Goal: Information Seeking & Learning: Learn about a topic

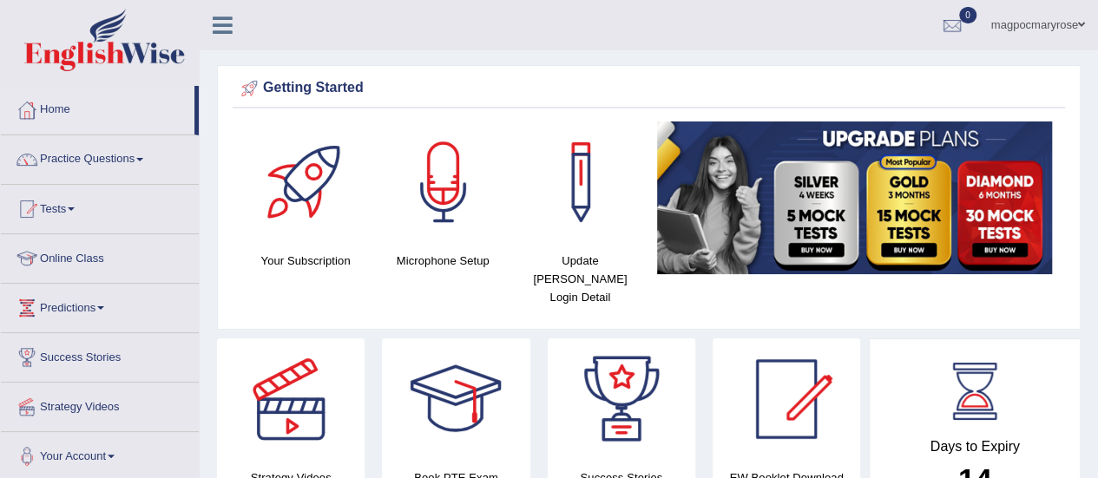
click at [902, 75] on div "Getting Started" at bounding box center [648, 88] width 823 height 26
click at [104, 159] on link "Practice Questions" at bounding box center [100, 156] width 198 height 43
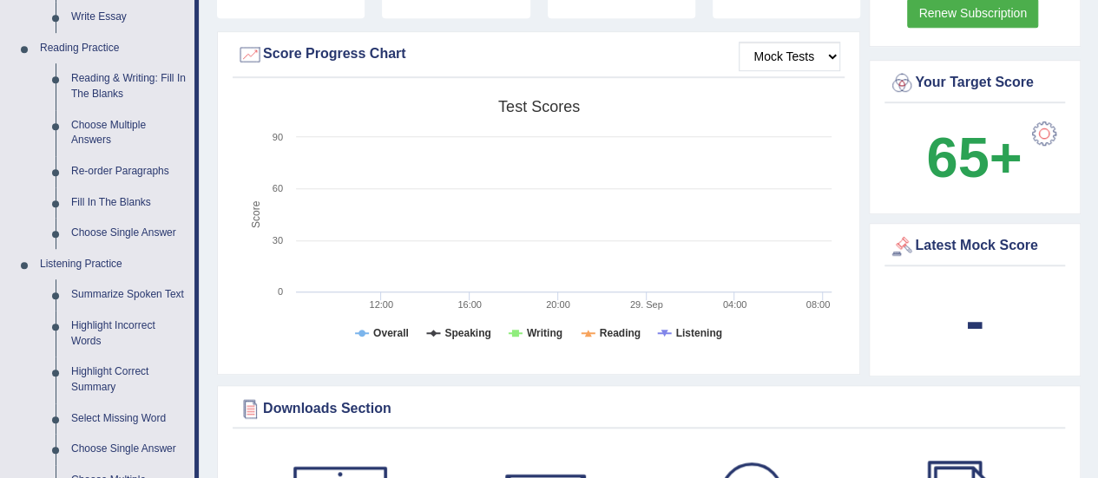
scroll to position [443, 0]
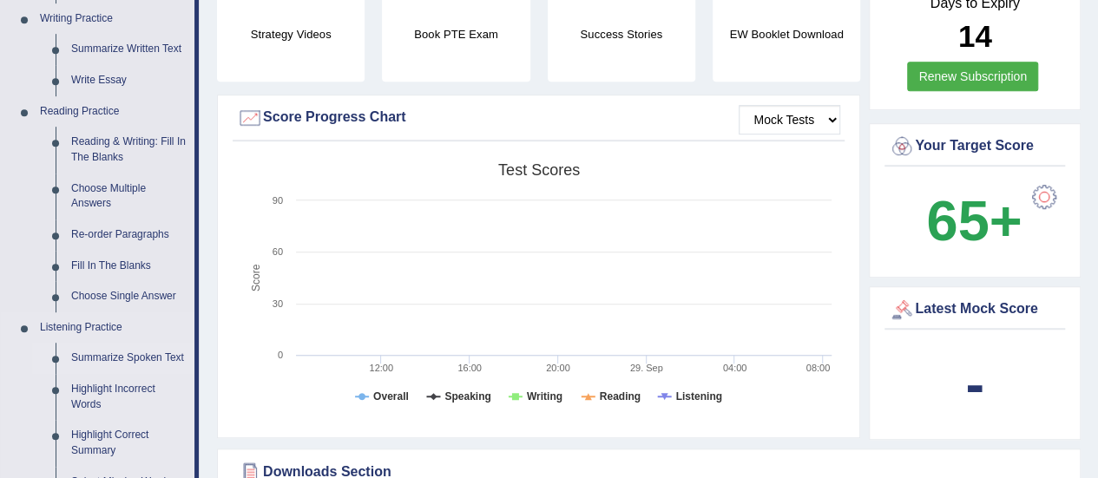
click at [97, 358] on link "Summarize Spoken Text" at bounding box center [128, 358] width 131 height 31
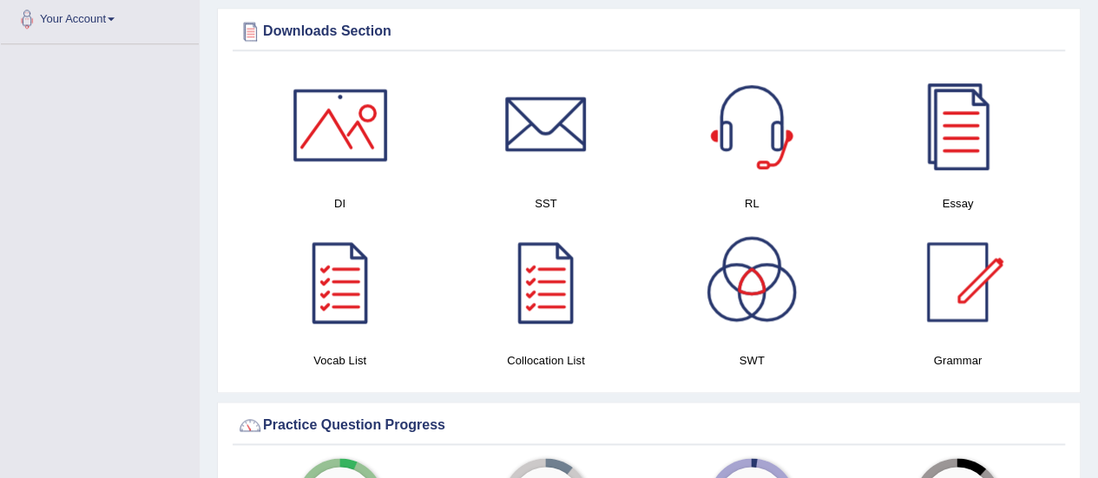
scroll to position [1364, 0]
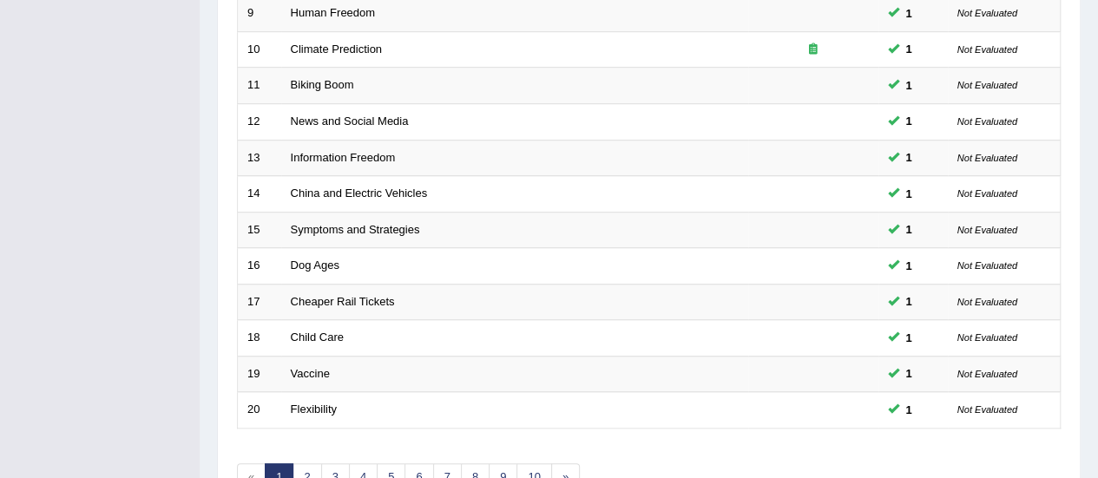
scroll to position [662, 0]
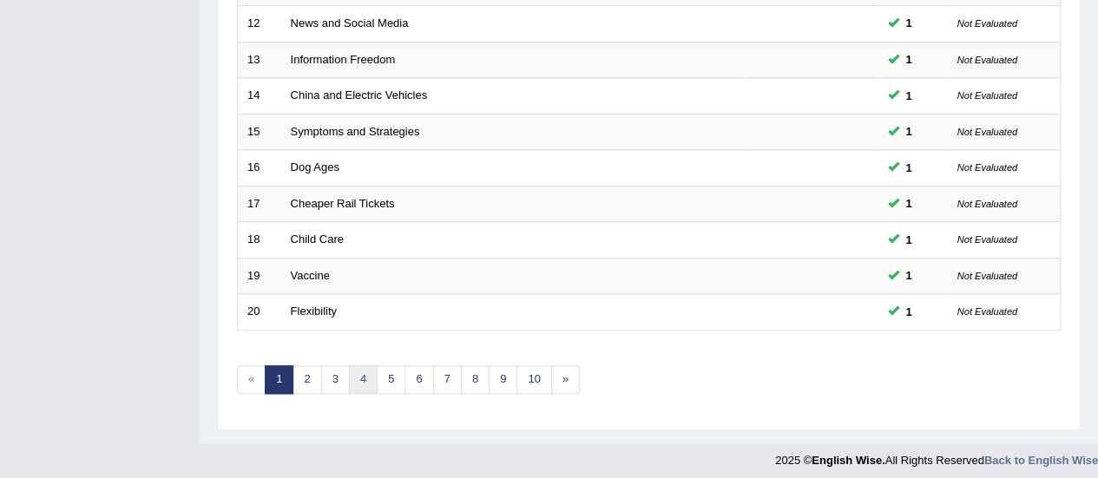
click at [364, 376] on link "4" at bounding box center [363, 379] width 29 height 29
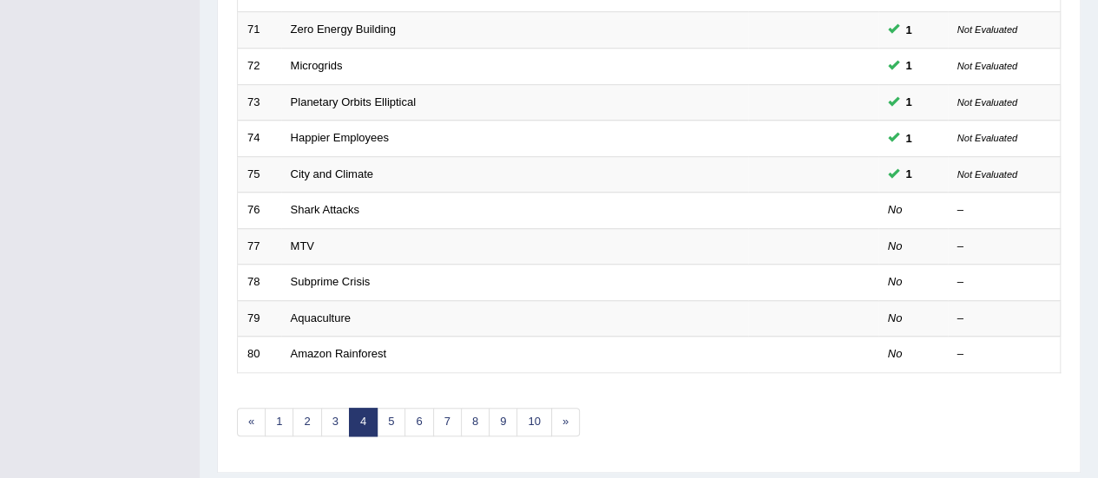
scroll to position [621, 0]
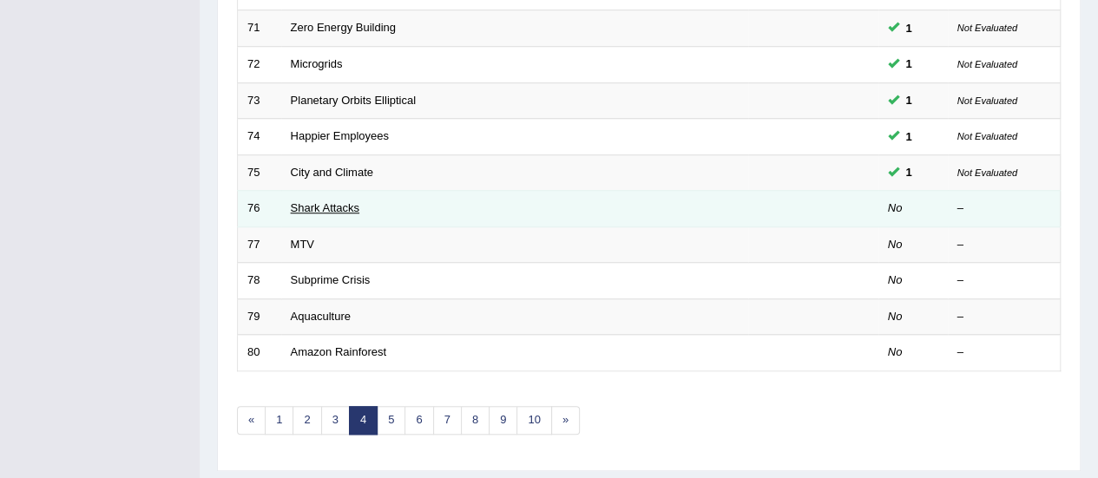
click at [313, 207] on link "Shark Attacks" at bounding box center [325, 207] width 69 height 13
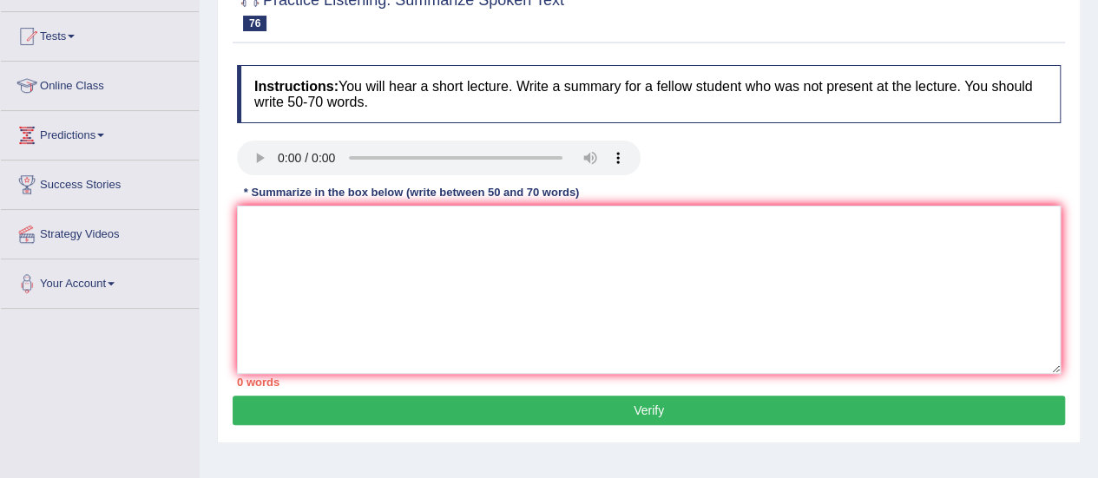
scroll to position [187, 0]
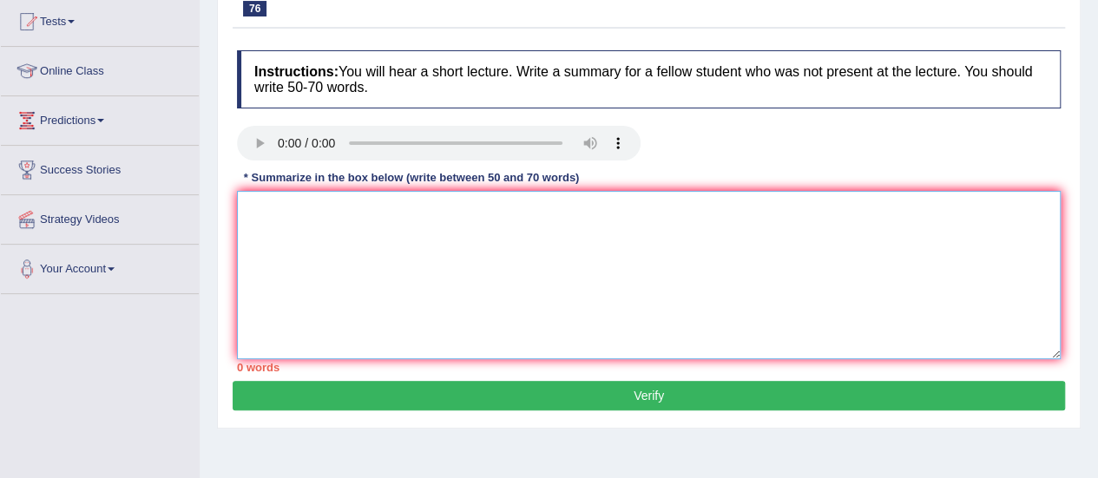
click at [318, 237] on textarea at bounding box center [648, 275] width 823 height 168
click at [382, 208] on textarea "The lecture focus on . Further, the speaker explored aspects such as ." at bounding box center [648, 275] width 823 height 168
click at [801, 209] on textarea "The lecture focus on . It began by discussing .Further, the speaker explored as…" at bounding box center [648, 275] width 823 height 168
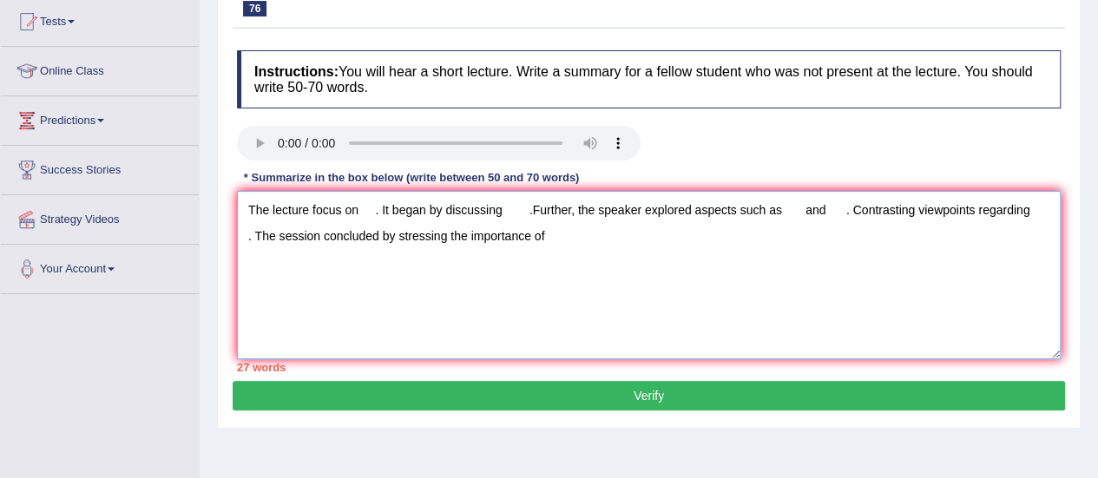
click at [359, 208] on textarea "The lecture focus on . It began by discussing .Further, the speaker explored as…" at bounding box center [648, 275] width 823 height 168
click at [568, 213] on textarea "The lecture focus on shark attacks. It began by discussing .Further, the speake…" at bounding box center [648, 275] width 823 height 168
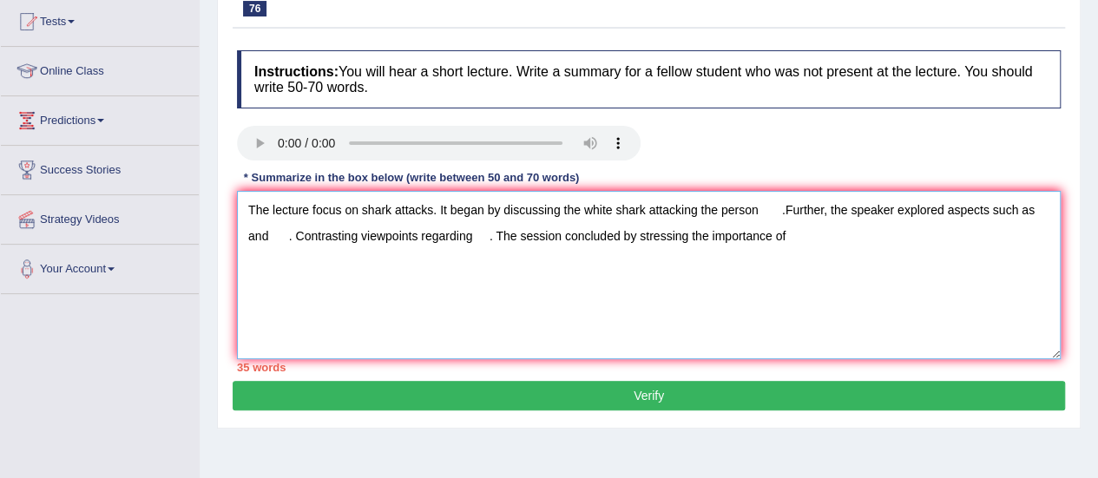
click at [1035, 211] on textarea "The lecture focus on shark attacks. It began by discussing the white shark atta…" at bounding box center [648, 275] width 823 height 168
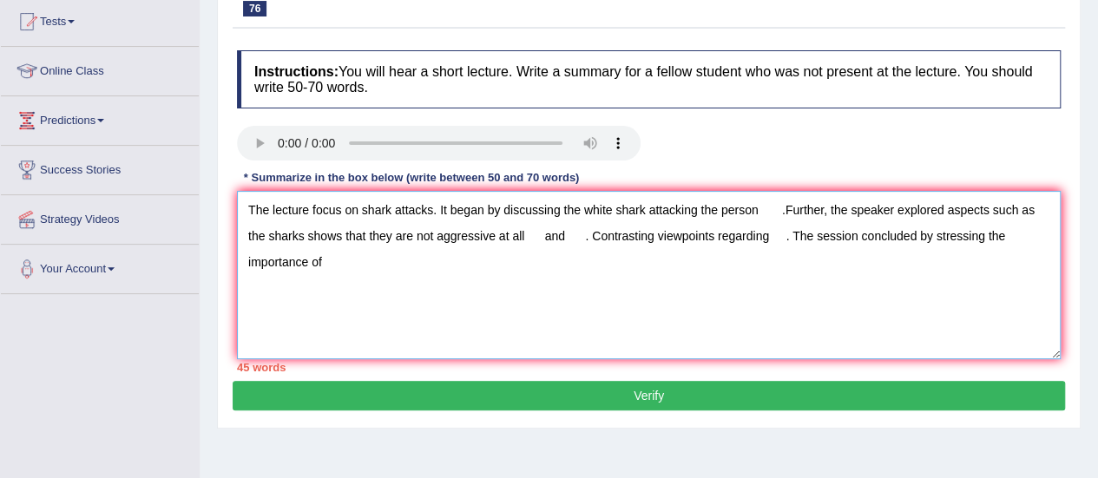
click at [760, 211] on textarea "The lecture focus on shark attacks. It began by discussing the white shark atta…" at bounding box center [648, 275] width 823 height 168
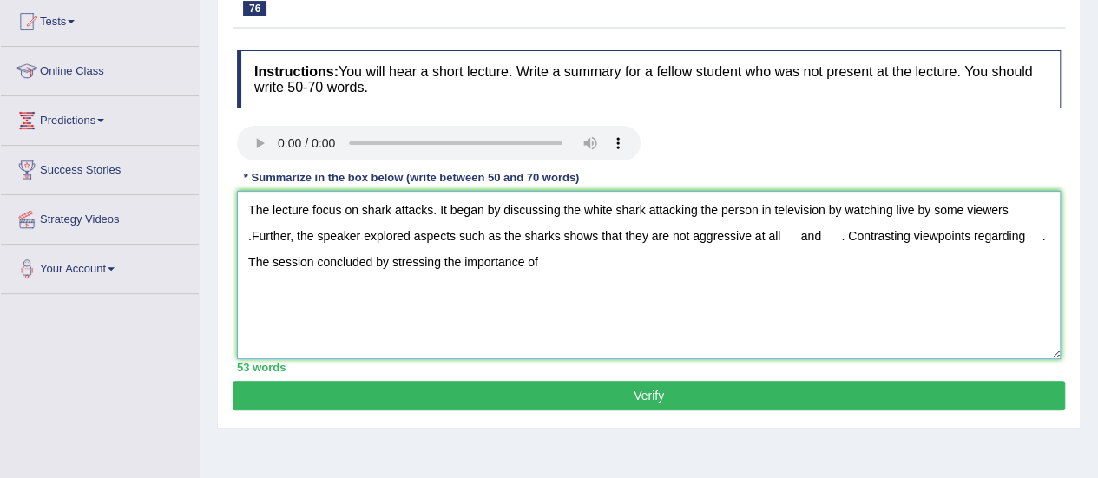
click at [840, 238] on textarea "The lecture focus on shark attacks. It began by discussing the white shark atta…" at bounding box center [648, 275] width 823 height 168
click at [967, 242] on textarea "The lecture focus on shark attacks. It began by discussing the white shark atta…" at bounding box center [648, 275] width 823 height 168
click at [715, 261] on textarea "The lecture focus on shark attacks. It began by discussing the white shark atta…" at bounding box center [648, 275] width 823 height 168
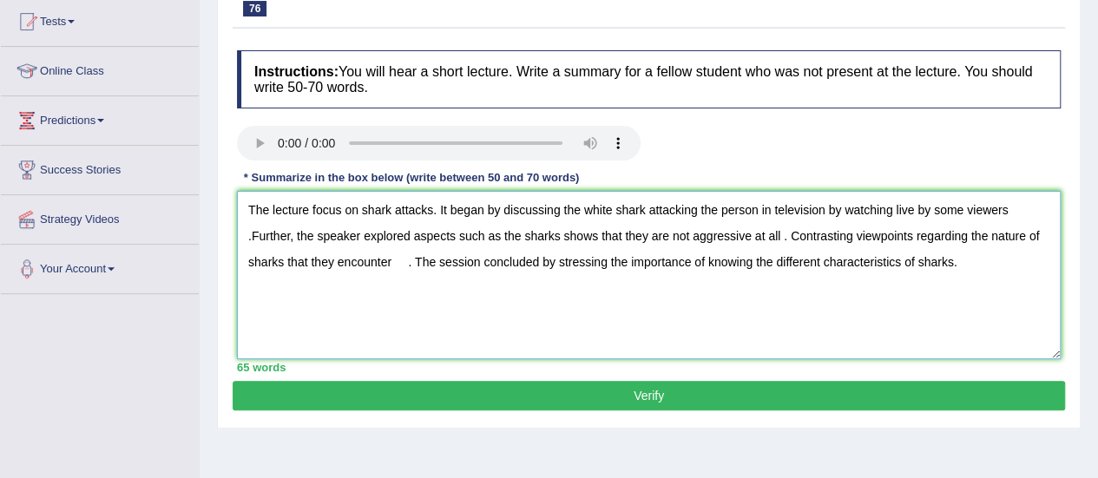
click at [784, 235] on textarea "The lecture focus on shark attacks. It began by discussing the white shark atta…" at bounding box center [648, 275] width 823 height 168
click at [393, 260] on textarea "The lecture focus on shark attacks. It began by discussing the white shark atta…" at bounding box center [648, 275] width 823 height 168
click at [409, 263] on textarea "The lecture focus on shark attacks. It began by discussing the white shark atta…" at bounding box center [648, 275] width 823 height 168
type textarea "The lecture focus on shark attacks. It began by discussing the white shark atta…"
click at [588, 390] on button "Verify" at bounding box center [649, 396] width 832 height 30
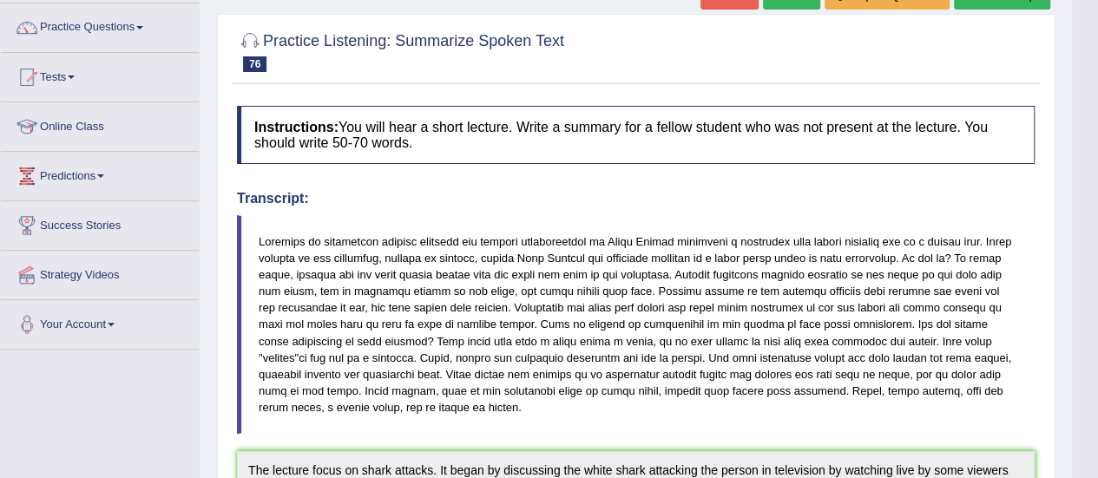
scroll to position [0, 0]
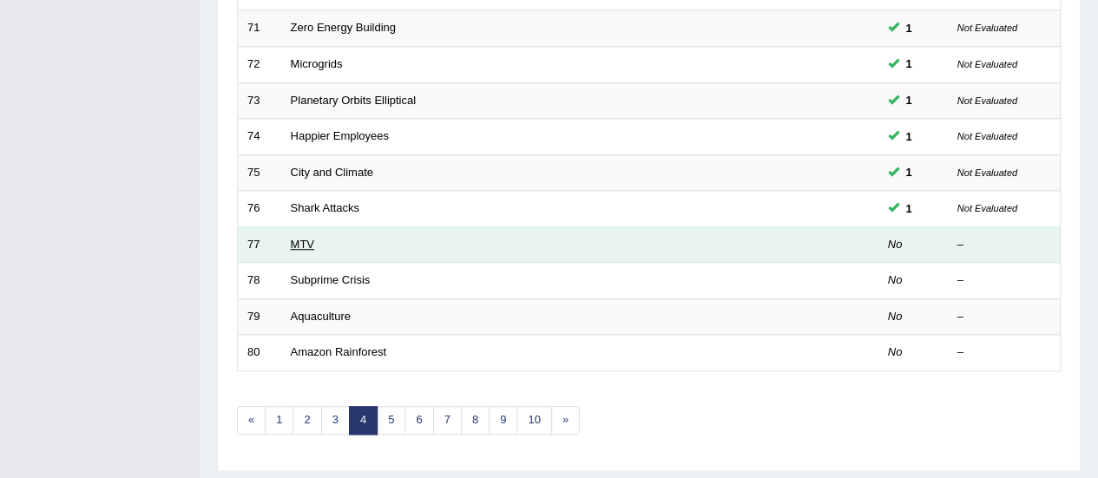
click at [298, 239] on link "MTV" at bounding box center [302, 244] width 23 height 13
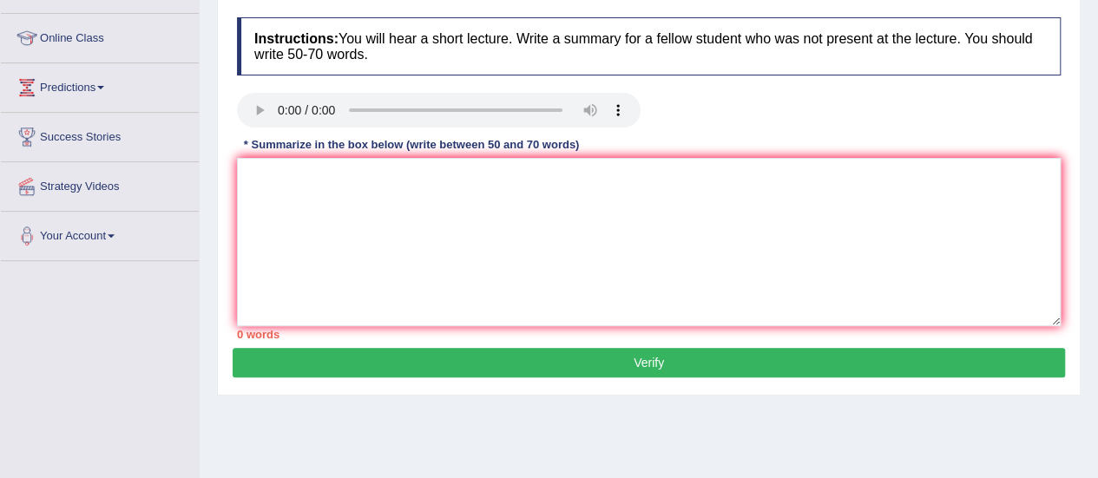
click at [1097, 258] on html "Toggle navigation Home Practice Questions Speaking Practice Read Aloud Repeat S…" at bounding box center [549, 19] width 1098 height 478
click at [475, 213] on textarea at bounding box center [648, 242] width 823 height 168
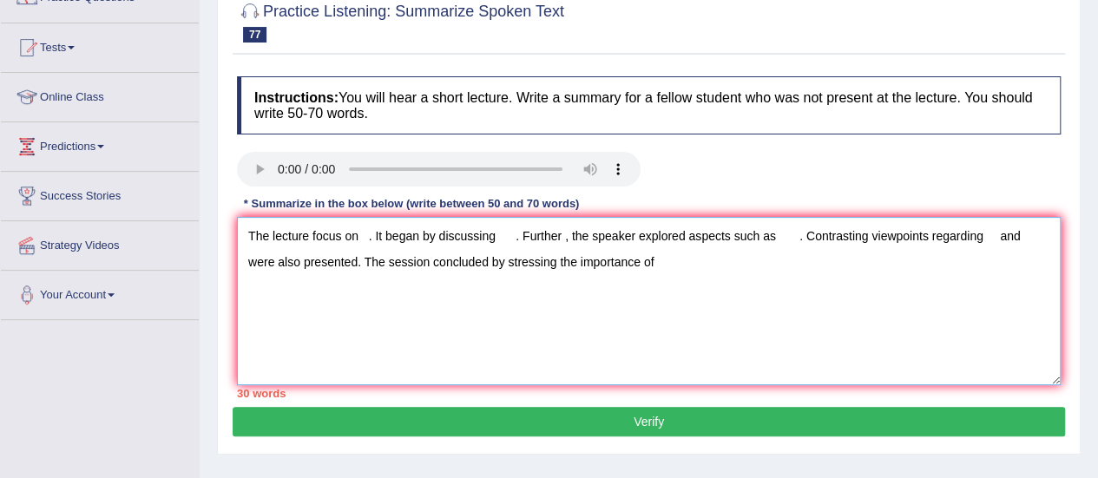
scroll to position [220, 0]
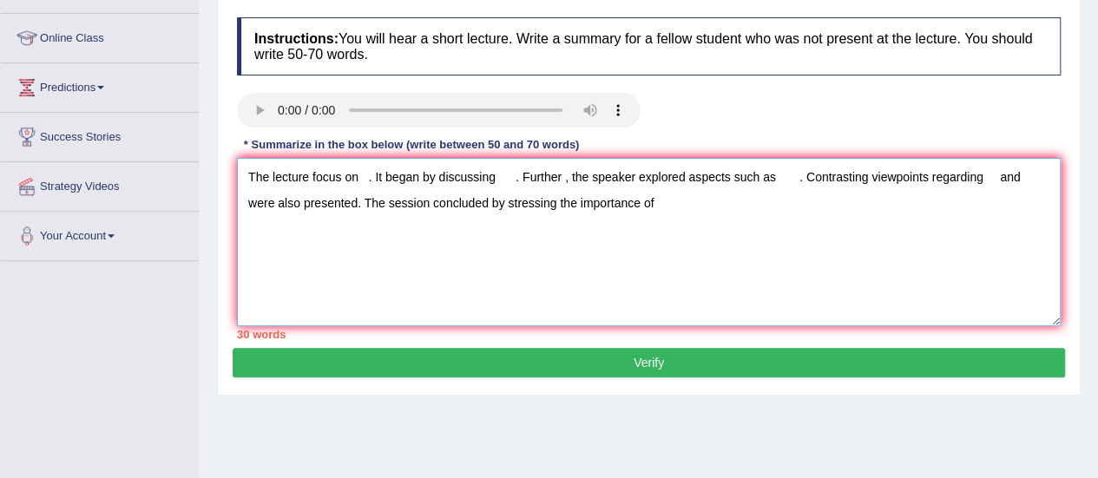
click at [357, 173] on textarea "The lecture focus on . It began by discussing . Further , the speaker explored …" at bounding box center [648, 242] width 823 height 168
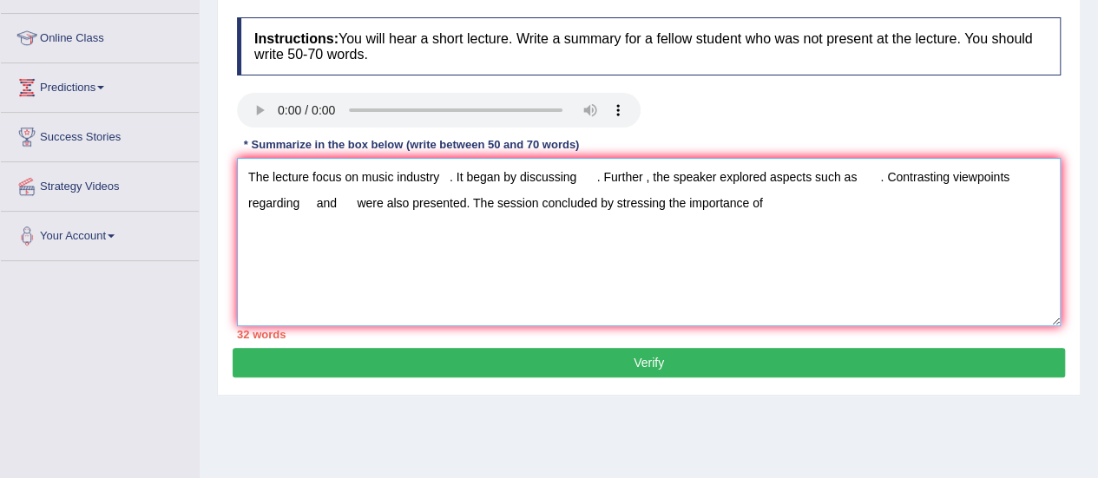
click at [580, 173] on textarea "The lecture focus on music industry . It began by discussing . Further , the sp…" at bounding box center [648, 242] width 823 height 168
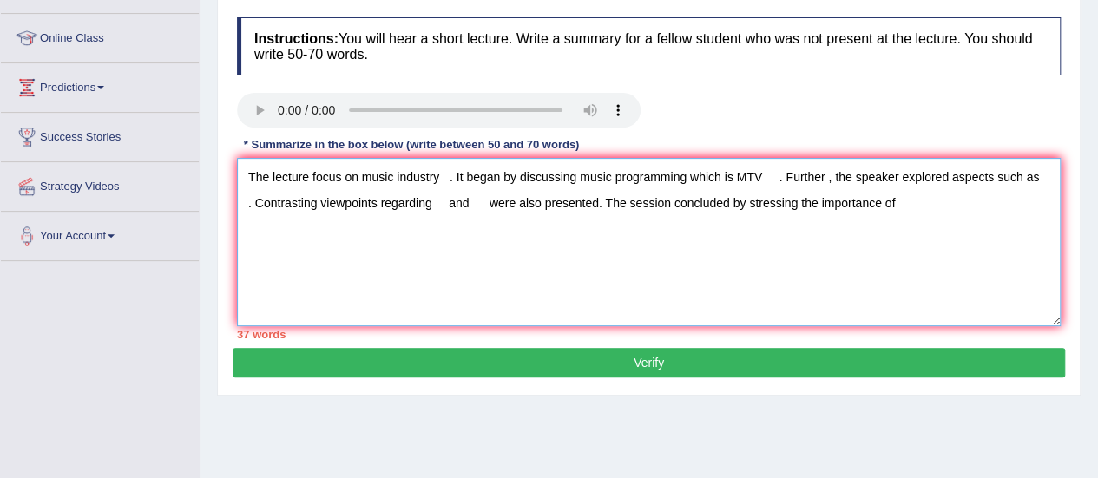
click at [246, 205] on textarea "The lecture focus on music industry . It began by discussing music programming …" at bounding box center [648, 242] width 823 height 168
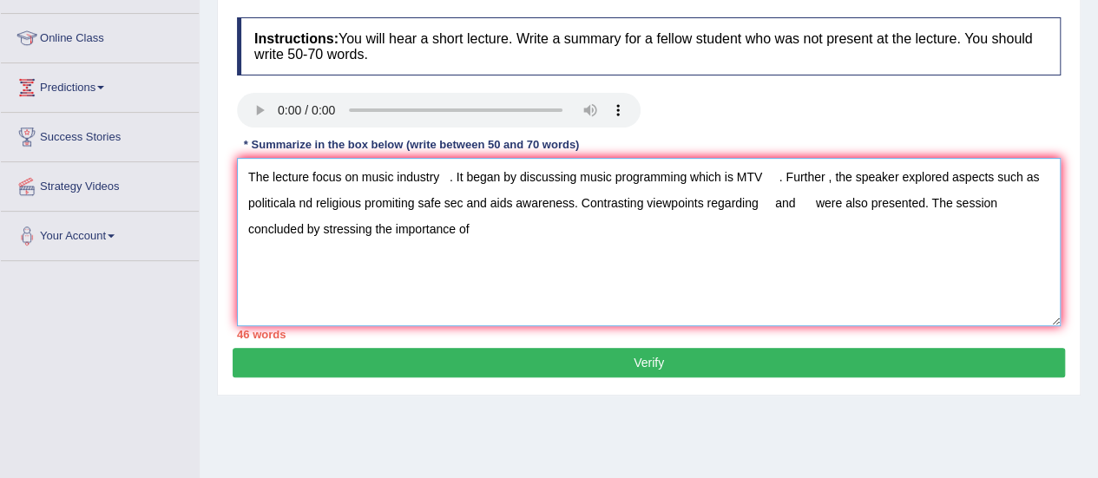
drag, startPoint x: 246, startPoint y: 200, endPoint x: 574, endPoint y: 204, distance: 328.0
click at [574, 204] on textarea "The lecture focus on music industry . It began by discussing music programming …" at bounding box center [648, 242] width 823 height 168
click at [763, 200] on textarea "The lecture focus on music industry . It began by discussing music programming …" at bounding box center [648, 242] width 823 height 168
click at [948, 199] on textarea "The lecture focus on music industry . It began by discussing music programming …" at bounding box center [648, 242] width 823 height 168
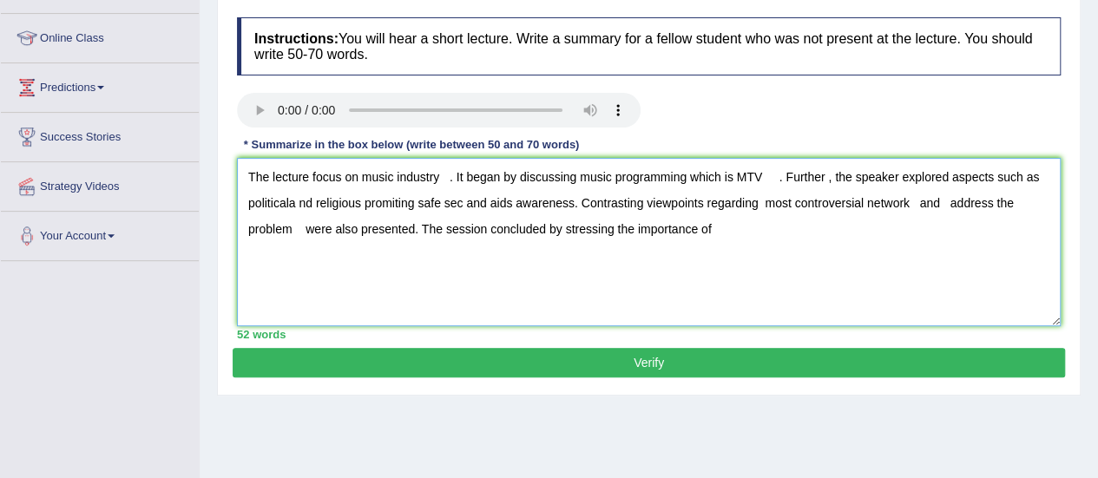
drag, startPoint x: 253, startPoint y: 200, endPoint x: 364, endPoint y: 200, distance: 111.1
click at [364, 200] on textarea "The lecture focus on music industry . It began by discussing music programming …" at bounding box center [648, 242] width 823 height 168
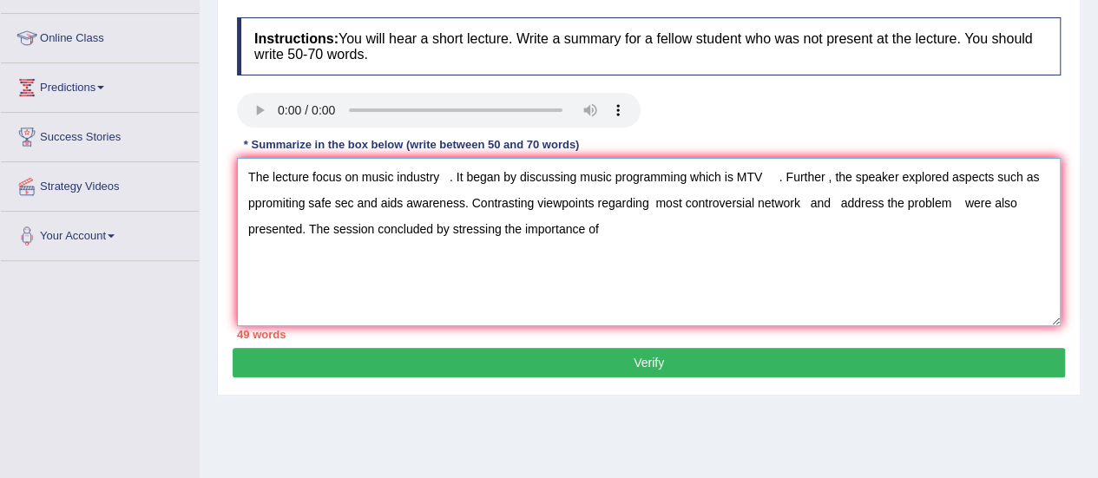
click at [948, 203] on textarea "The lecture focus on music industry . It began by discussing music programming …" at bounding box center [648, 242] width 823 height 168
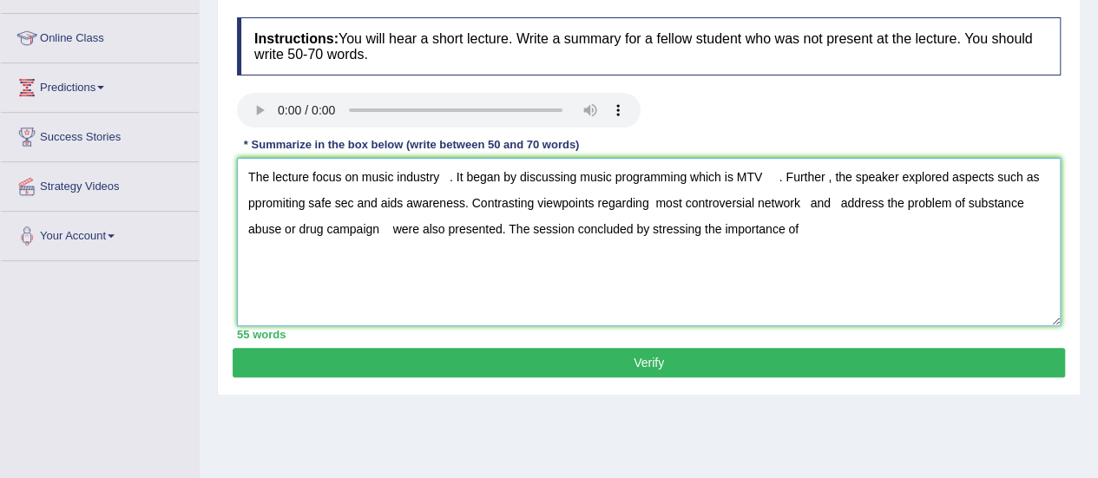
click at [820, 229] on textarea "The lecture focus on music industry . It began by discussing music programming …" at bounding box center [648, 242] width 823 height 168
click at [448, 174] on textarea "The lecture focus on music industry . It began by discussing music programming …" at bounding box center [648, 242] width 823 height 168
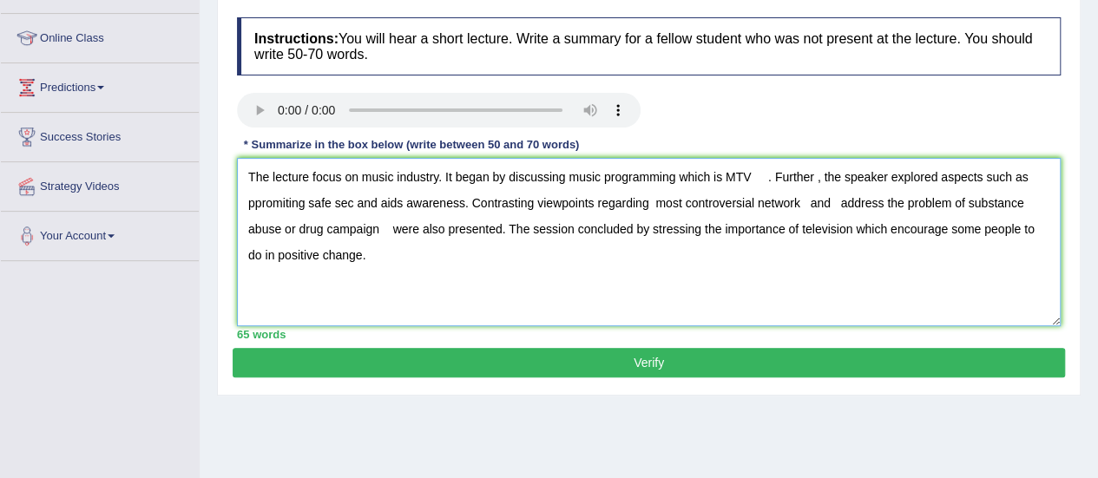
click at [565, 176] on textarea "The lecture focus on music industry. It began by discussing music programming w…" at bounding box center [648, 242] width 823 height 168
click at [788, 175] on textarea "The lecture focus on music industry. It began by discussing the music programmi…" at bounding box center [648, 242] width 823 height 168
click at [305, 200] on textarea "The lecture focus on music industry. It began by discussing the music programmi…" at bounding box center [648, 242] width 823 height 168
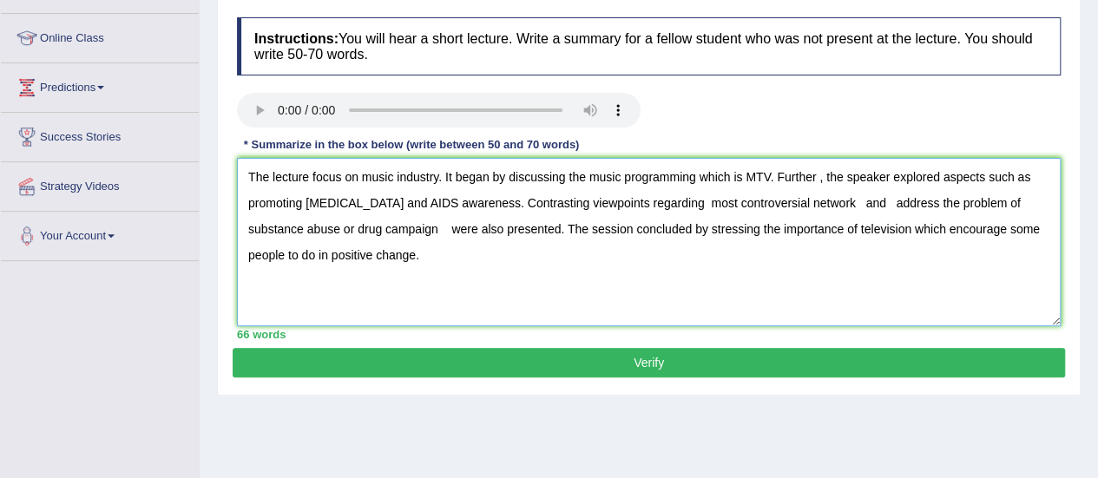
click at [841, 206] on textarea "The lecture focus on music industry. It began by discussing the music programmi…" at bounding box center [648, 242] width 823 height 168
click at [359, 229] on textarea "The lecture focus on music industry. It began by discussing the music programmi…" at bounding box center [648, 242] width 823 height 168
click at [829, 202] on textarea "The lecture focus on music industry. It began by discussing the music programmi…" at bounding box center [648, 242] width 823 height 168
click at [652, 209] on textarea "The lecture focus on music industry. It began by discussing the music programmi…" at bounding box center [648, 242] width 823 height 168
click at [256, 228] on textarea "The lecture focus on music industry. It began by discussing the music programmi…" at bounding box center [648, 242] width 823 height 168
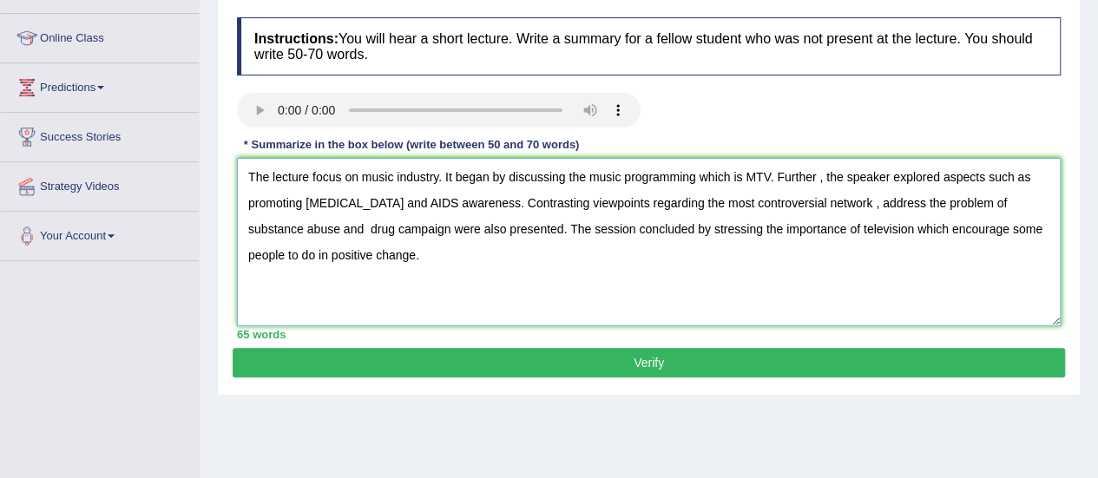
click at [280, 226] on textarea "The lecture focus on music industry. It began by discussing the music programmi…" at bounding box center [648, 242] width 823 height 168
click at [275, 232] on textarea "The lecture focus on music industry. It began by discussing the music programmi…" at bounding box center [648, 242] width 823 height 168
type textarea "The lecture focus on music industry. It began by discussing the music programmi…"
click at [460, 358] on button "Verify" at bounding box center [649, 363] width 832 height 30
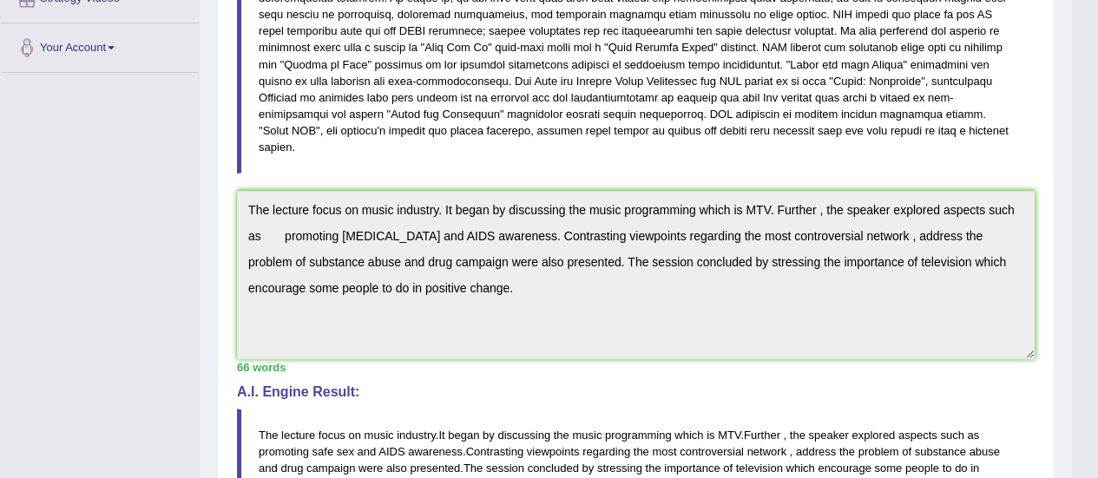
scroll to position [0, 0]
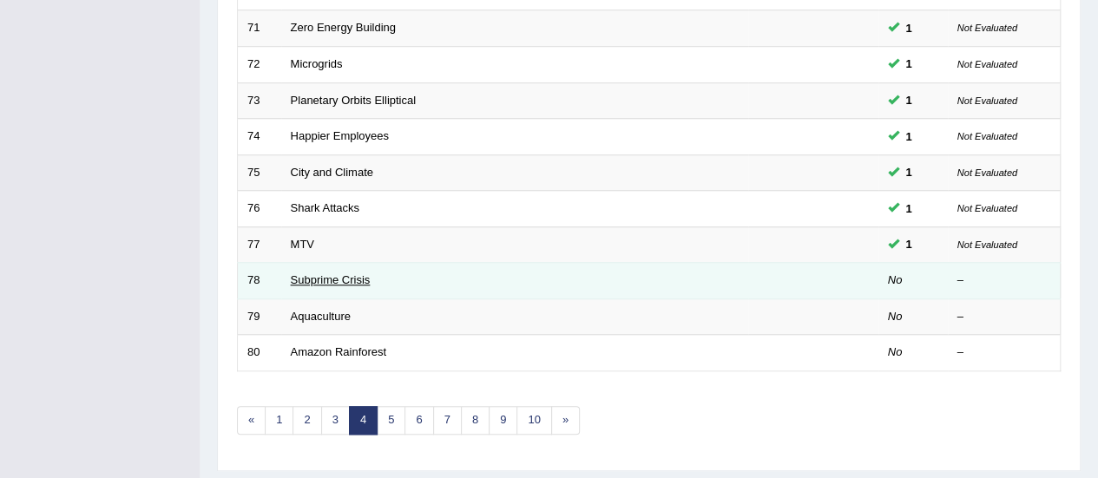
click at [339, 273] on link "Subprime Crisis" at bounding box center [331, 279] width 80 height 13
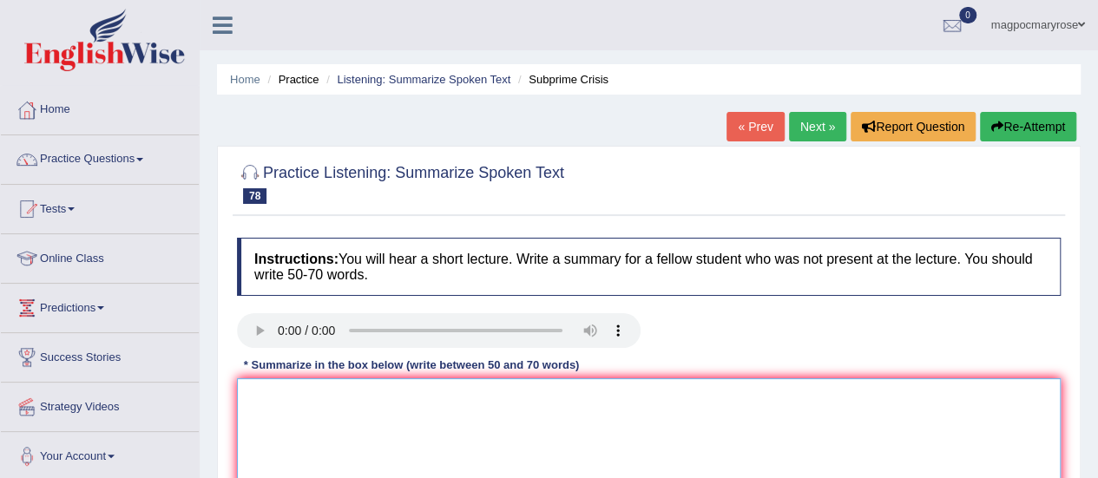
click at [344, 430] on textarea at bounding box center [648, 462] width 823 height 168
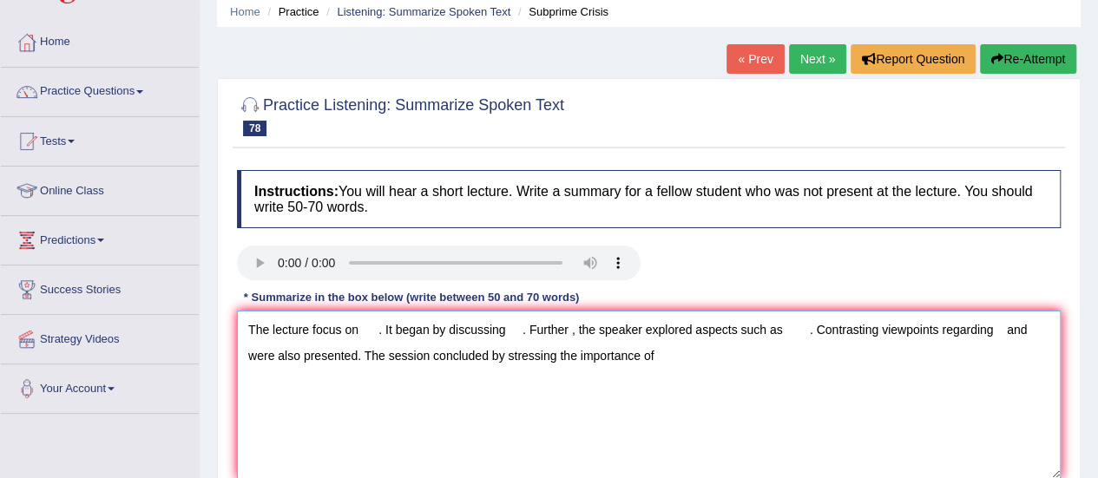
scroll to position [72, 0]
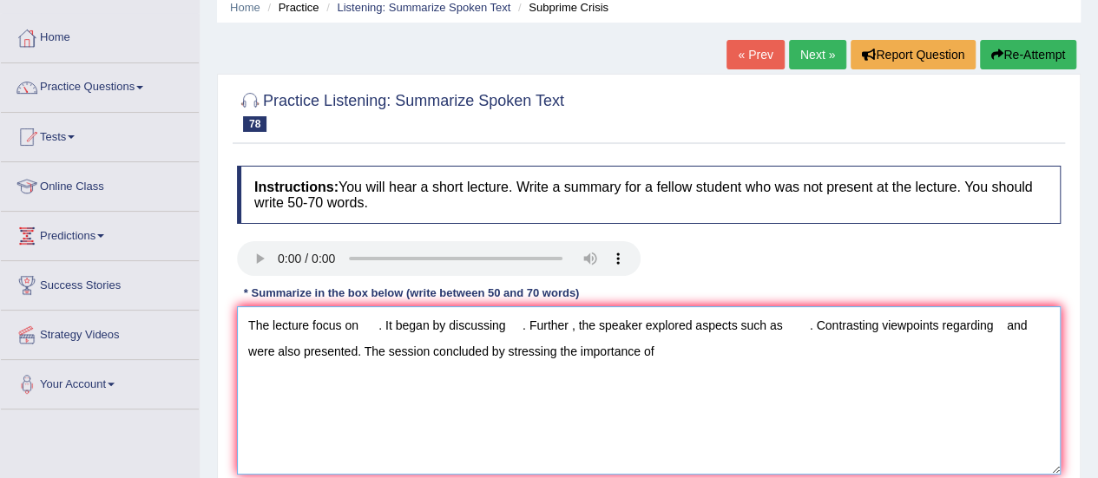
click at [364, 318] on textarea "The lecture focus on . It began by discussing . Further , the speaker explored …" at bounding box center [648, 390] width 823 height 168
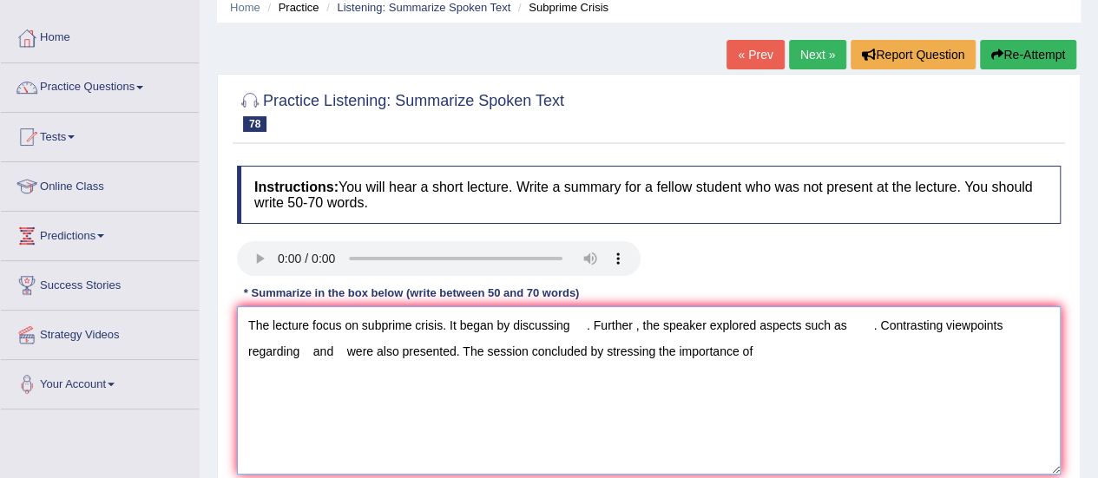
click at [573, 325] on textarea "The lecture focus on subprime crisis. It began by discussing . Further , the sp…" at bounding box center [648, 390] width 823 height 168
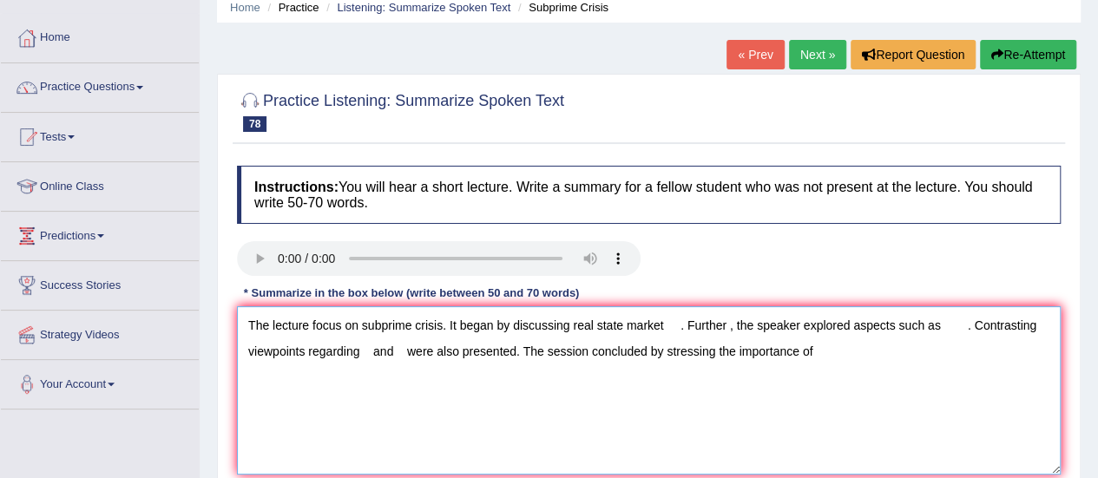
click at [942, 322] on textarea "The lecture focus on subprime crisis. It began by discussing real state market …" at bounding box center [648, 390] width 823 height 168
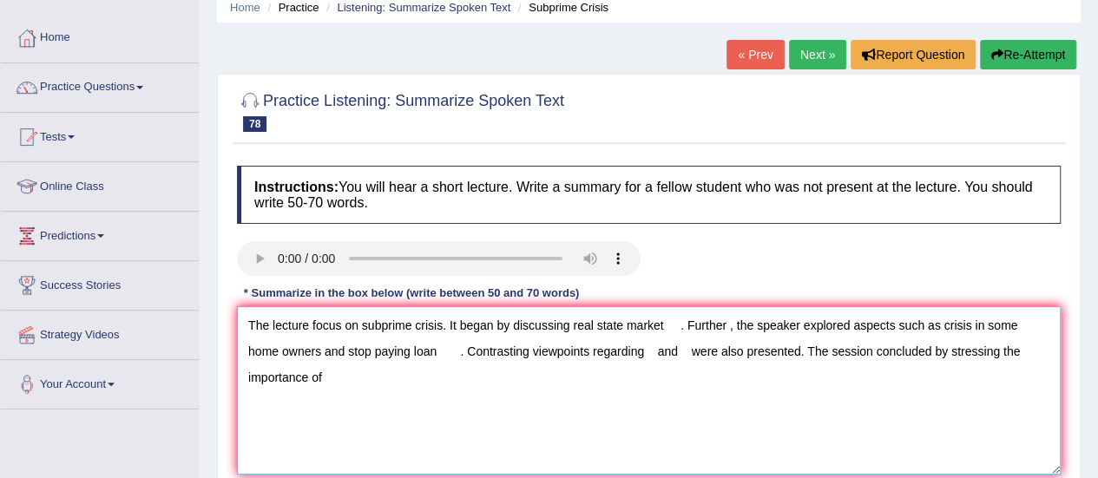
click at [651, 353] on textarea "The lecture focus on subprime crisis. It began by discussing real state market …" at bounding box center [648, 390] width 823 height 168
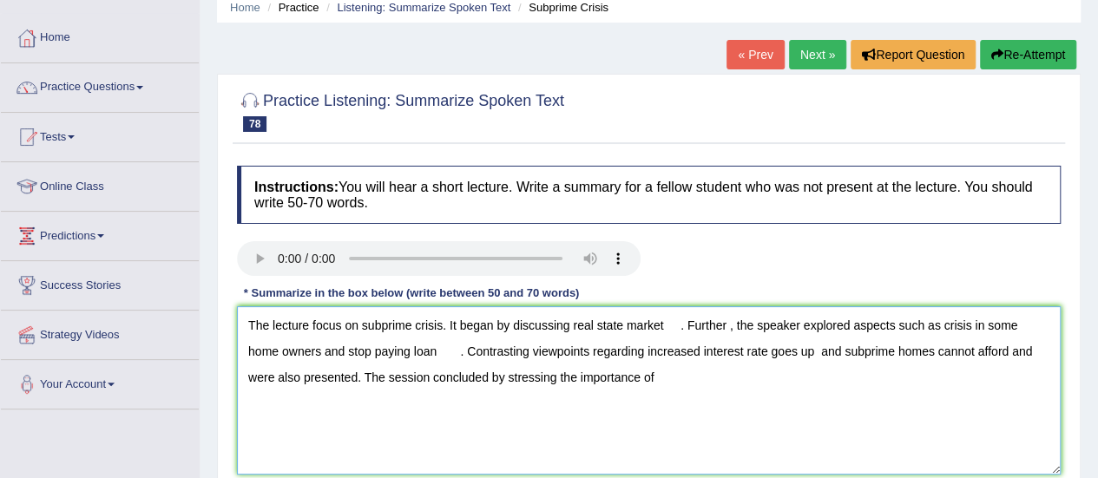
drag, startPoint x: 941, startPoint y: 346, endPoint x: 1005, endPoint y: 351, distance: 64.4
click at [1005, 351] on textarea "The lecture focus on subprime crisis. It began by discussing real state market …" at bounding box center [648, 390] width 823 height 168
click at [728, 380] on textarea "The lecture focus on subprime crisis. It began by discussing real state market …" at bounding box center [648, 390] width 823 height 168
click at [679, 325] on textarea "The lecture focus on subprime crisis. It began by discussing real state market …" at bounding box center [648, 390] width 823 height 168
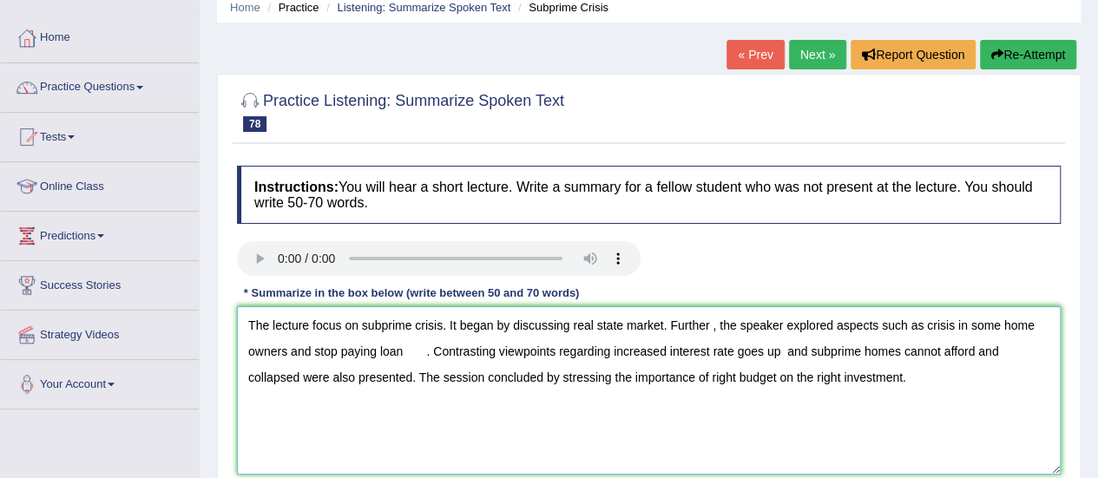
click at [424, 356] on textarea "The lecture focus on subprime crisis. It began by discussing real state market.…" at bounding box center [648, 390] width 823 height 168
click at [764, 348] on textarea "The lecture focus on subprime crisis. It began by discussing real state market.…" at bounding box center [648, 390] width 823 height 168
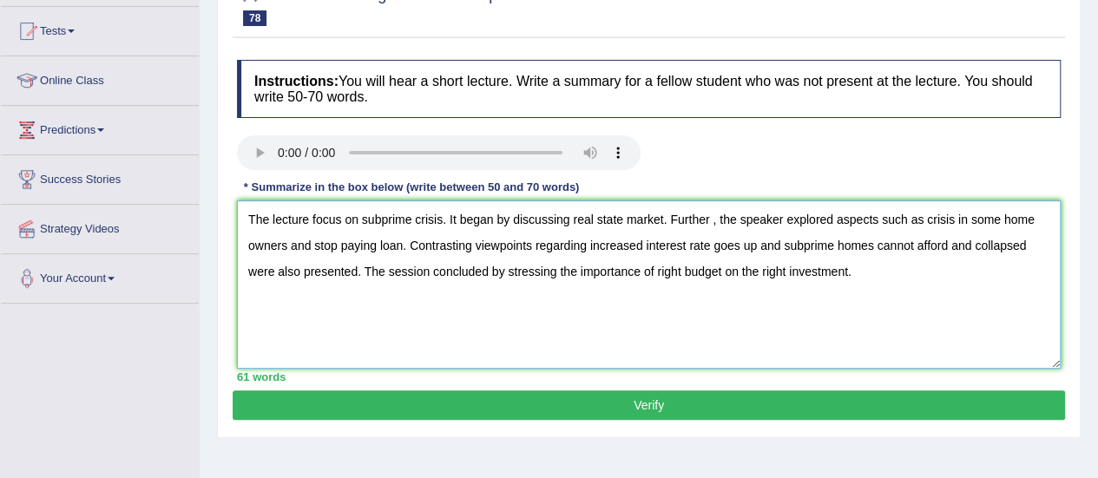
type textarea "The lecture focus on subprime crisis. It began by discussing real state market.…"
click at [644, 410] on button "Verify" at bounding box center [649, 405] width 832 height 30
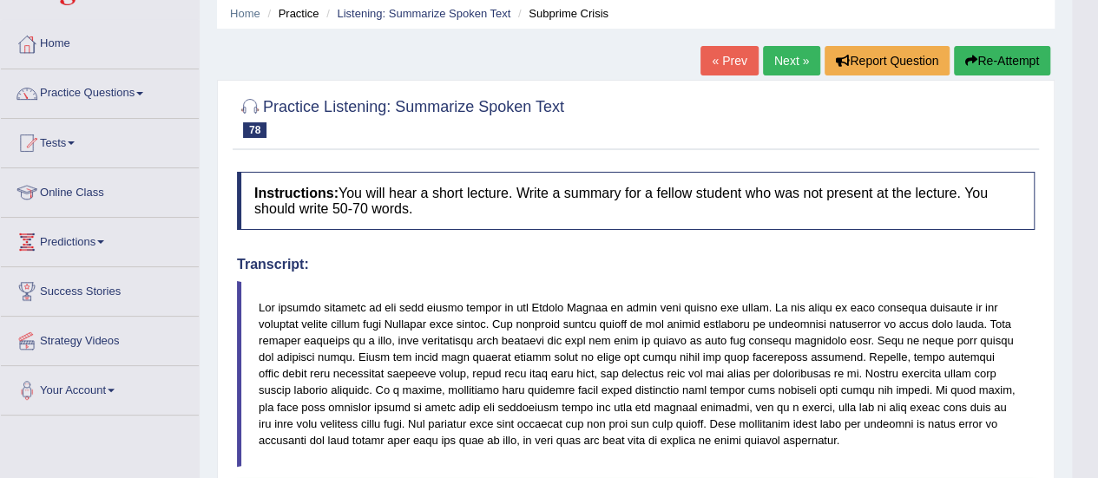
scroll to position [64, 0]
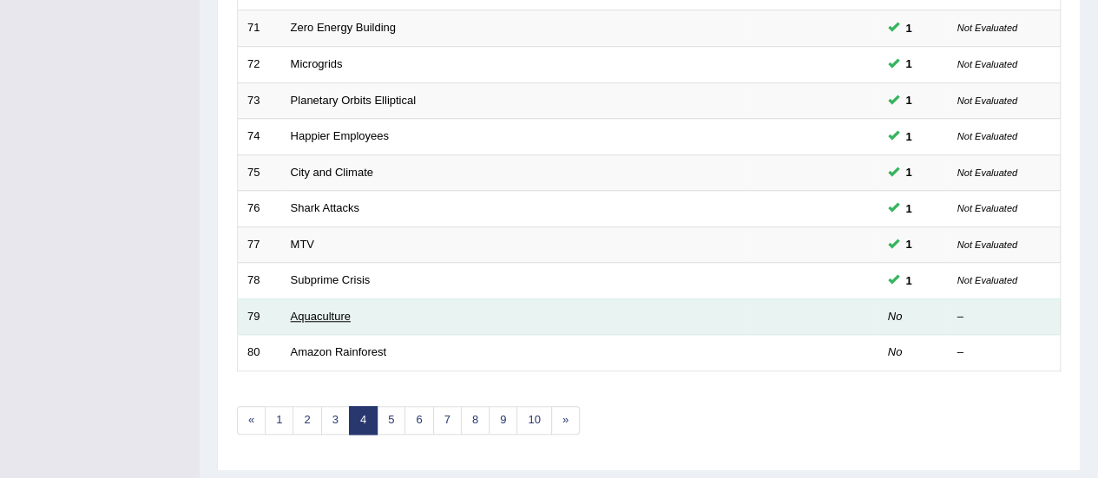
click at [298, 310] on link "Aquaculture" at bounding box center [321, 316] width 60 height 13
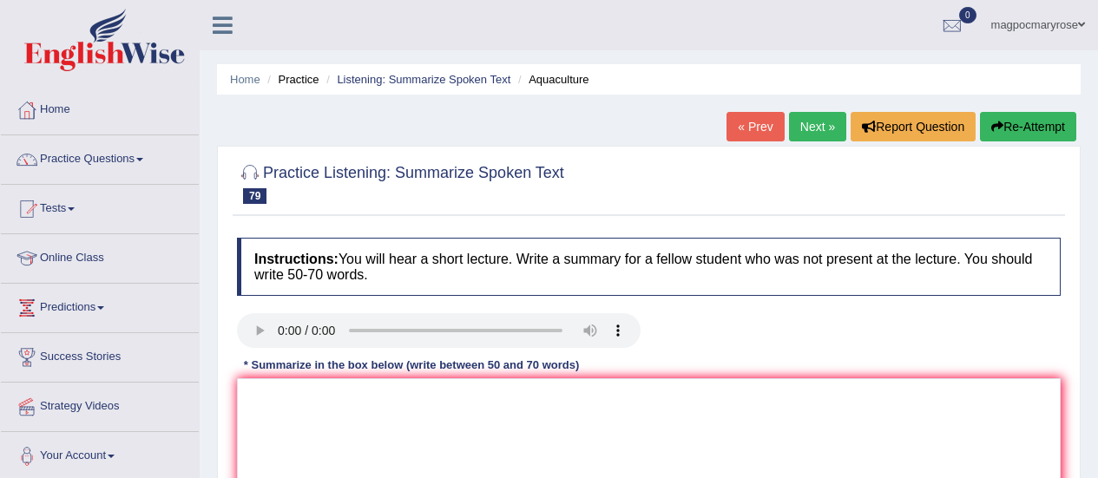
click at [285, 410] on textarea at bounding box center [648, 462] width 823 height 168
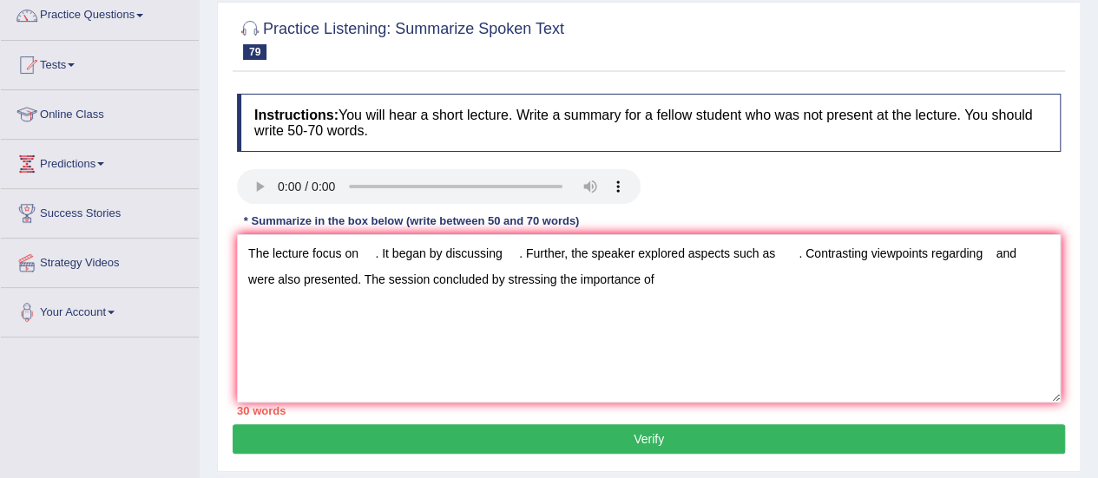
scroll to position [146, 0]
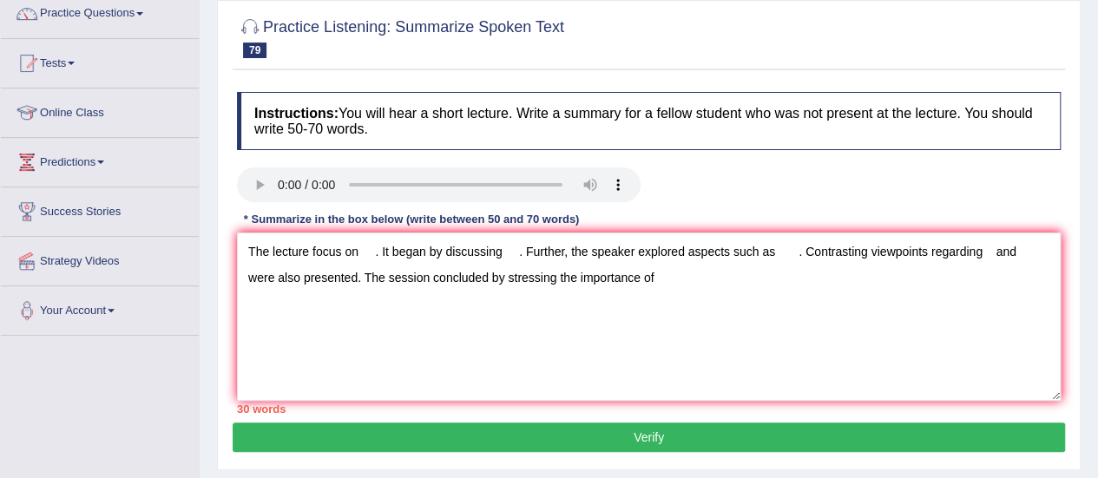
click at [357, 250] on textarea "The lecture focus on . It began by discussing . Further, the speaker explored a…" at bounding box center [648, 317] width 823 height 168
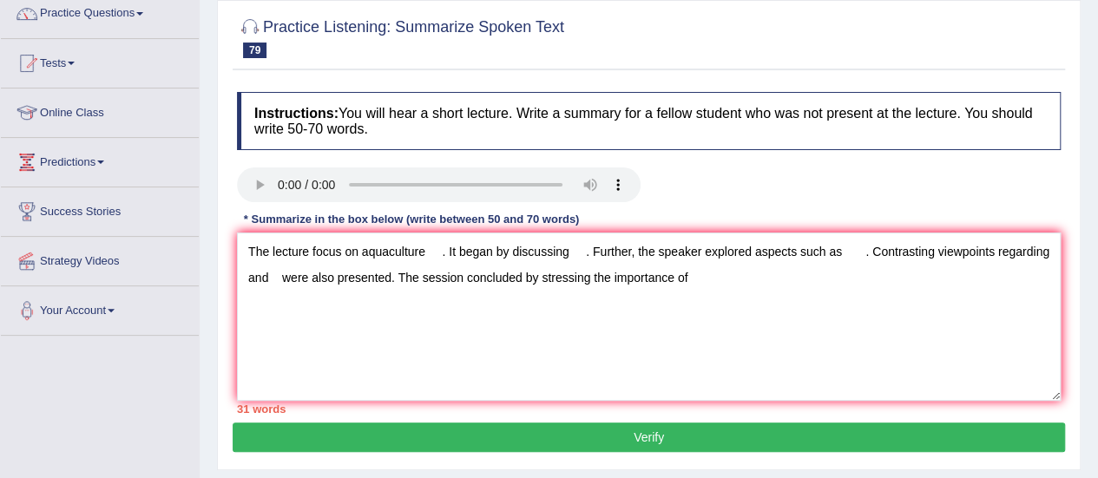
click at [443, 251] on textarea "The lecture focus on aquaculture . It began by discussing . Further, the speake…" at bounding box center [648, 317] width 823 height 168
click at [562, 243] on textarea "The lecture focus on aquaculture . It began by discussing . Further, the speake…" at bounding box center [648, 317] width 823 height 168
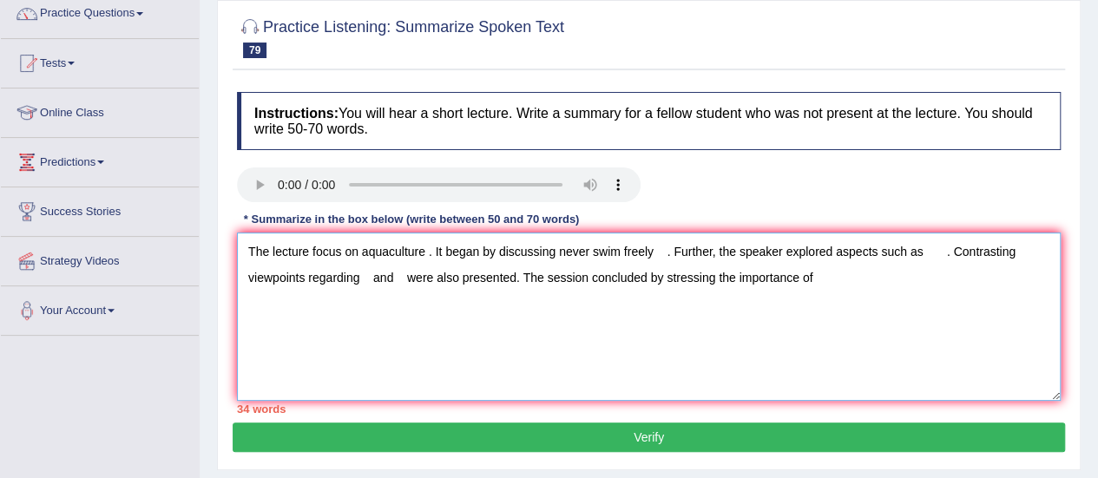
click at [925, 252] on textarea "The lecture focus on aquaculture . It began by discussing never swim freely . F…" at bounding box center [648, 317] width 823 height 168
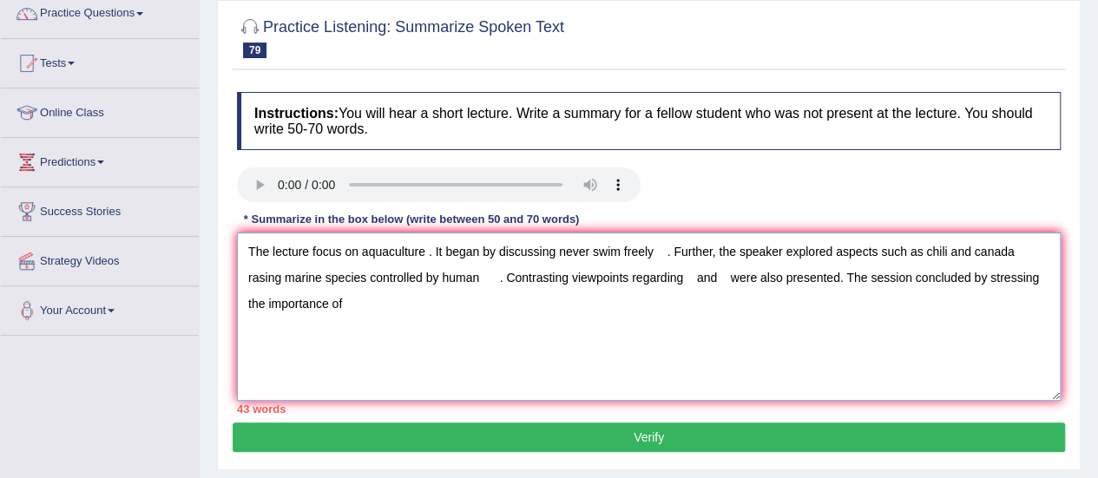
click at [685, 279] on textarea "The lecture focus on aquaculture . It began by discussing never swim freely . F…" at bounding box center [648, 317] width 823 height 168
click at [477, 307] on textarea "The lecture focus on aquaculture . It began by discussing never swim freely . F…" at bounding box center [648, 317] width 823 height 168
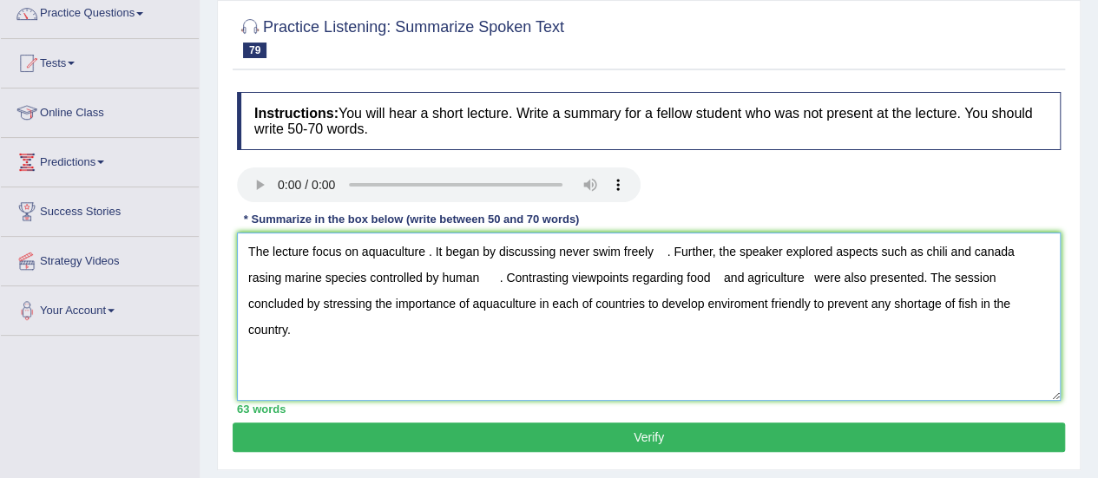
click at [555, 251] on textarea "The lecture focus on aquaculture . It began by discussing never swim freely . F…" at bounding box center [648, 317] width 823 height 168
click at [682, 253] on textarea "The lecture focus on aquaculture . It began by discussing to never swim freely …" at bounding box center [648, 317] width 823 height 168
click at [925, 251] on textarea "The lecture focus on aquaculture . It began by discussing to never swim freely.…" at bounding box center [648, 317] width 823 height 168
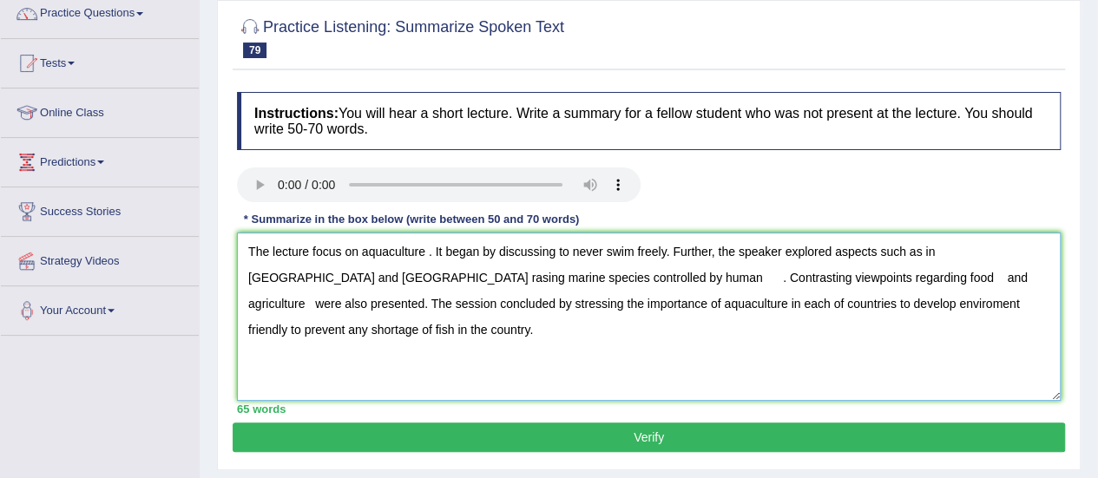
click at [247, 277] on textarea "The lecture focus on aquaculture . It began by discussing to never swim freely.…" at bounding box center [648, 317] width 823 height 168
click at [400, 277] on textarea "The lecture focus on aquaculture . It began by discussing to never swim freely.…" at bounding box center [648, 317] width 823 height 168
click at [540, 284] on textarea "The lecture focus on aquaculture . It began by discussing to never swim freely.…" at bounding box center [648, 317] width 823 height 168
click at [750, 279] on textarea "The lecture focus on aquaculture . It began by discussing to never swim freely.…" at bounding box center [648, 317] width 823 height 168
click at [828, 278] on textarea "The lecture focus on aquaculture . It began by discussing to never swim freely.…" at bounding box center [648, 317] width 823 height 168
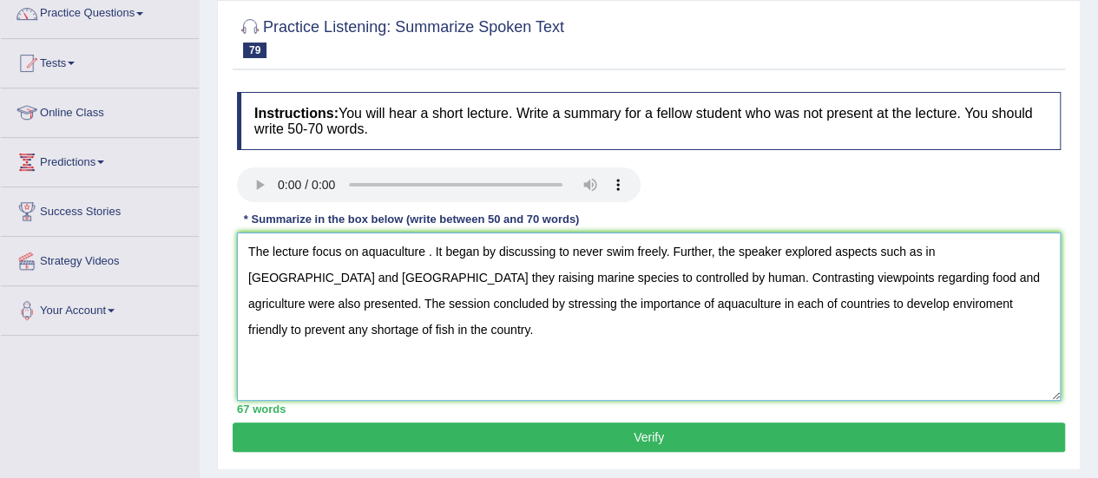
scroll to position [212, 0]
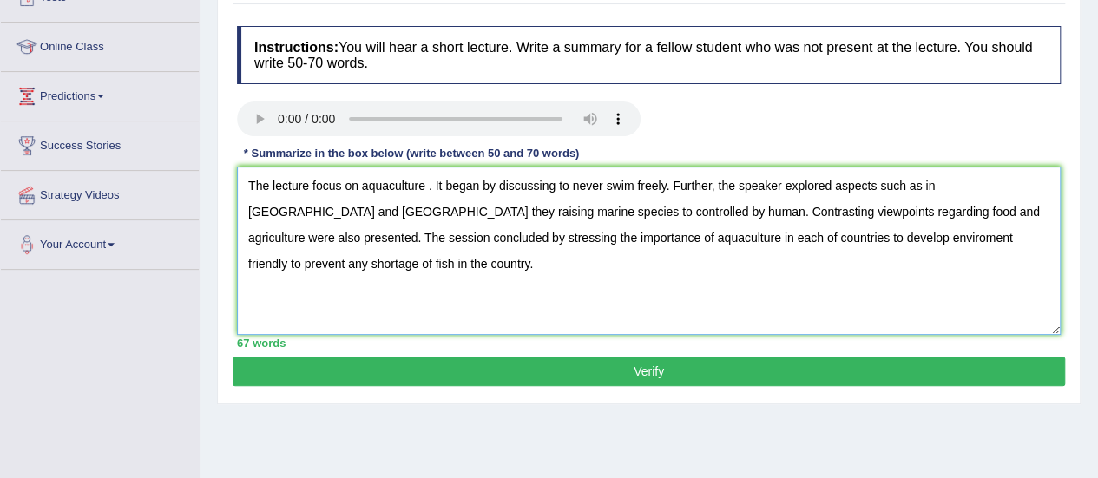
type textarea "The lecture focus on aquaculture . It began by discussing to never swim freely.…"
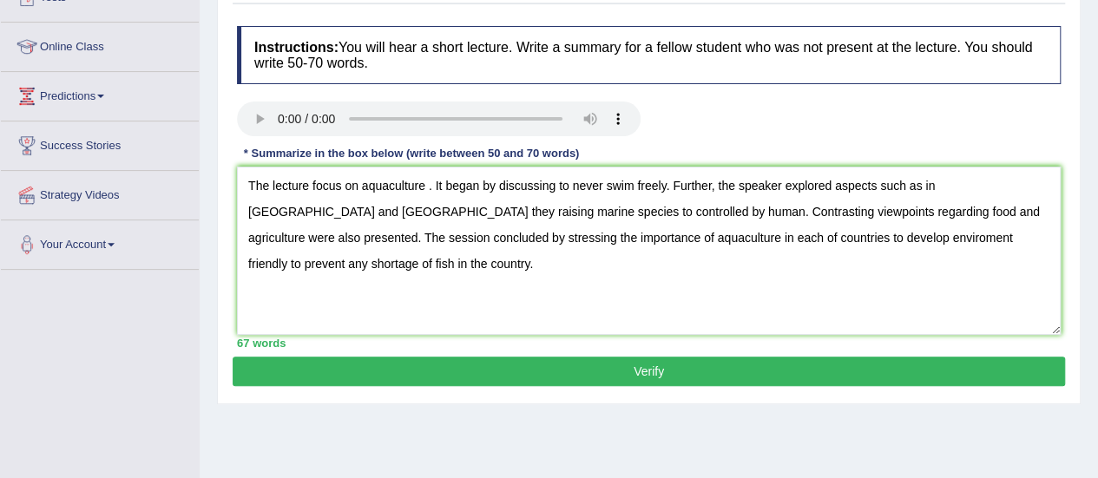
click at [649, 364] on button "Verify" at bounding box center [649, 372] width 832 height 30
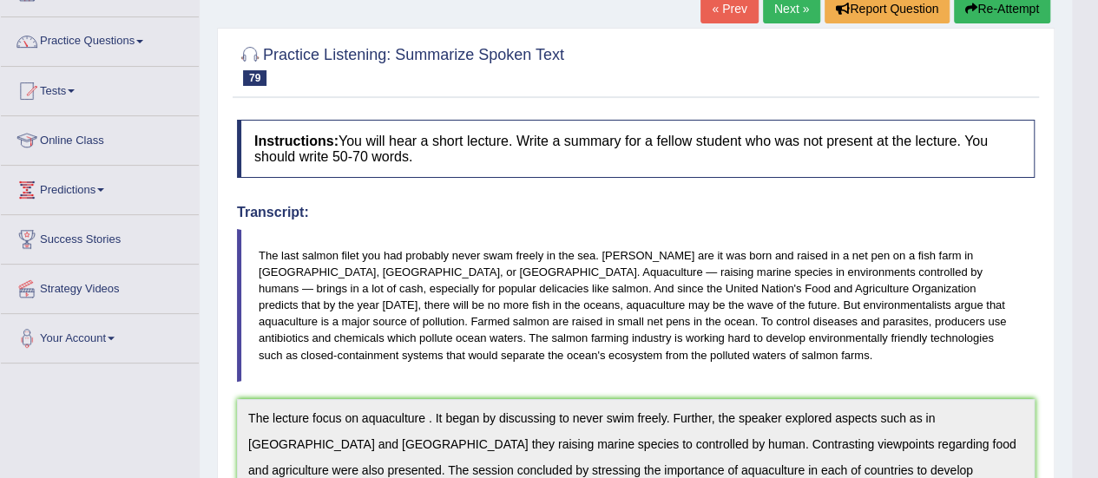
scroll to position [0, 0]
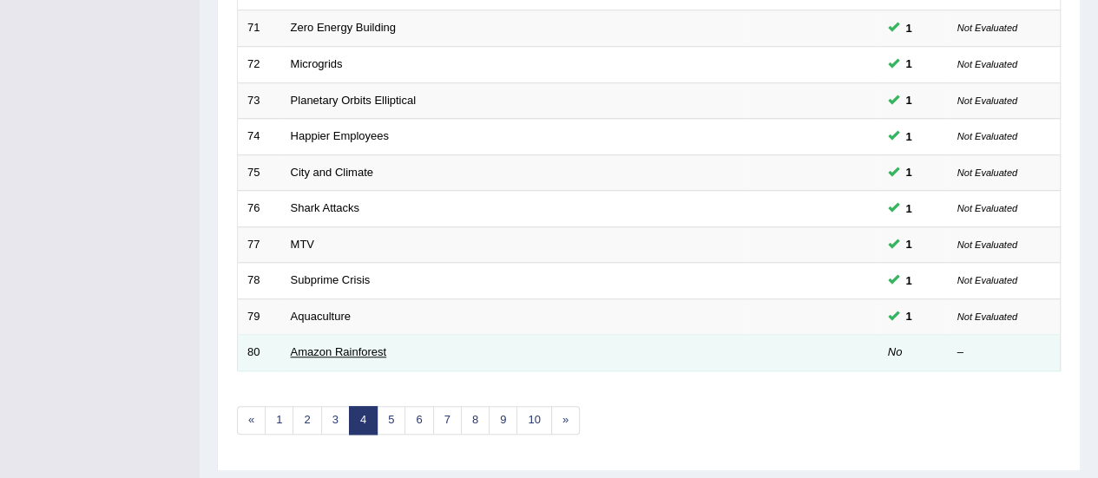
click at [357, 348] on link "Amazon Rainforest" at bounding box center [339, 351] width 96 height 13
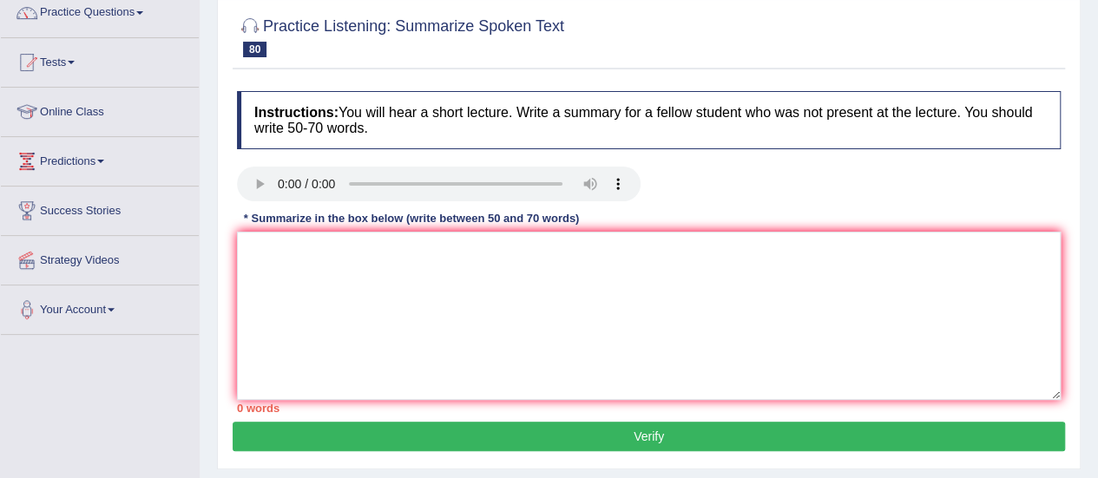
scroll to position [144, 0]
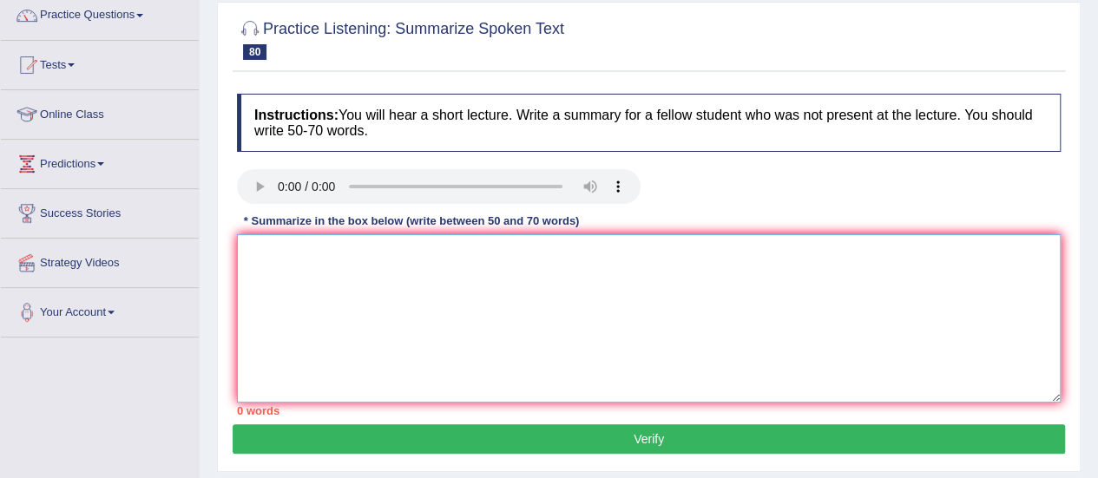
click at [629, 329] on textarea at bounding box center [648, 318] width 823 height 168
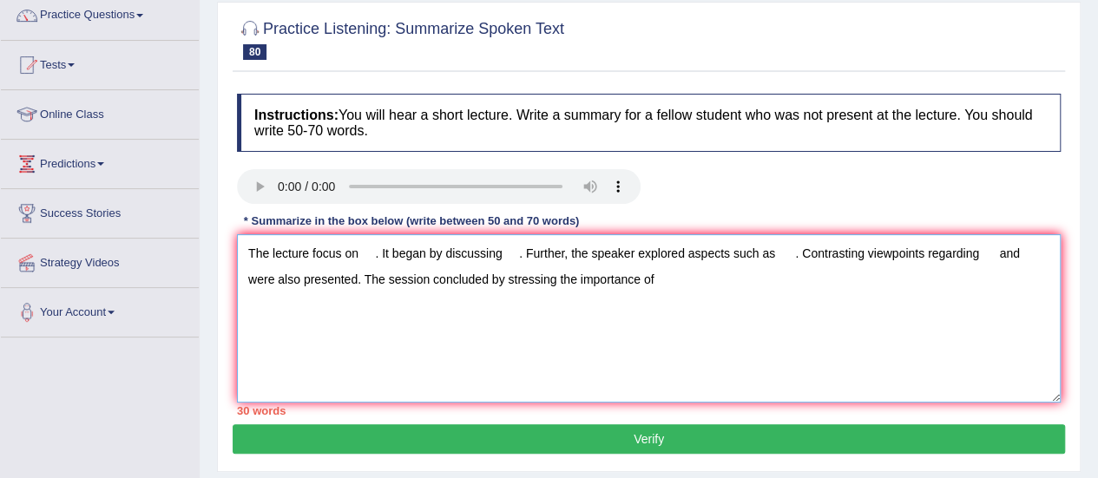
click at [357, 256] on textarea "The lecture focus on . It began by discussing . Further, the speaker explored a…" at bounding box center [648, 318] width 823 height 168
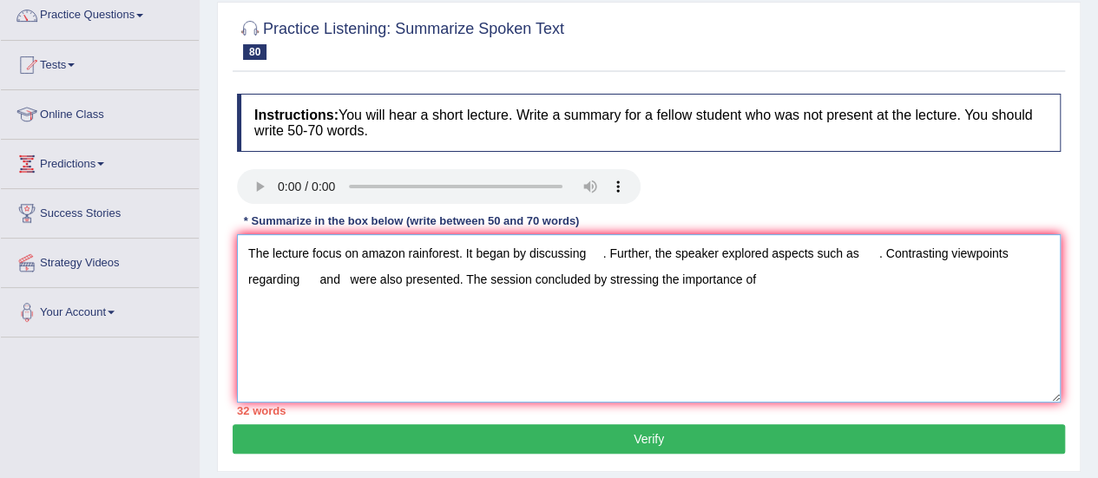
click at [581, 249] on textarea "The lecture focus on amazon rainforest. It began by discussing . Further, the s…" at bounding box center [648, 318] width 823 height 168
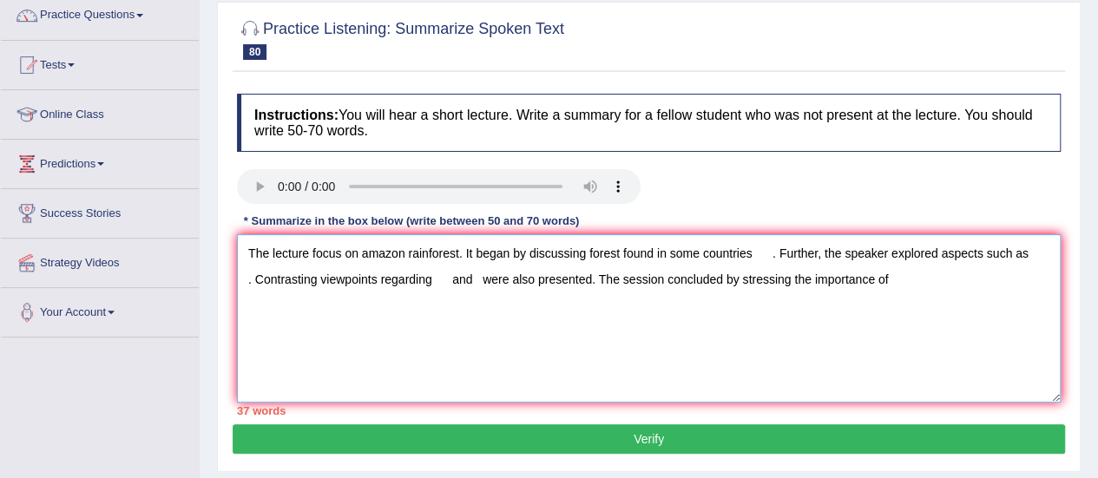
click at [242, 279] on textarea "The lecture focus on amazon rainforest. It began by discussing forest found in …" at bounding box center [648, 318] width 823 height 168
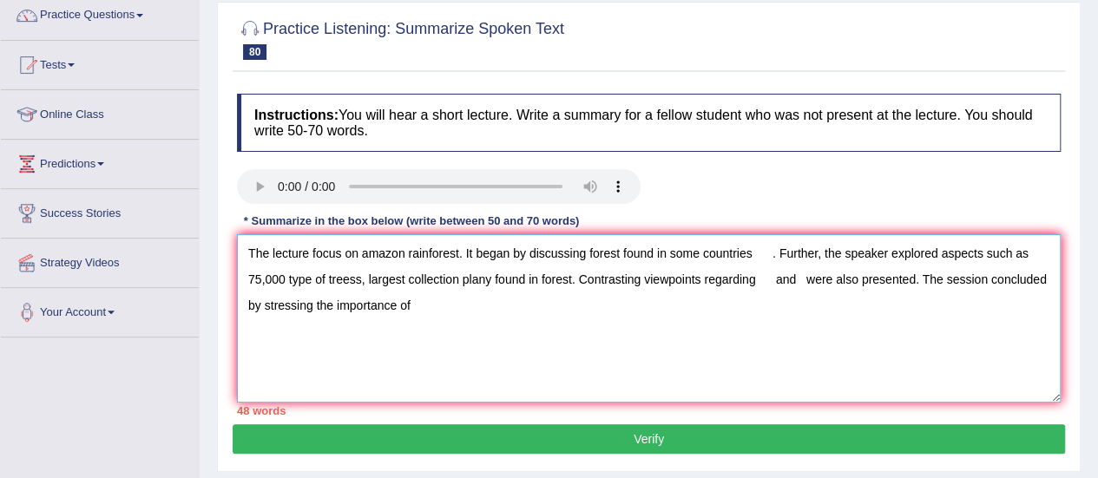
click at [756, 278] on textarea "The lecture focus on amazon rainforest. It began by discussing forest found in …" at bounding box center [648, 318] width 823 height 168
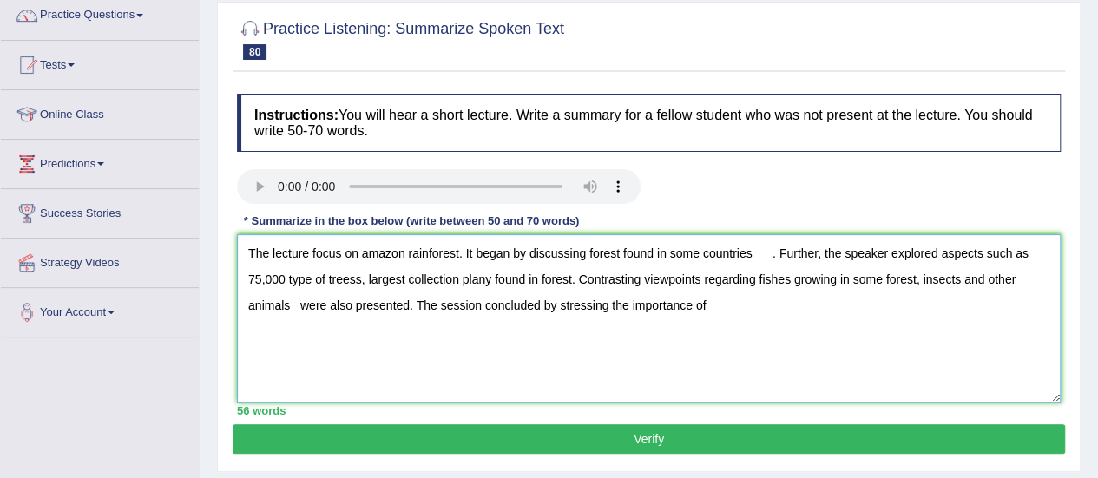
click at [720, 302] on textarea "The lecture focus on amazon rainforest. It began by discussing forest found in …" at bounding box center [648, 318] width 823 height 168
click at [589, 251] on textarea "The lecture focus on amazon rainforest. It began by discussing forest found in …" at bounding box center [648, 318] width 823 height 168
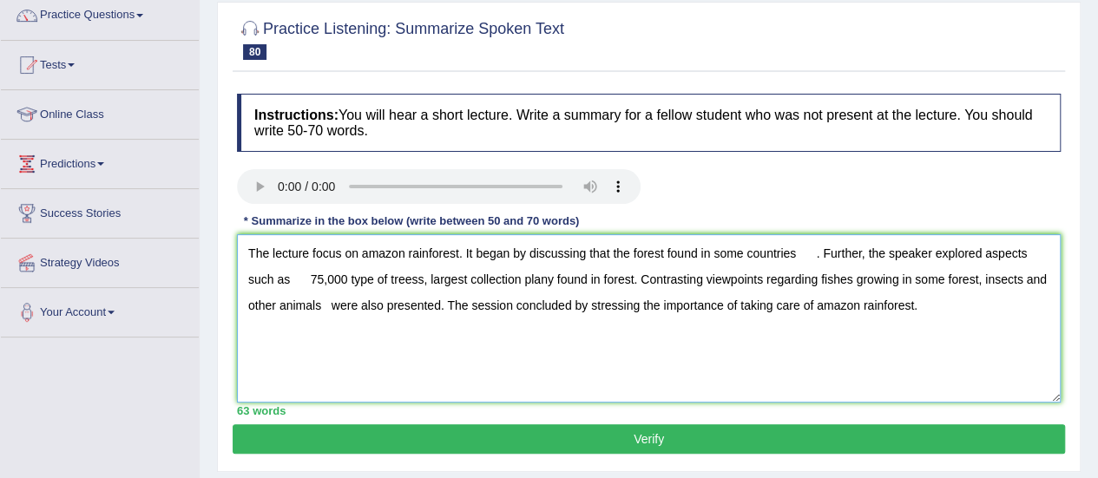
click at [817, 256] on textarea "The lecture focus on amazon rainforest. It began by discussing that the forest …" at bounding box center [648, 318] width 823 height 168
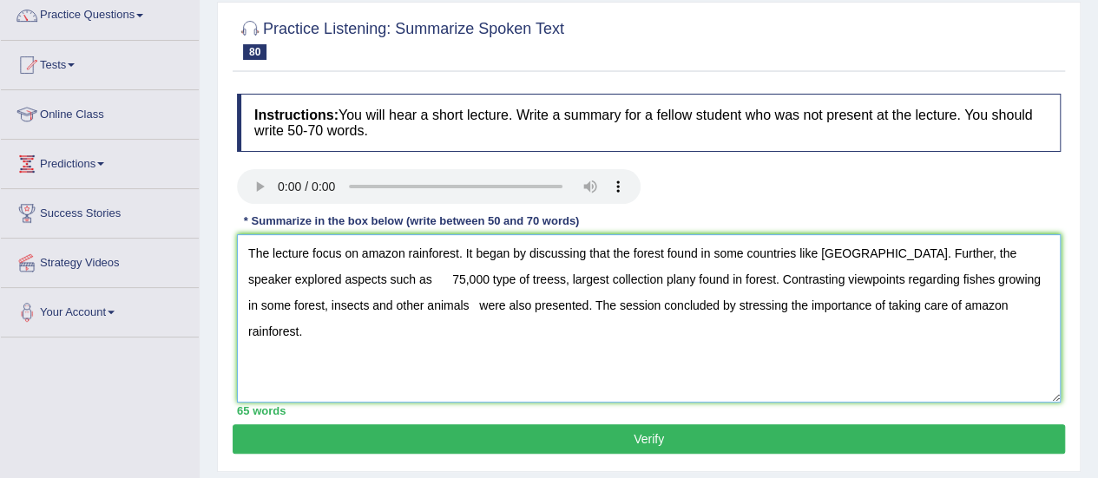
click at [357, 279] on textarea "The lecture focus on amazon rainforest. It began by discussing that the forest …" at bounding box center [648, 318] width 823 height 168
click at [436, 279] on textarea "The lecture focus on amazon rainforest. It began by discussing that the forest …" at bounding box center [648, 318] width 823 height 168
click at [449, 280] on textarea "The lecture focus on amazon rainforest. It began by discussing that the forest …" at bounding box center [648, 318] width 823 height 168
click at [597, 279] on textarea "The lecture focus on amazon rainforest. It began by discussing that the forest …" at bounding box center [648, 318] width 823 height 168
click at [397, 306] on textarea "The lecture focus on amazon rainforest. It began by discussing that the forest …" at bounding box center [648, 318] width 823 height 168
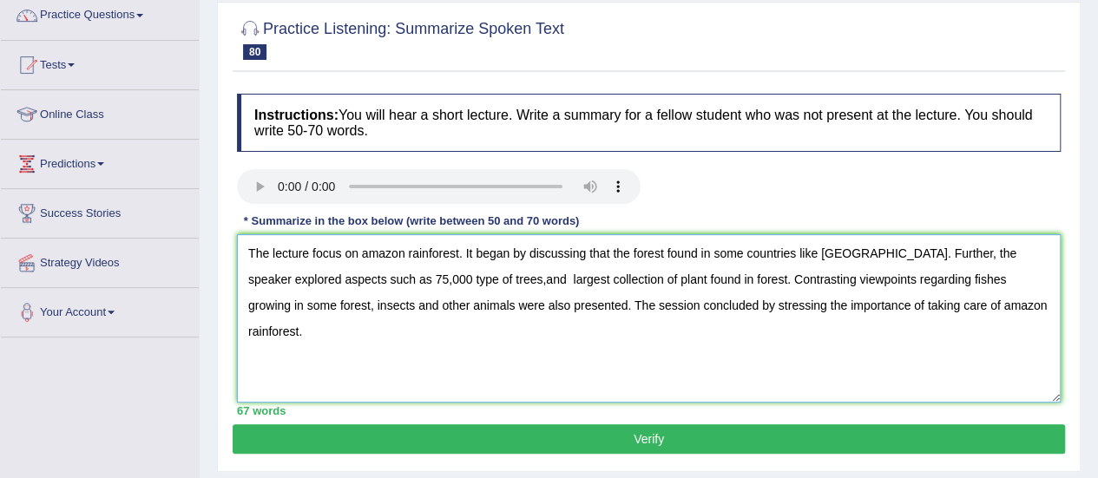
type textarea "The lecture focus on amazon rainforest. It began by discussing that the forest …"
click at [663, 434] on button "Verify" at bounding box center [649, 439] width 832 height 30
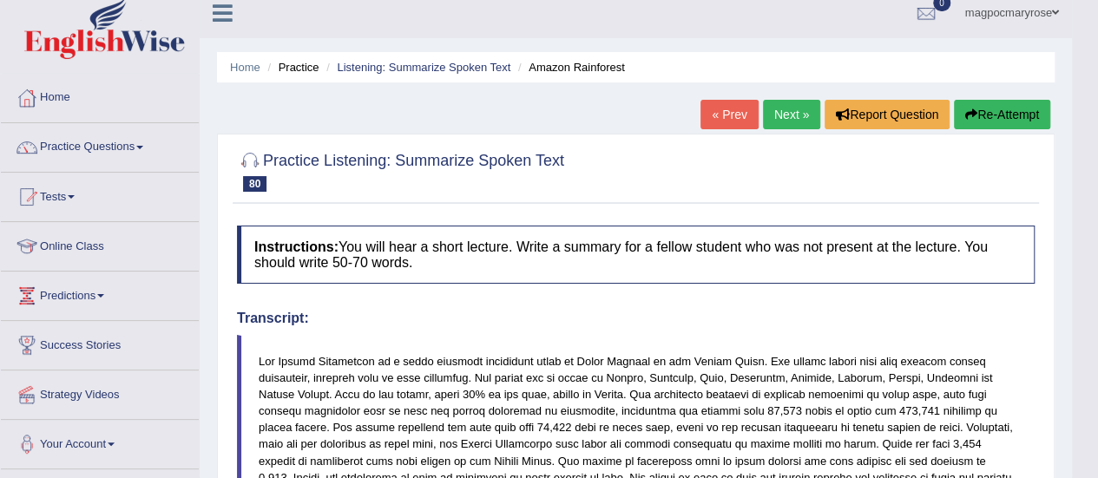
scroll to position [0, 0]
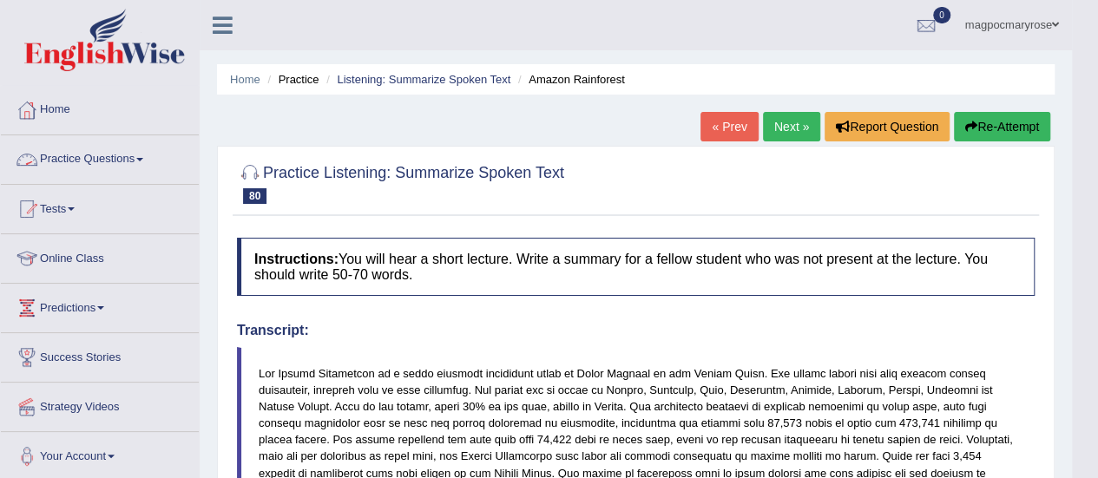
click at [84, 157] on link "Practice Questions" at bounding box center [100, 156] width 198 height 43
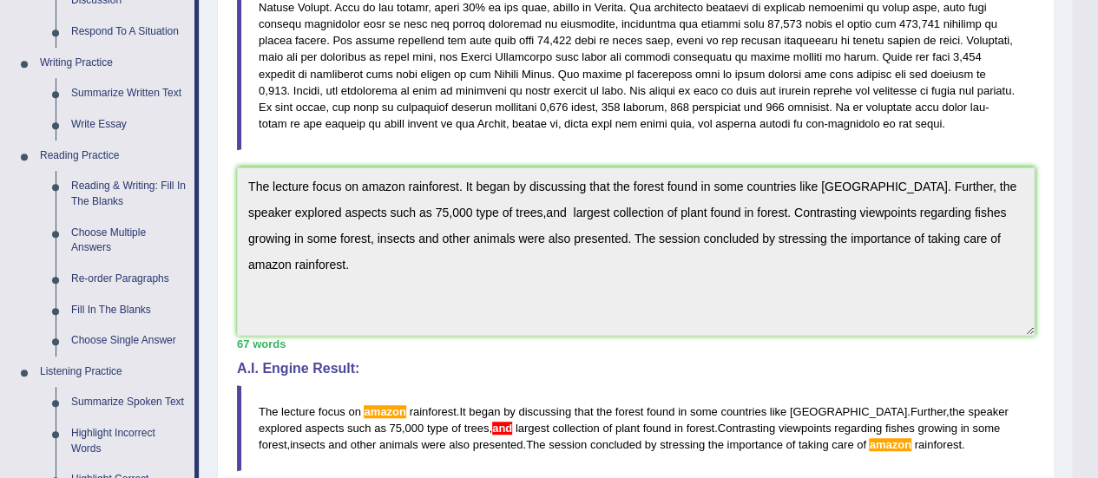
scroll to position [416, 0]
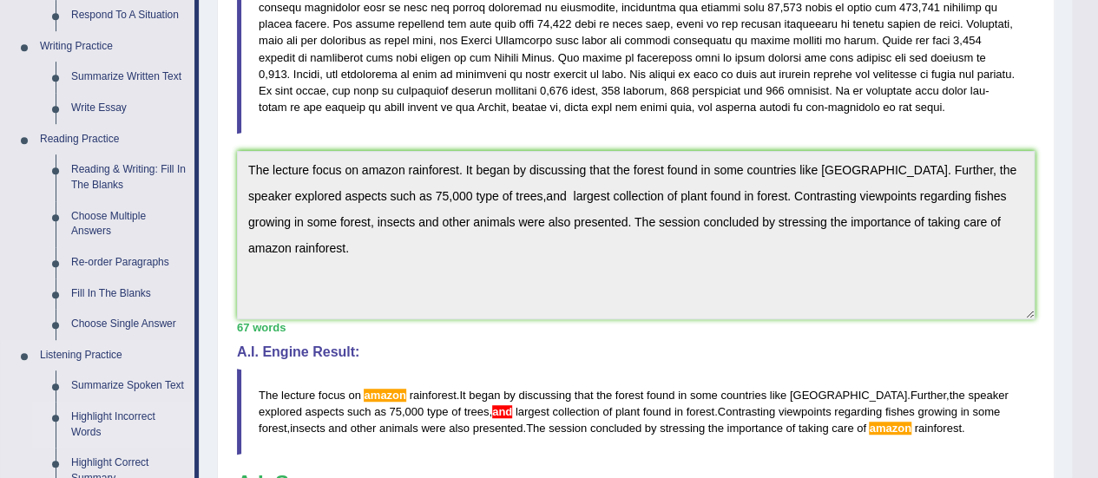
click at [108, 418] on link "Highlight Incorrect Words" at bounding box center [128, 425] width 131 height 46
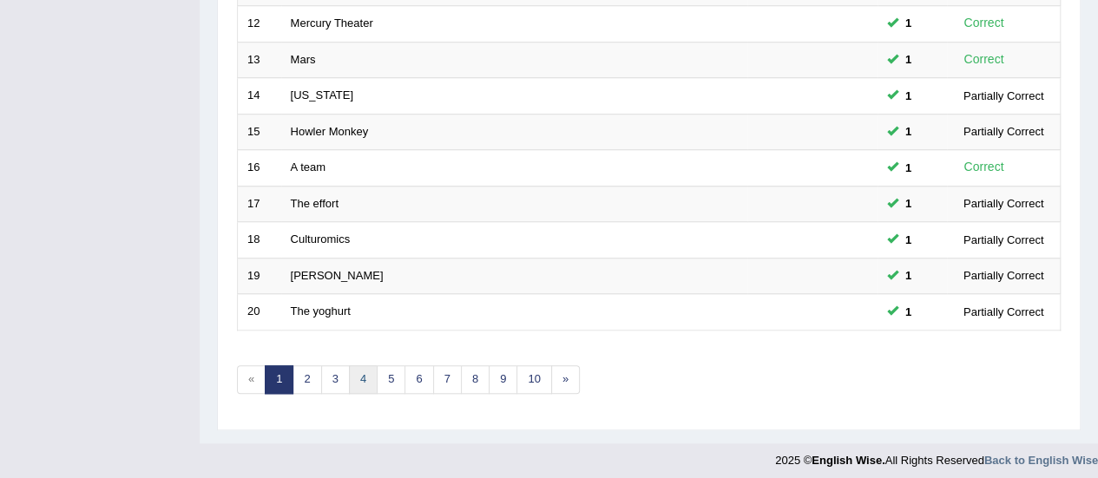
click at [363, 365] on link "4" at bounding box center [363, 379] width 29 height 29
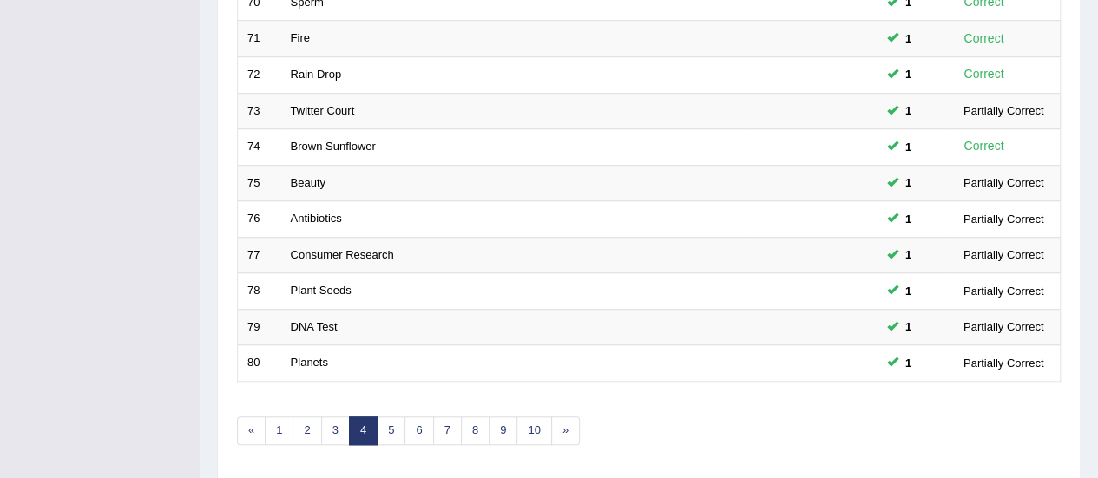
scroll to position [608, 0]
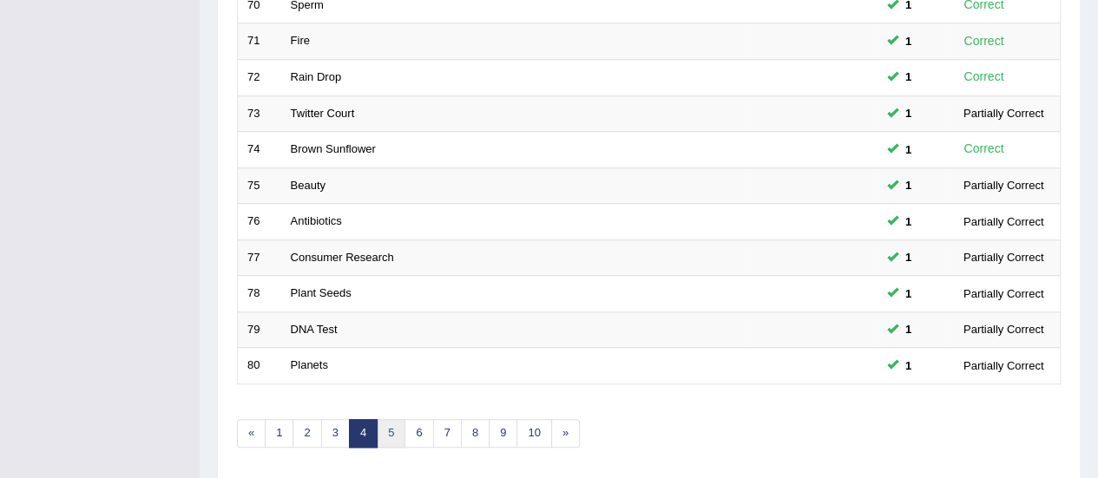
click at [390, 422] on link "5" at bounding box center [391, 433] width 29 height 29
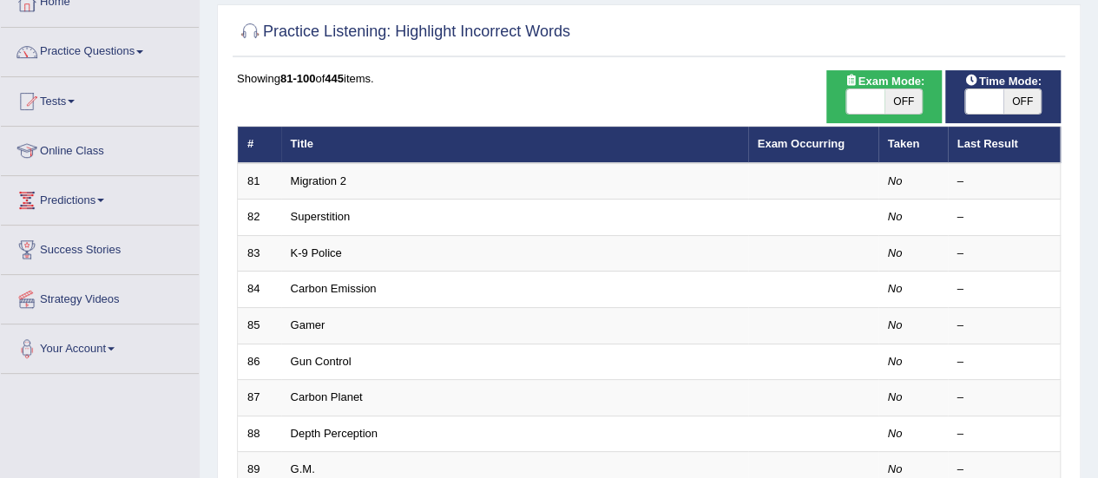
scroll to position [147, 0]
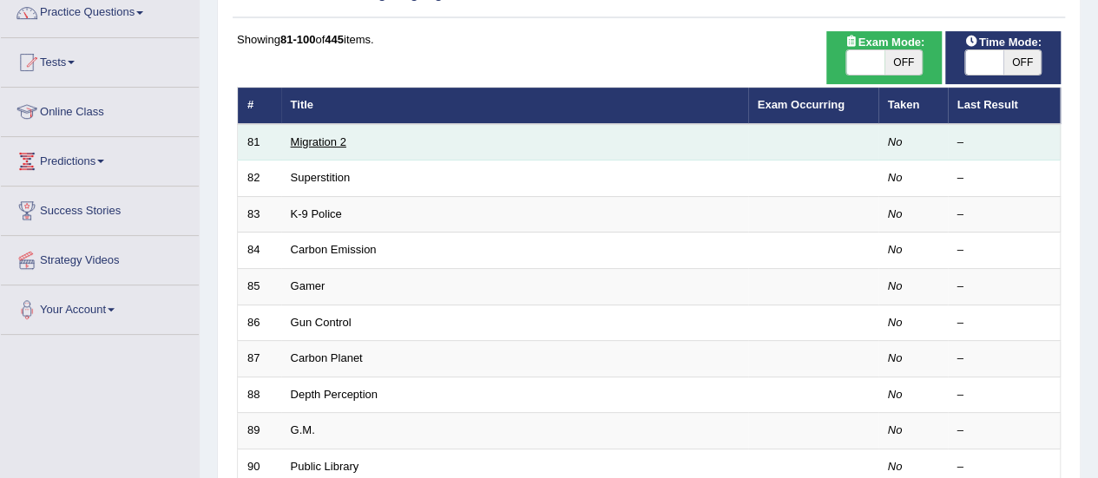
click at [305, 140] on link "Migration 2" at bounding box center [319, 141] width 56 height 13
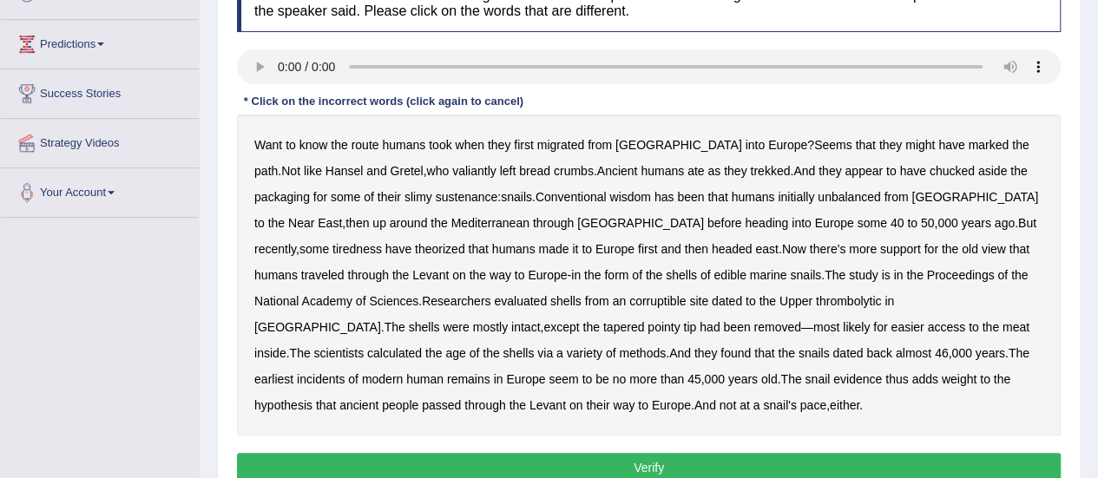
scroll to position [269, 0]
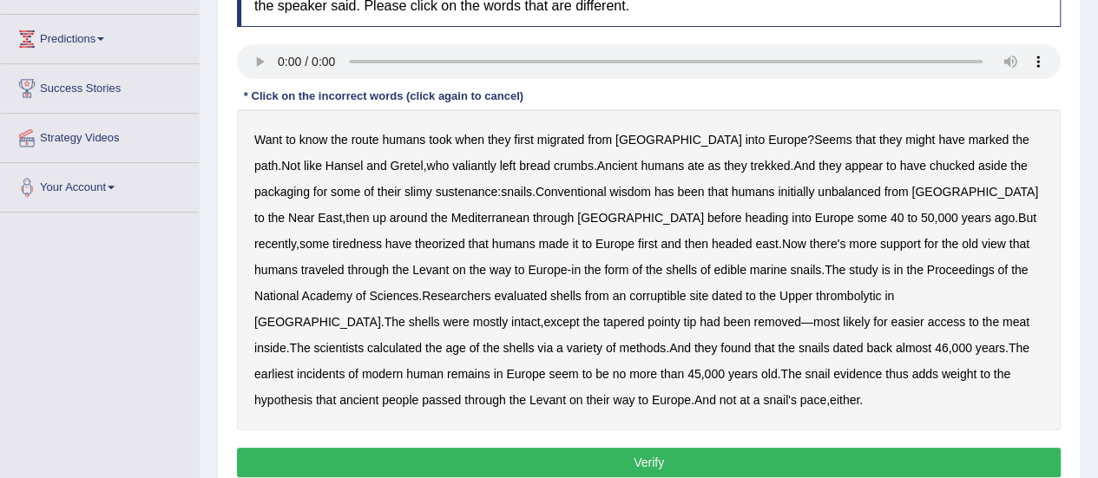
click at [452, 164] on b "valiantly" at bounding box center [474, 166] width 44 height 14
click at [929, 161] on b "chucked" at bounding box center [951, 166] width 45 height 14
click at [817, 185] on b "unbalanced" at bounding box center [848, 192] width 62 height 14
click at [382, 237] on b "tiredness" at bounding box center [356, 244] width 49 height 14
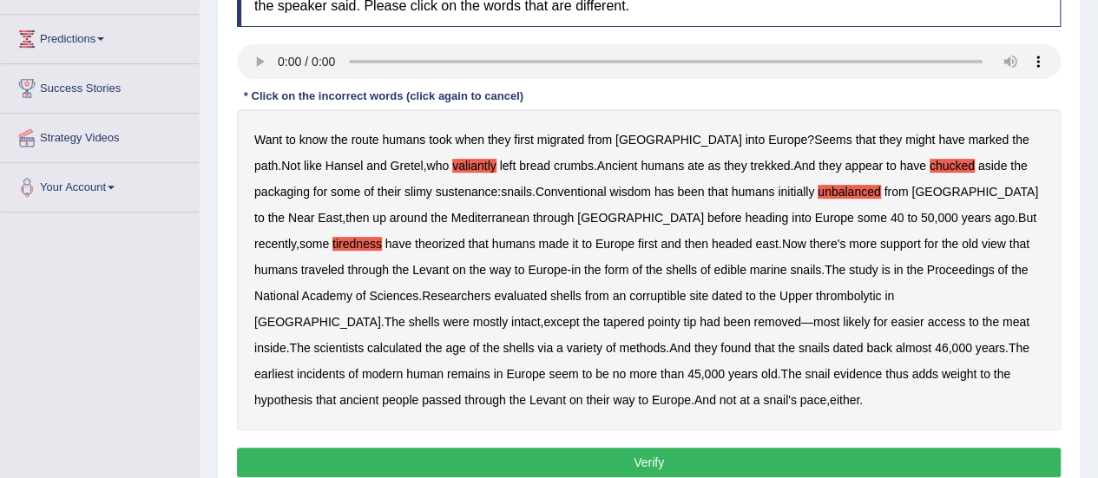
click at [629, 292] on b "corruptible" at bounding box center [657, 296] width 56 height 14
click at [816, 294] on b "thrombolytic" at bounding box center [848, 296] width 65 height 14
click at [344, 367] on b "incidents" at bounding box center [321, 374] width 48 height 14
click at [423, 463] on button "Verify" at bounding box center [648, 463] width 823 height 30
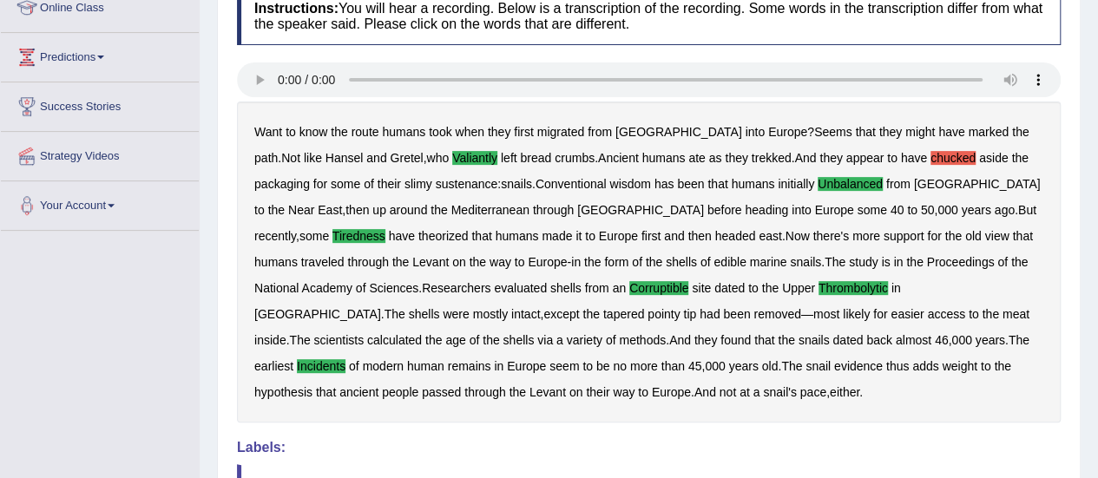
scroll to position [230, 0]
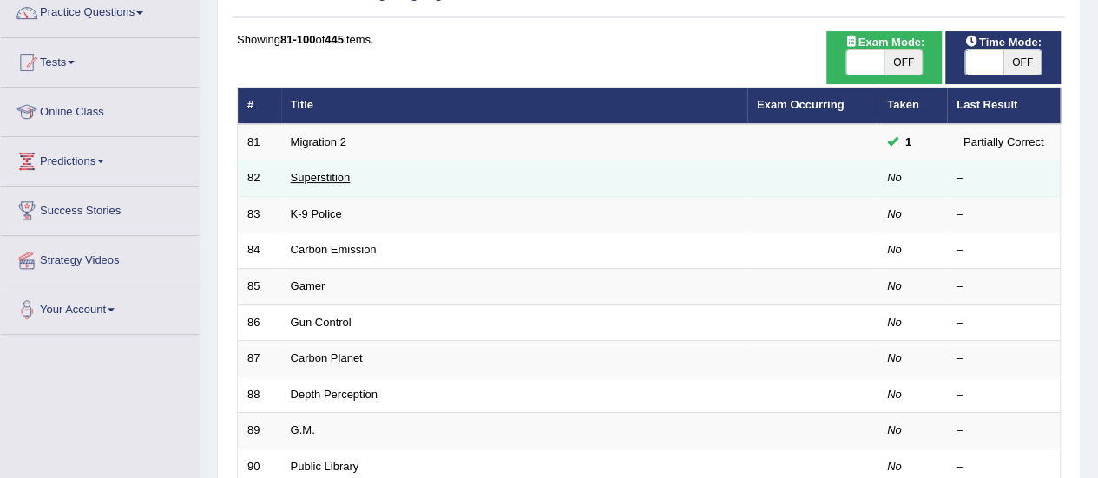
click at [332, 180] on link "Superstition" at bounding box center [321, 177] width 60 height 13
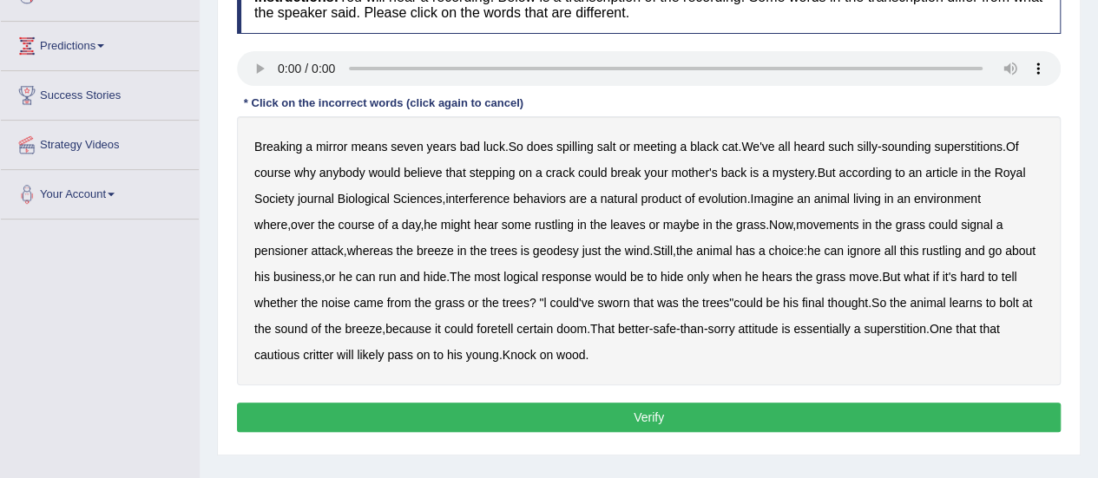
scroll to position [264, 0]
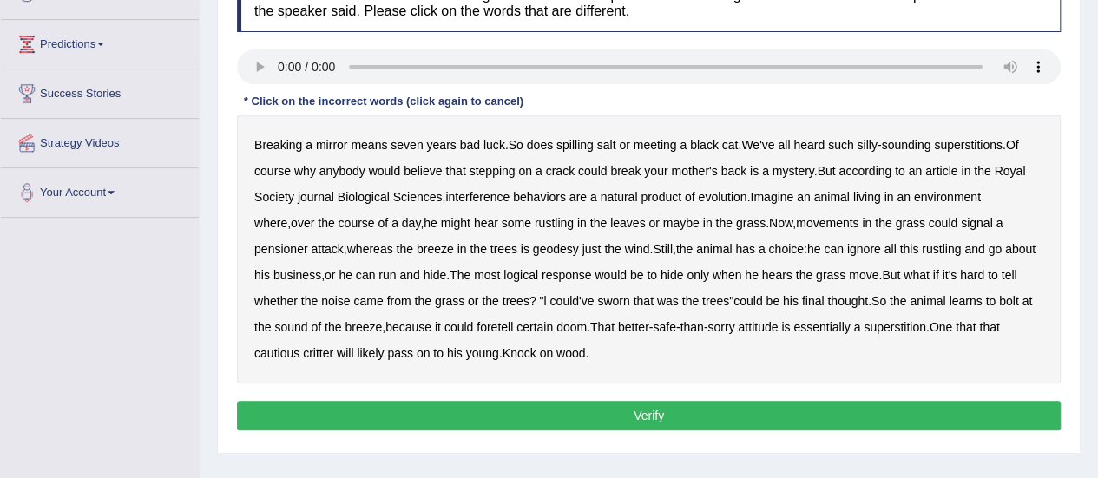
click at [490, 187] on div "Breaking a mirror means seven years bad luck . So does spilling salt or meeting…" at bounding box center [648, 249] width 823 height 269
click at [489, 194] on b "interference" at bounding box center [477, 197] width 64 height 14
click at [308, 242] on b "pensioner" at bounding box center [281, 249] width 54 height 14
click at [533, 246] on b "geodesy" at bounding box center [556, 249] width 46 height 14
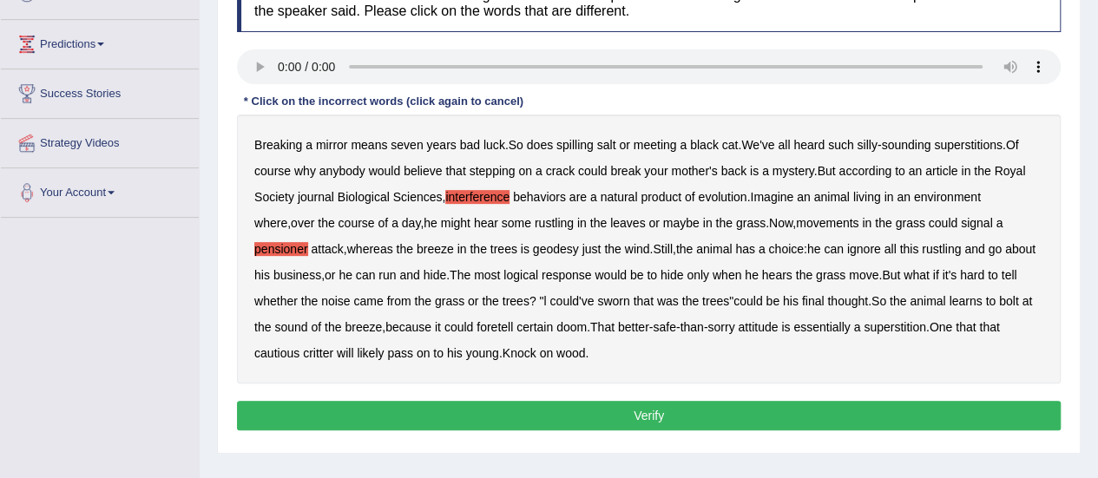
click at [533, 246] on b "geodesy" at bounding box center [556, 249] width 46 height 14
click at [519, 422] on button "Verify" at bounding box center [648, 416] width 823 height 30
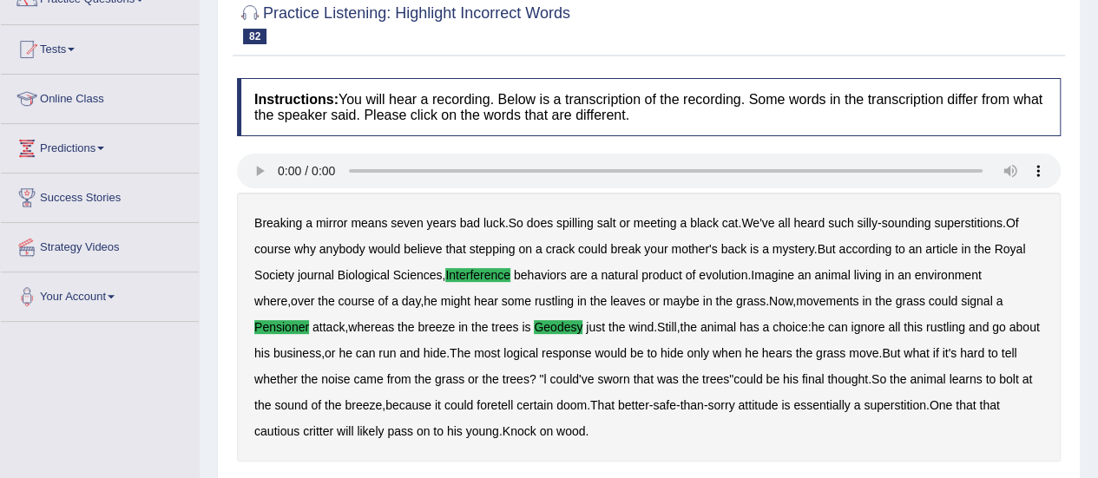
scroll to position [144, 0]
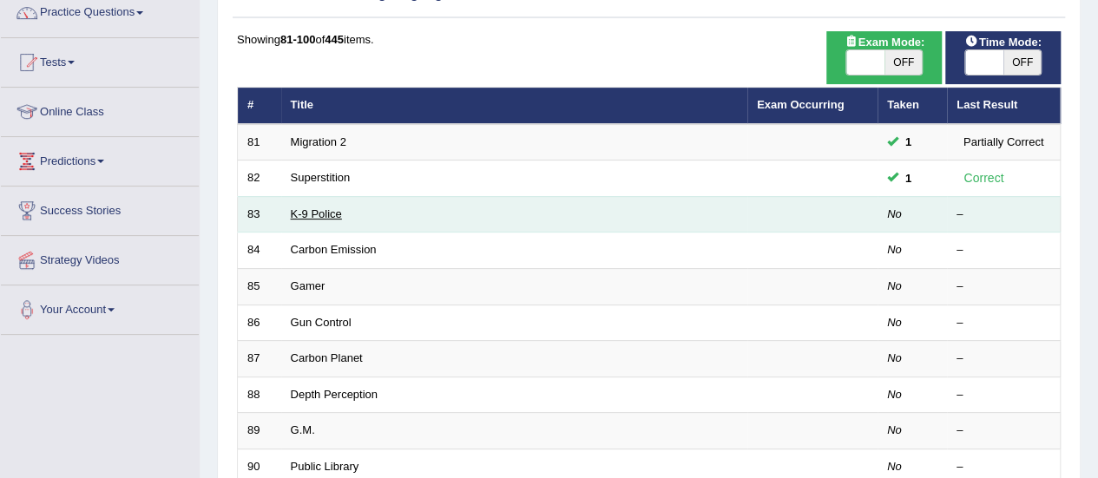
click at [323, 211] on link "K-9 Police" at bounding box center [316, 213] width 51 height 13
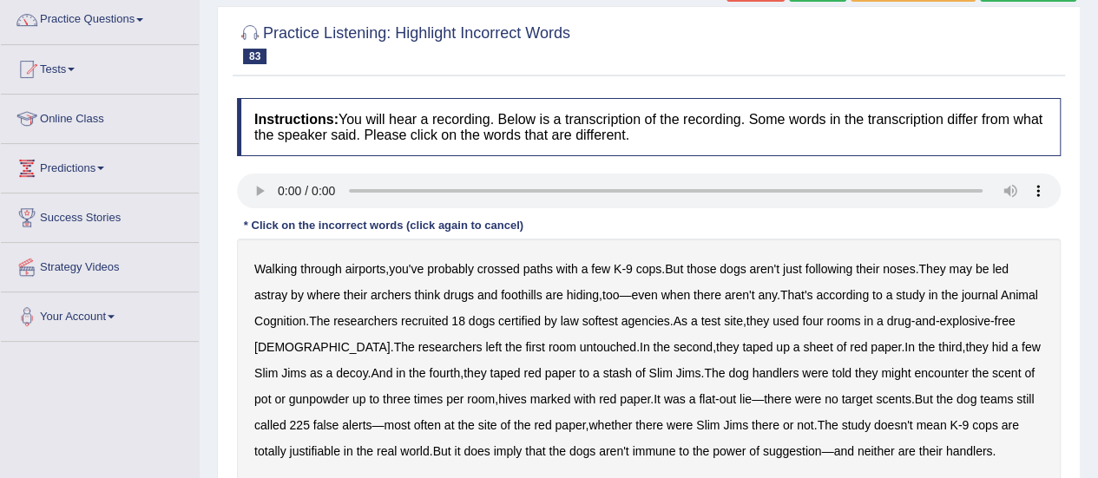
scroll to position [161, 0]
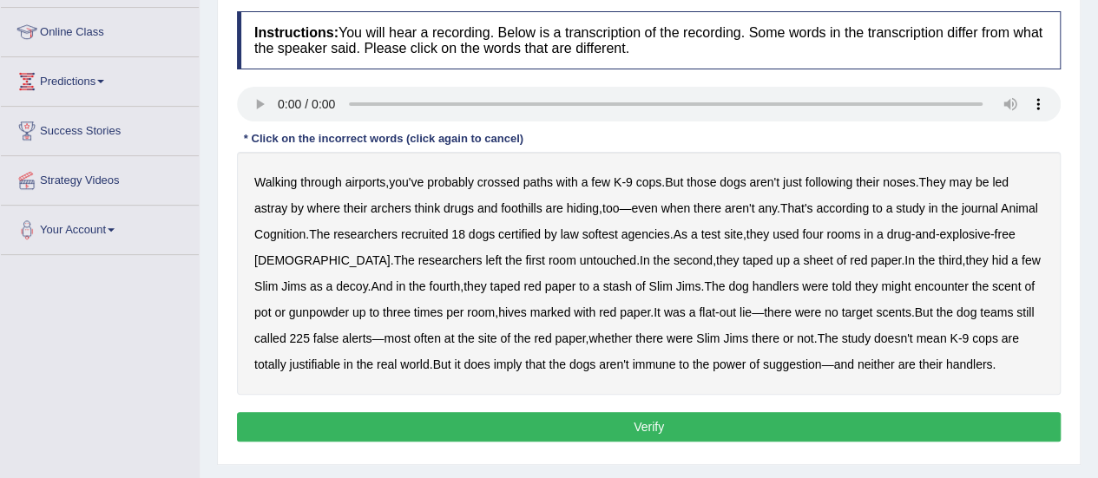
click at [1097, 230] on html "Toggle navigation Home Practice Questions Speaking Practice Read Aloud Repeat S…" at bounding box center [549, 13] width 1098 height 478
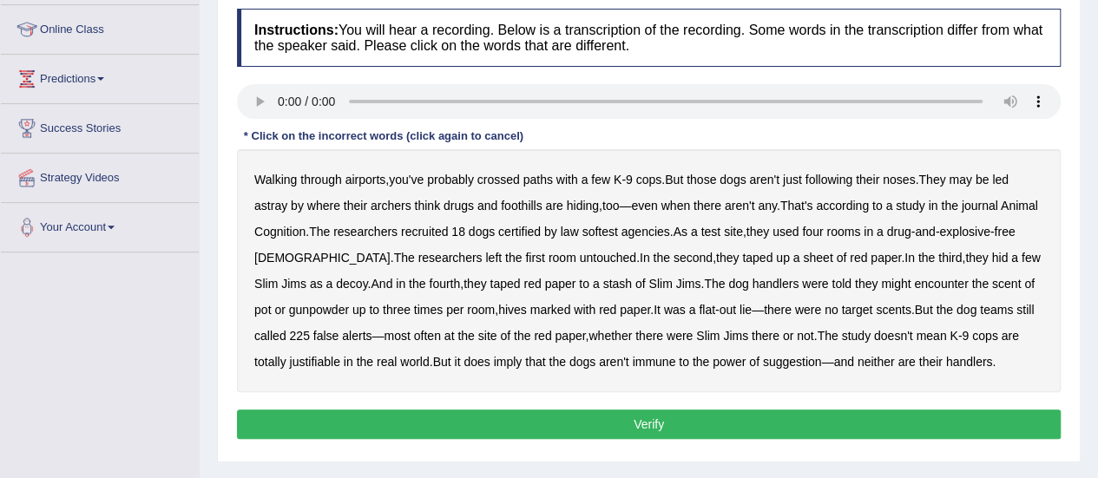
click at [405, 200] on b "archers" at bounding box center [391, 206] width 41 height 14
click at [519, 207] on b "foothills" at bounding box center [521, 206] width 41 height 14
click at [617, 230] on b "softest" at bounding box center [599, 232] width 36 height 14
click at [498, 305] on b "hives" at bounding box center [512, 310] width 29 height 14
click at [326, 361] on b "justifiable" at bounding box center [314, 362] width 50 height 14
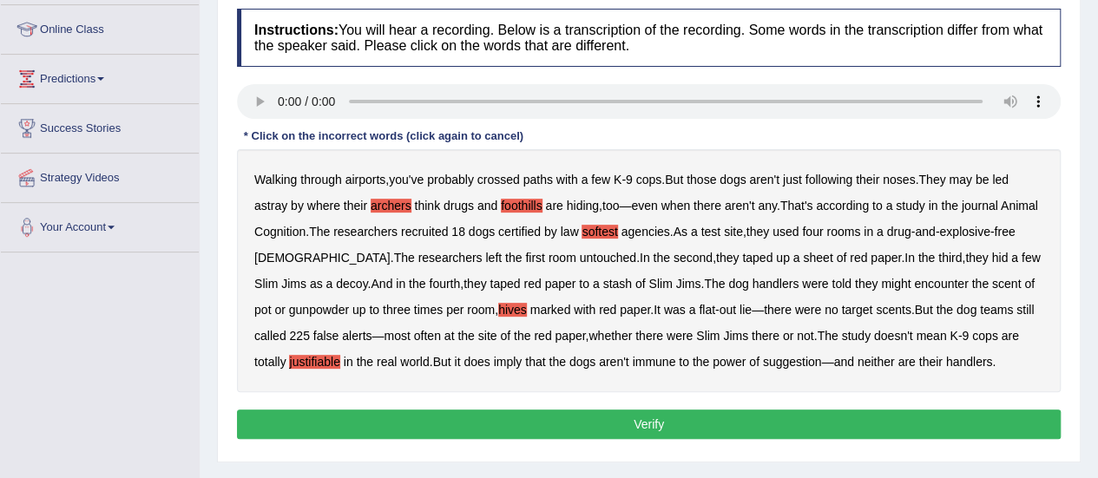
click at [377, 419] on button "Verify" at bounding box center [648, 425] width 823 height 30
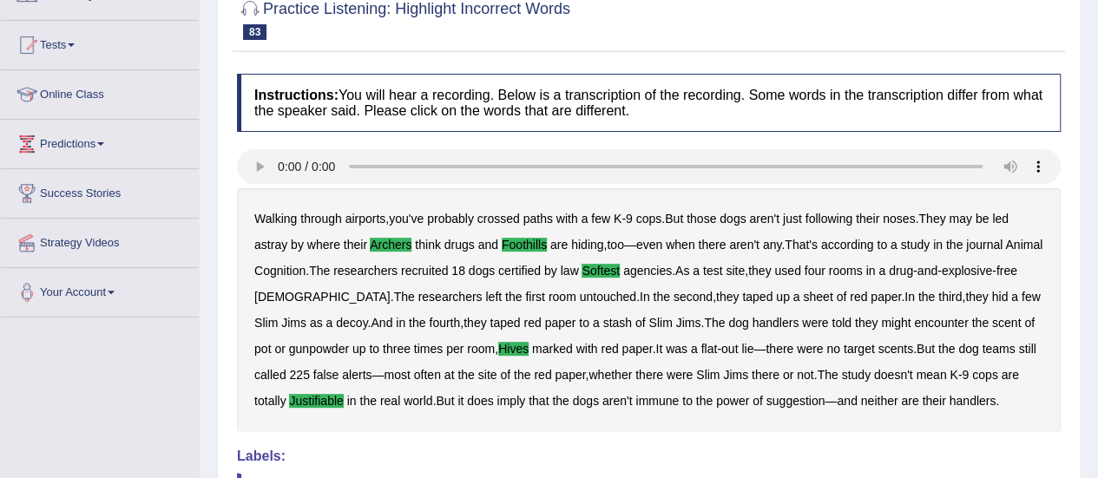
scroll to position [0, 0]
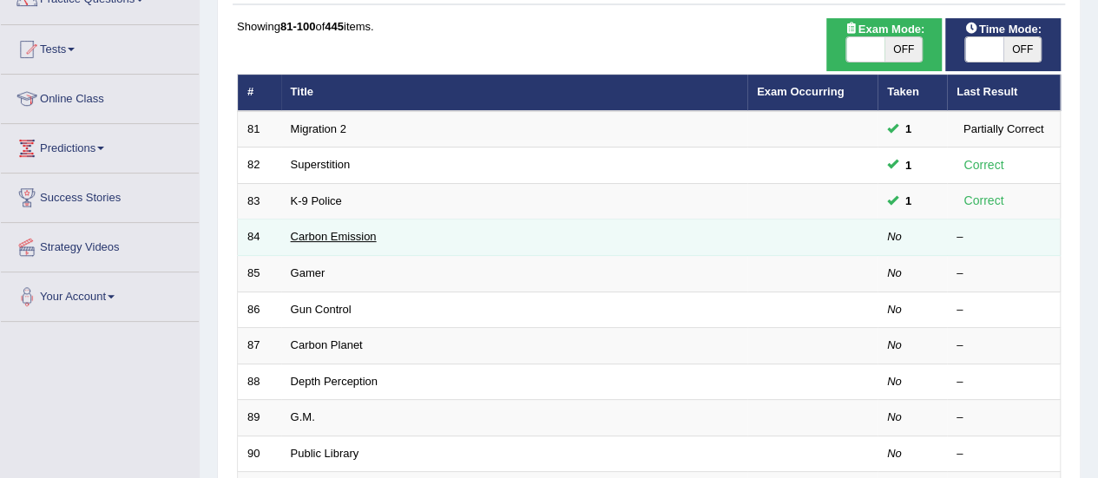
click at [304, 235] on link "Carbon Emission" at bounding box center [334, 236] width 86 height 13
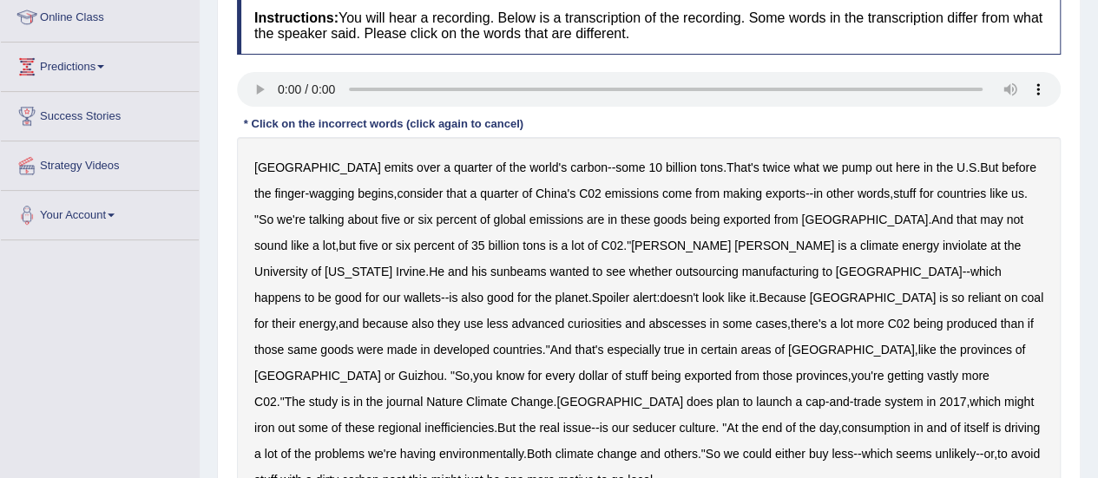
scroll to position [311, 0]
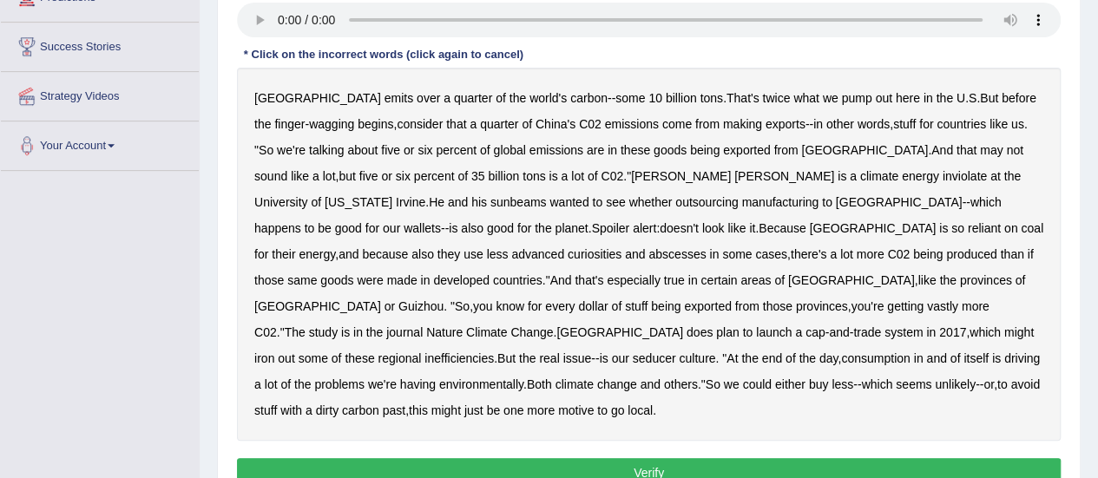
click at [942, 178] on b "inviolate" at bounding box center [964, 176] width 44 height 14
click at [547, 195] on b "sunbeams" at bounding box center [518, 202] width 56 height 14
click at [621, 247] on b "curiosities" at bounding box center [594, 254] width 54 height 14
click at [705, 247] on b "abscesses" at bounding box center [676, 254] width 57 height 14
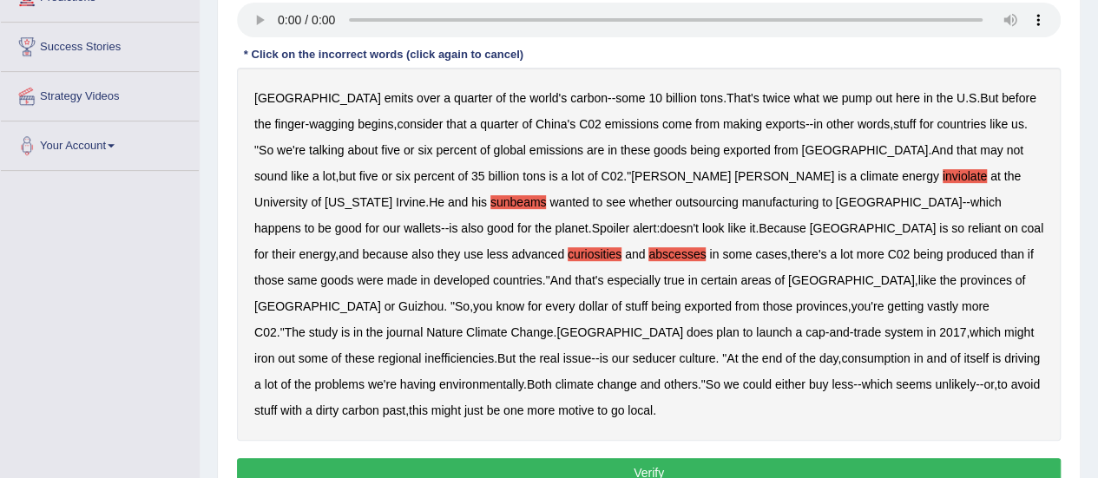
click at [676, 351] on b "seducer" at bounding box center [654, 358] width 43 height 14
click at [646, 458] on button "Verify" at bounding box center [648, 473] width 823 height 30
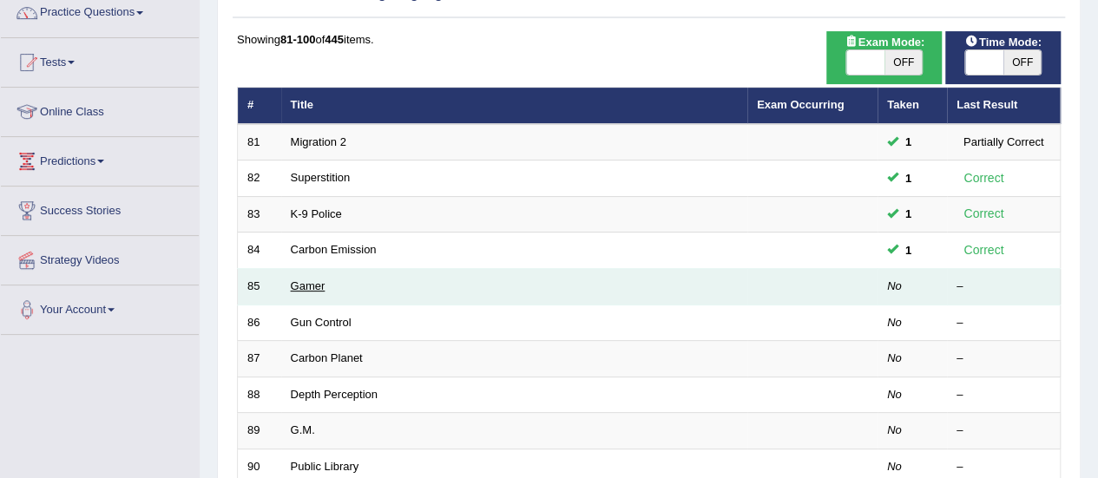
click at [299, 285] on link "Gamer" at bounding box center [308, 285] width 35 height 13
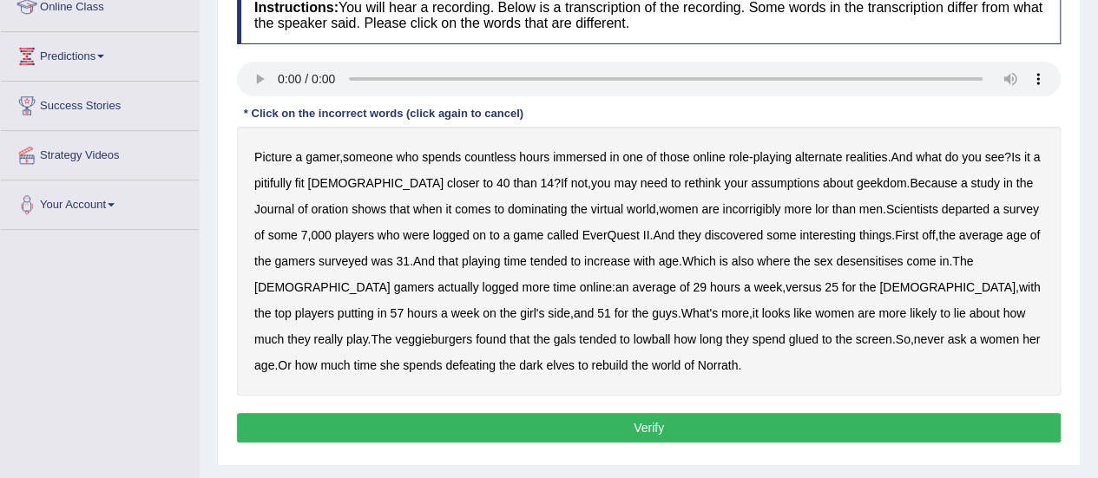
scroll to position [257, 0]
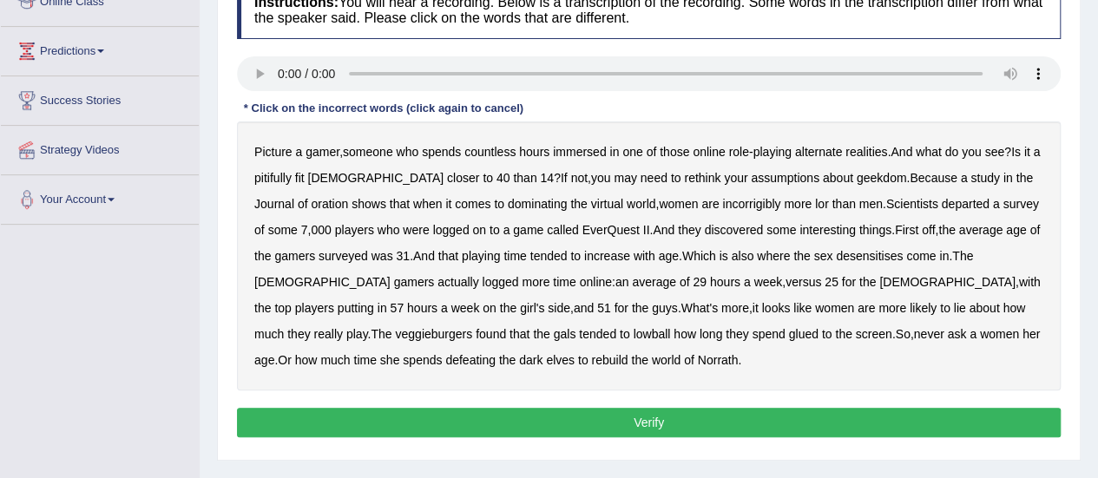
drag, startPoint x: 0, startPoint y: 0, endPoint x: 1106, endPoint y: 325, distance: 1153.2
click at [280, 180] on b "pitifully" at bounding box center [272, 178] width 37 height 14
click at [311, 203] on b "oration" at bounding box center [329, 204] width 37 height 14
click at [722, 200] on b "incorrigibly" at bounding box center [751, 204] width 58 height 14
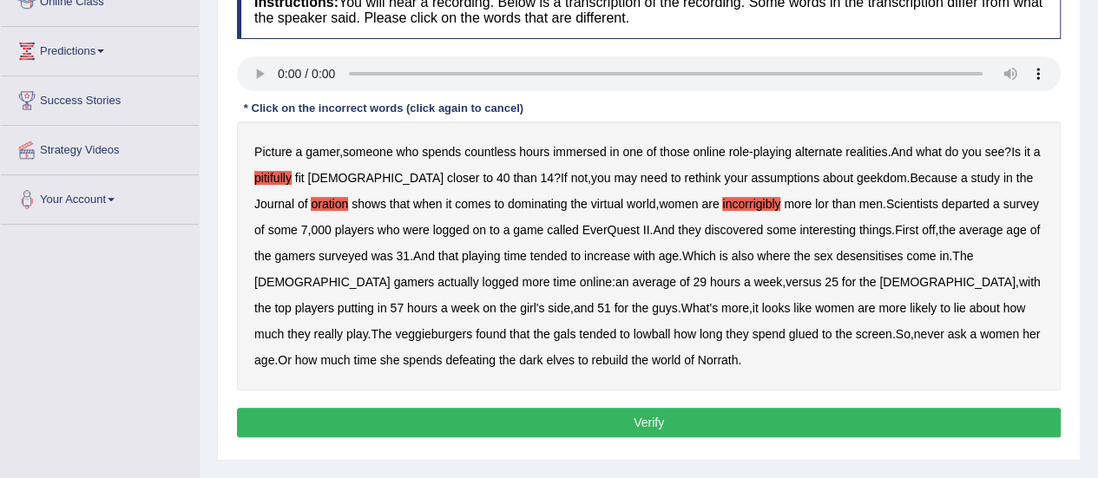
click at [759, 201] on div "Picture a gamer , someone who spends countless hours immersed in one of those o…" at bounding box center [648, 255] width 823 height 269
click at [852, 249] on b "desensitises" at bounding box center [869, 256] width 67 height 14
click at [472, 327] on b "veggieburgers" at bounding box center [433, 334] width 77 height 14
click at [391, 416] on button "Verify" at bounding box center [648, 423] width 823 height 30
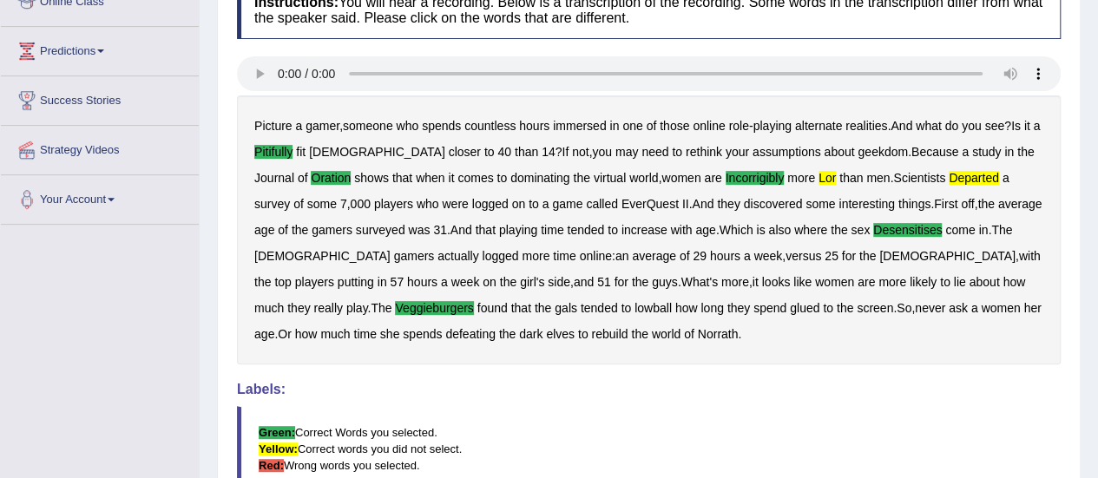
scroll to position [472, 0]
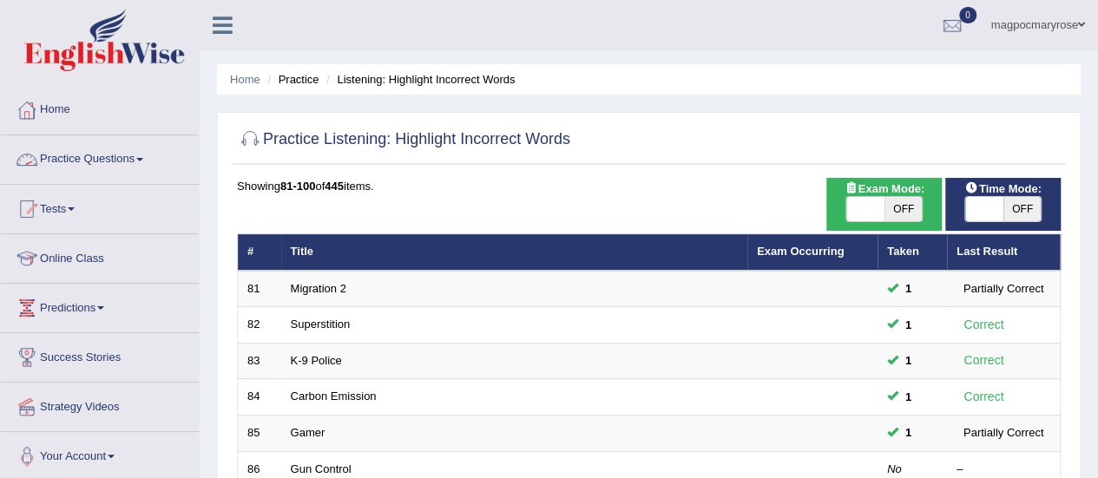
click at [80, 158] on link "Practice Questions" at bounding box center [100, 156] width 198 height 43
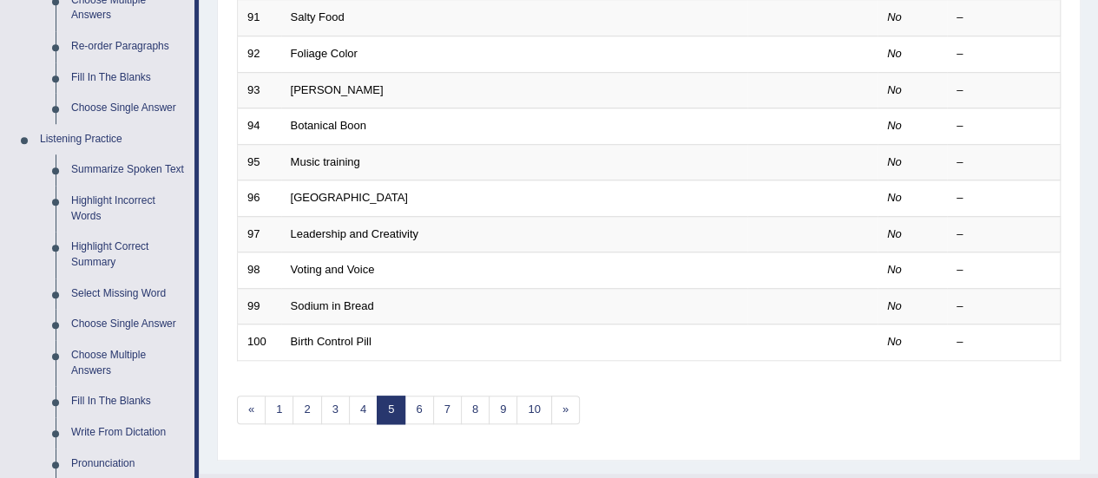
scroll to position [653, 0]
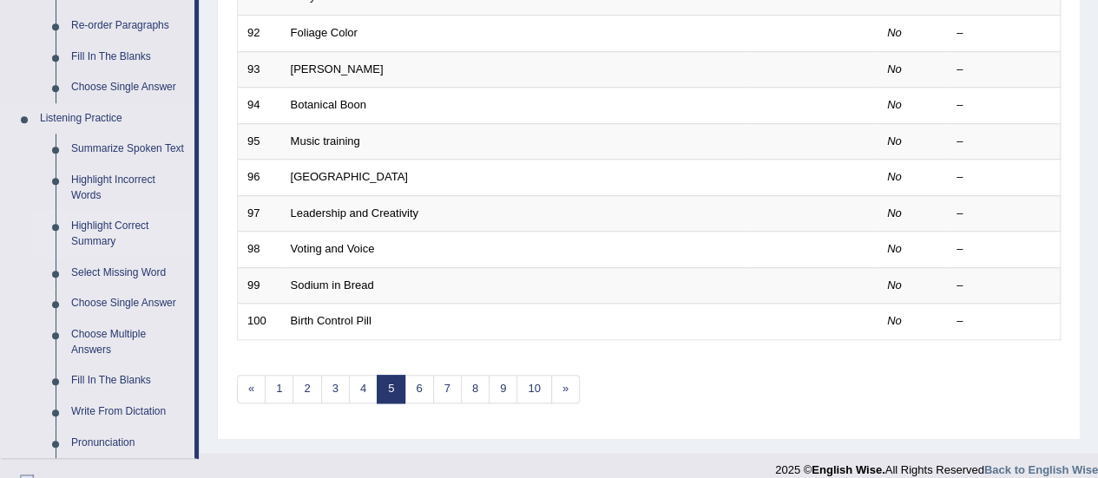
click at [89, 235] on link "Highlight Correct Summary" at bounding box center [128, 234] width 131 height 46
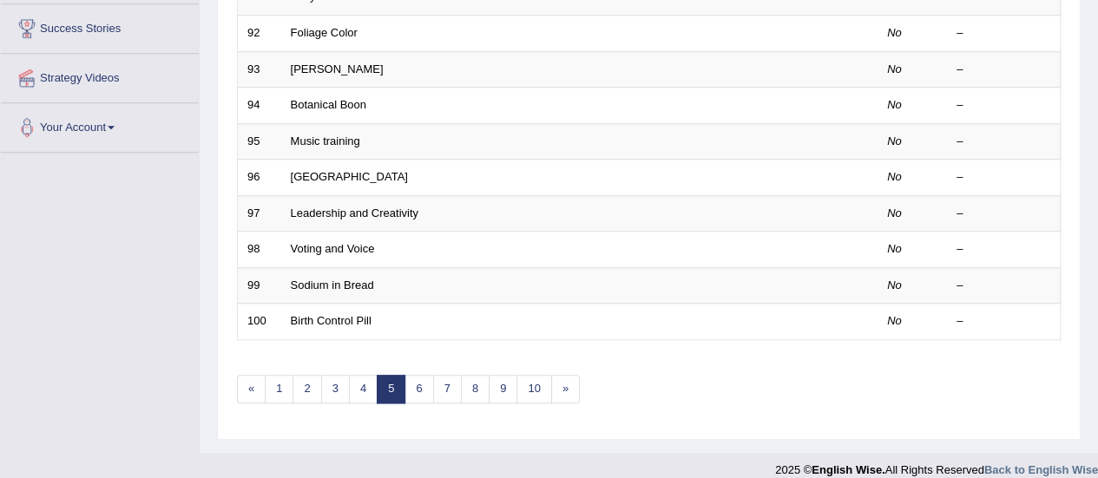
scroll to position [248, 0]
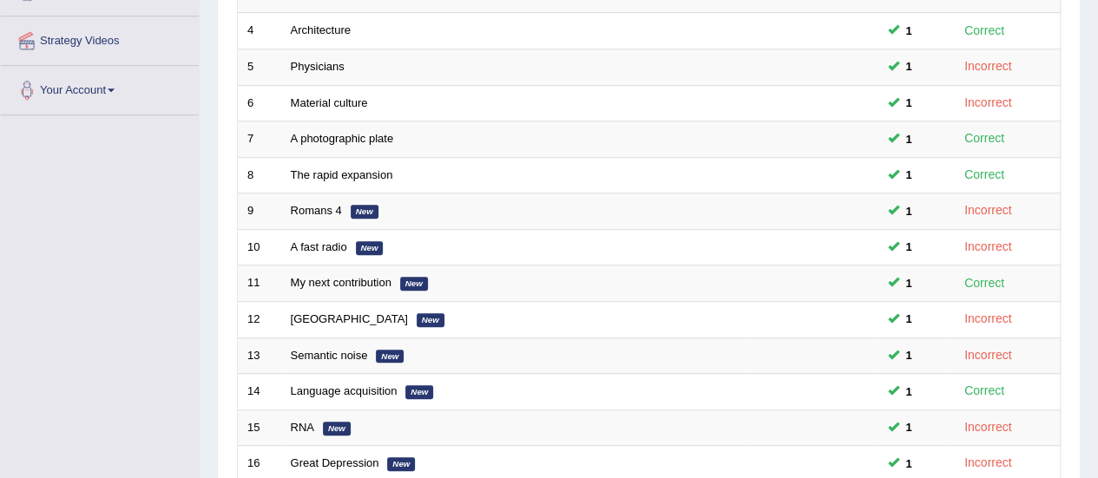
scroll to position [662, 0]
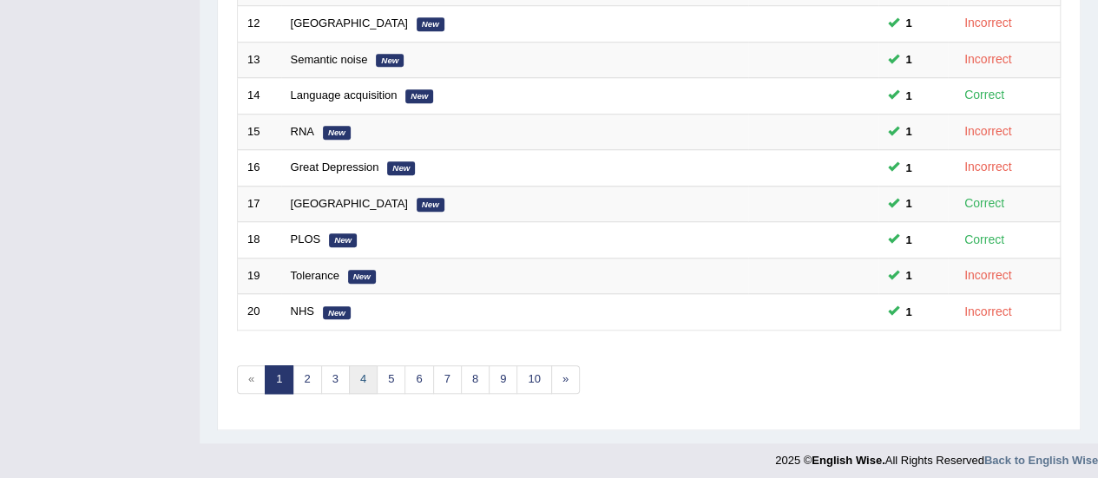
click at [365, 369] on link "4" at bounding box center [363, 379] width 29 height 29
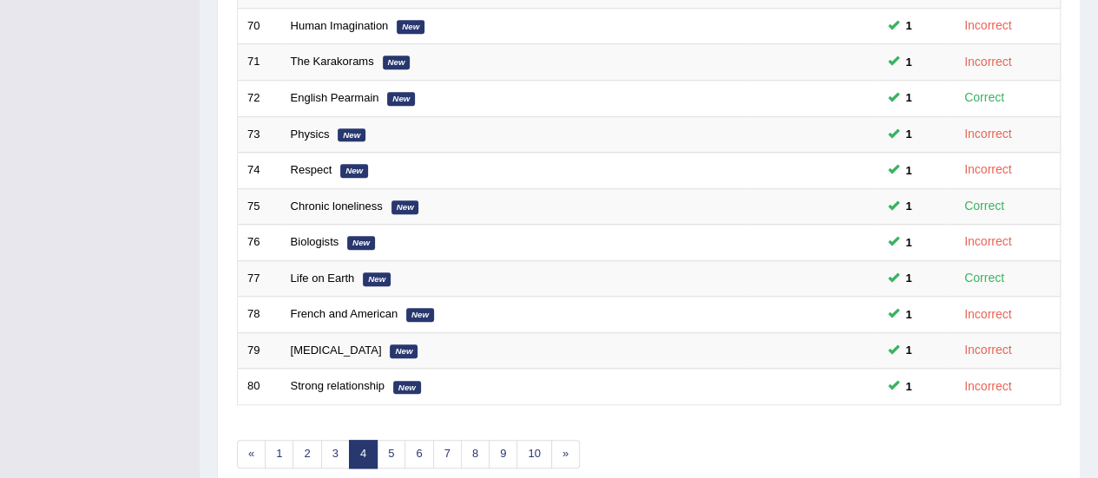
scroll to position [662, 0]
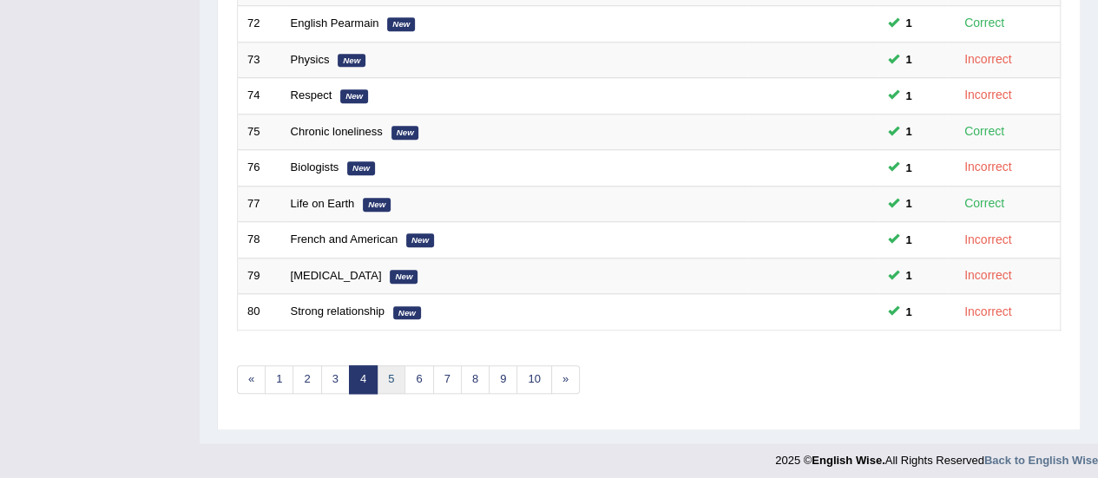
click at [388, 371] on link "5" at bounding box center [391, 379] width 29 height 29
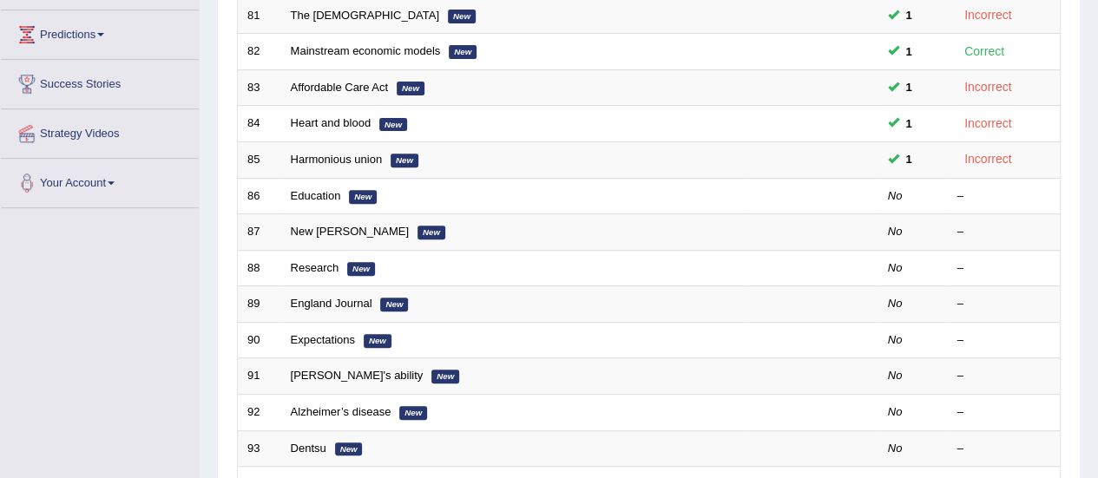
scroll to position [295, 0]
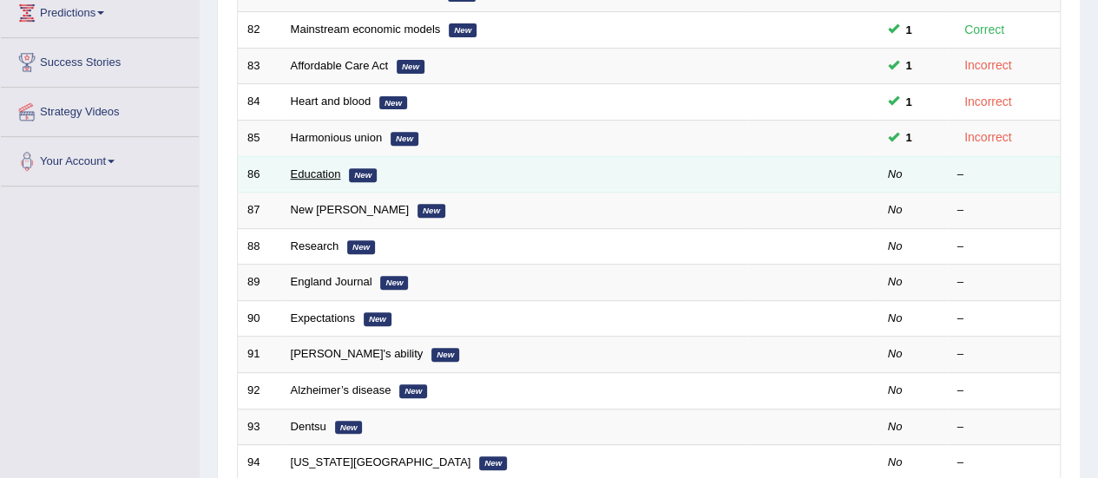
click at [312, 167] on link "Education" at bounding box center [316, 173] width 50 height 13
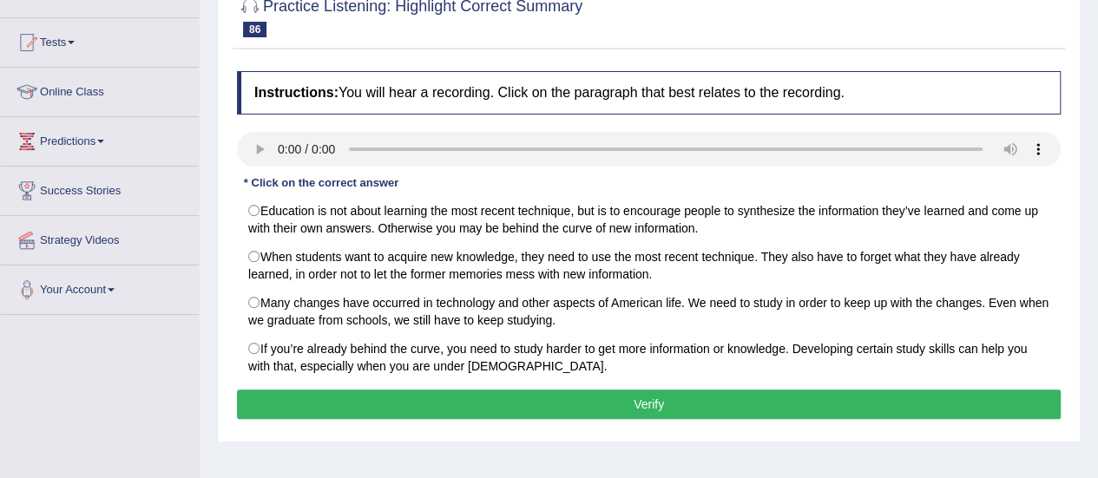
scroll to position [207, 0]
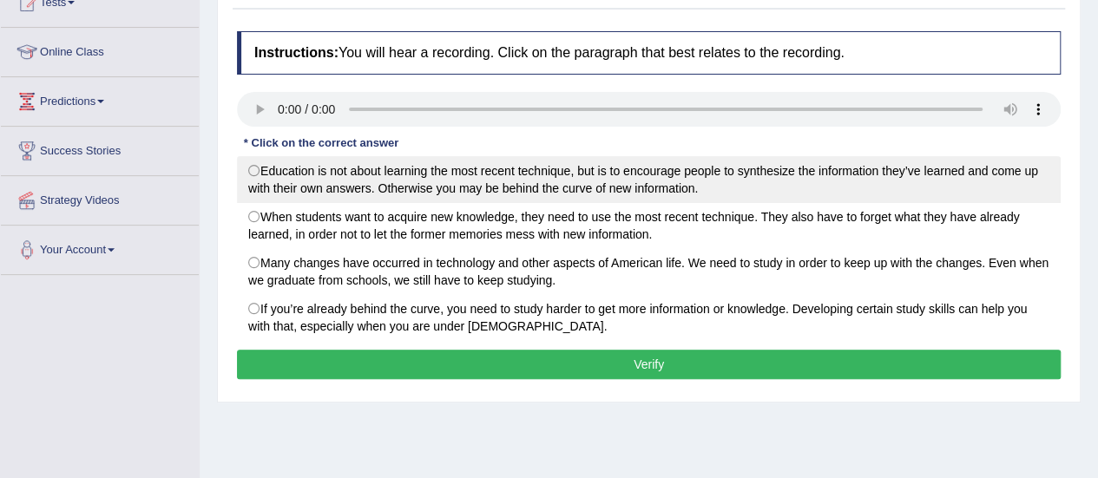
click at [266, 174] on label "Education is not about learning the most recent technique, but is to encourage …" at bounding box center [648, 179] width 823 height 47
radio input "true"
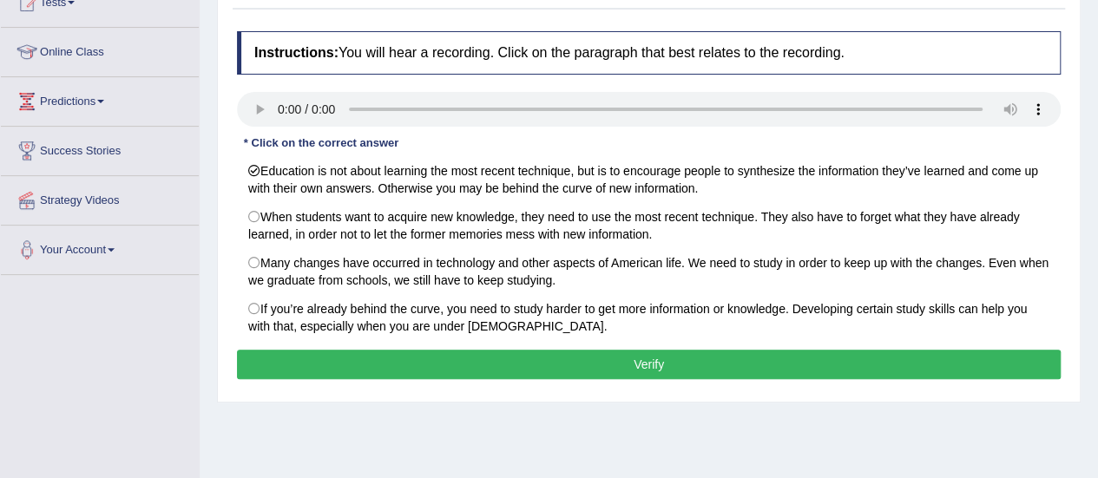
click at [357, 353] on button "Verify" at bounding box center [648, 365] width 823 height 30
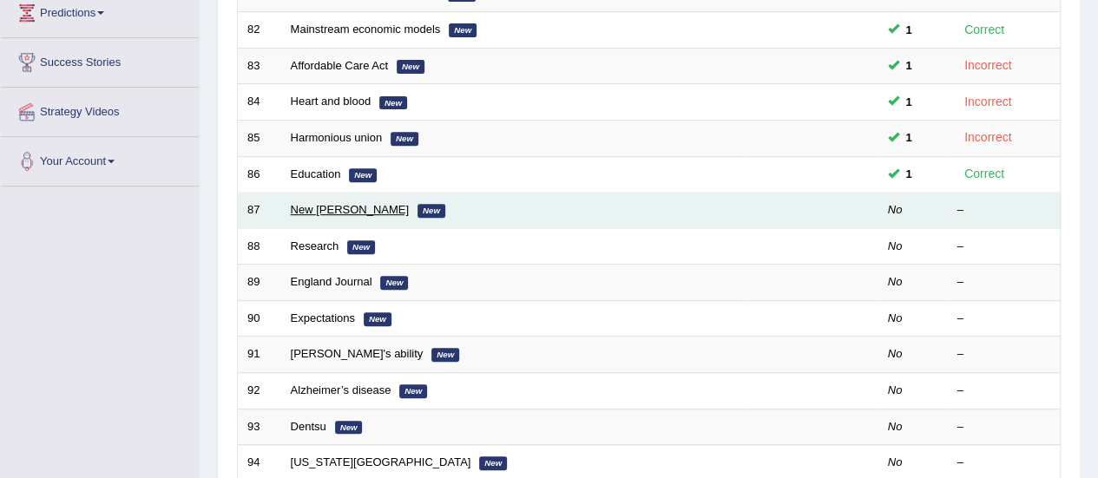
click at [324, 207] on link "New [PERSON_NAME]" at bounding box center [350, 209] width 119 height 13
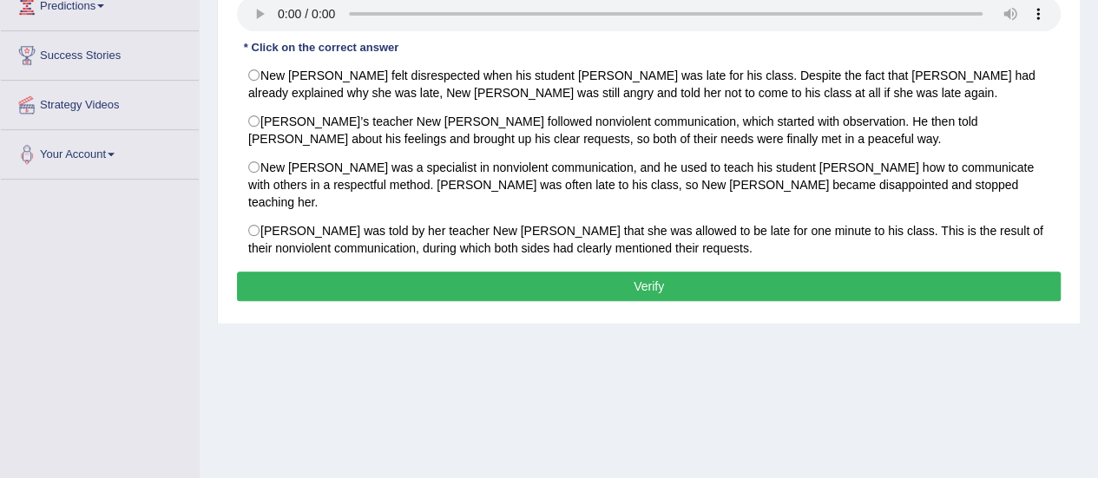
scroll to position [301, 0]
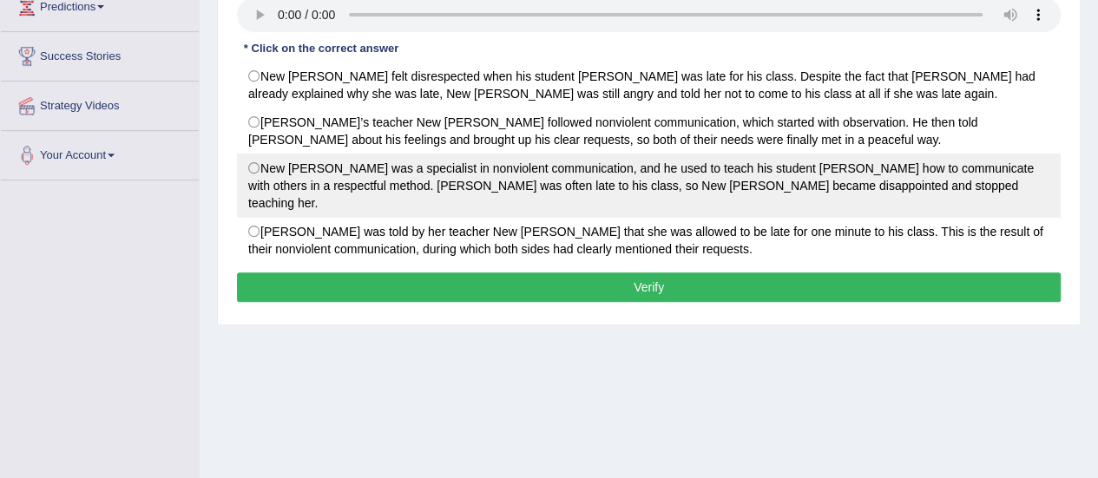
click at [267, 166] on label "New [PERSON_NAME] was a specialist in nonviolent communication, and he used to …" at bounding box center [648, 186] width 823 height 64
radio input "true"
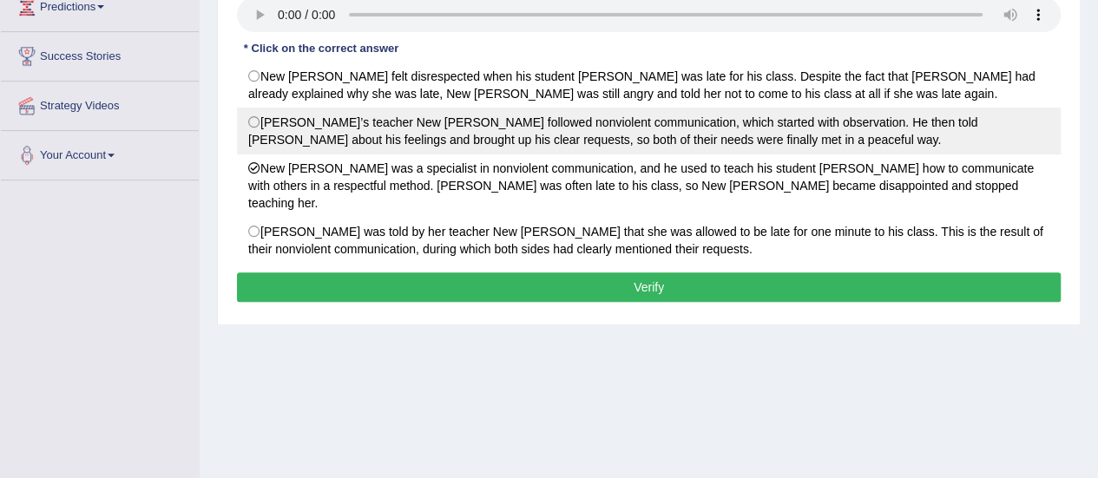
click at [279, 138] on label "Ann’s teacher New Jay followed nonviolent communication, which started with obs…" at bounding box center [648, 131] width 823 height 47
radio input "true"
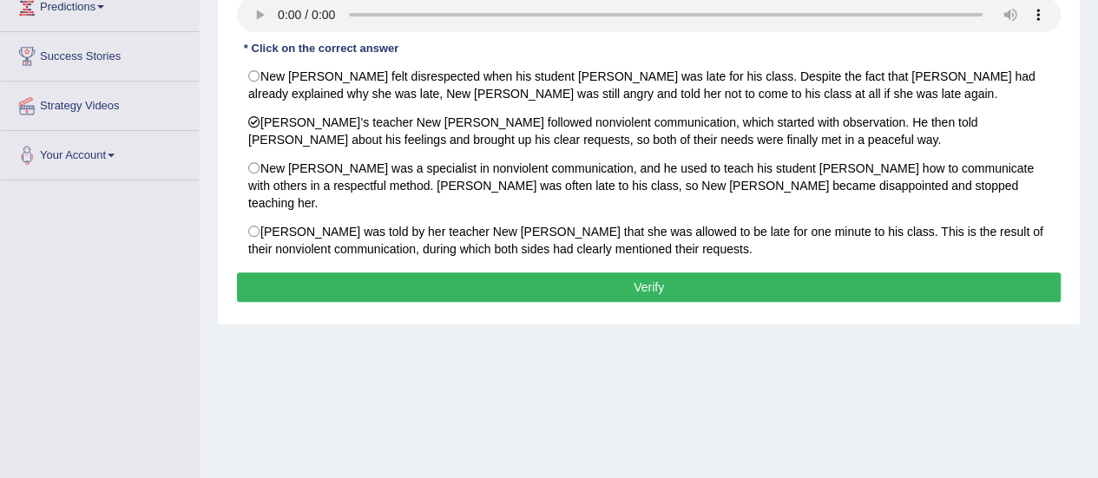
click at [434, 272] on button "Verify" at bounding box center [648, 287] width 823 height 30
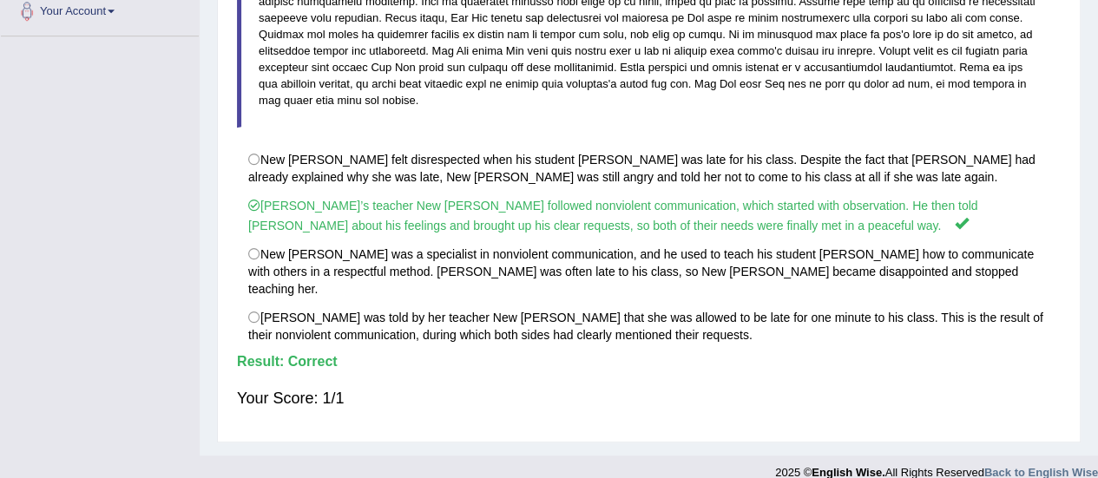
scroll to position [0, 0]
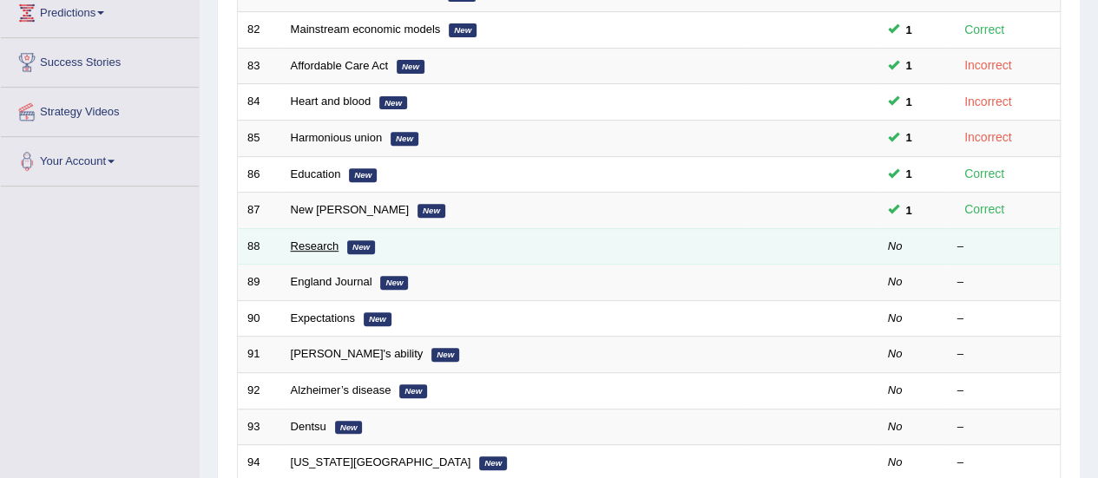
click at [295, 241] on link "Research" at bounding box center [315, 245] width 49 height 13
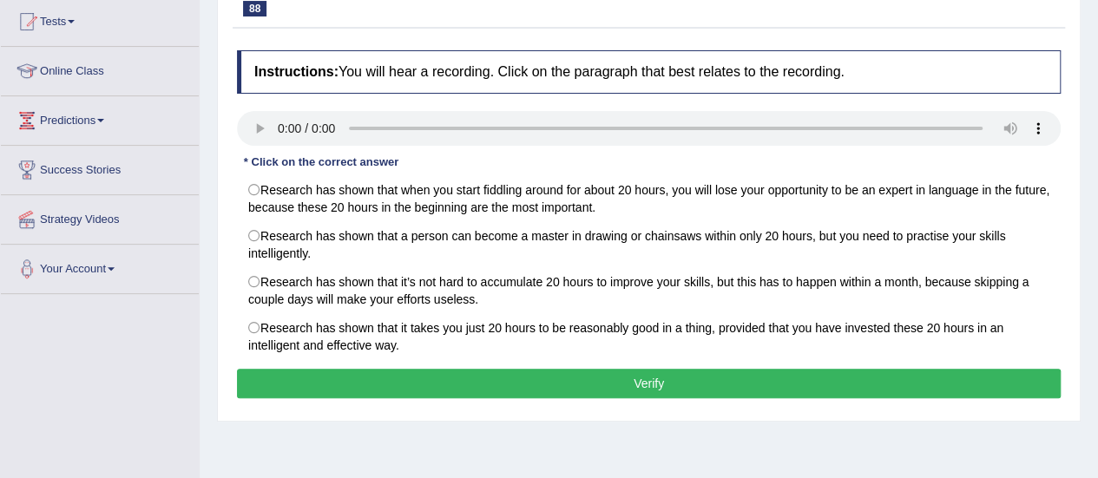
scroll to position [226, 0]
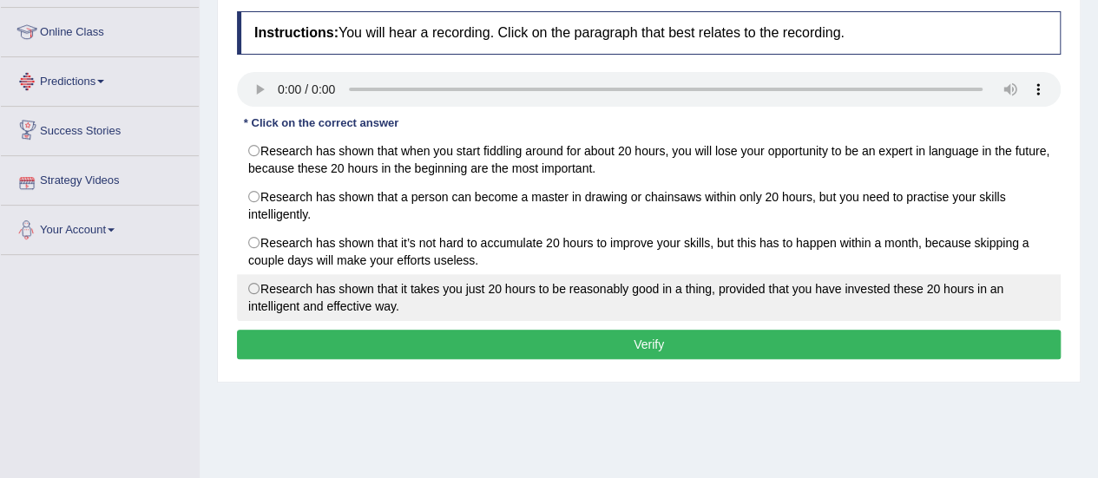
click at [263, 285] on label "Research has shown that it takes you just 20 hours to be reasonably good in a t…" at bounding box center [648, 297] width 823 height 47
radio input "true"
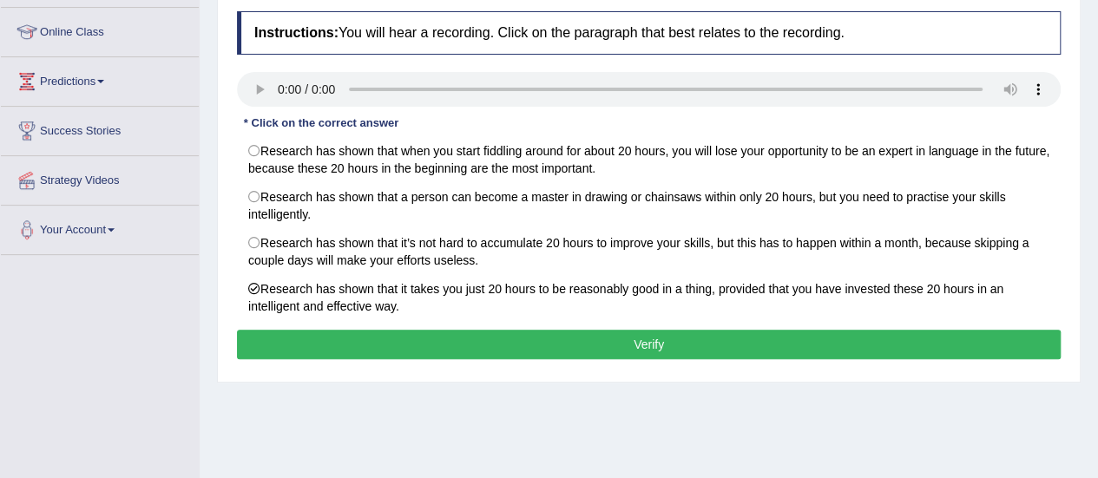
click at [302, 344] on button "Verify" at bounding box center [648, 345] width 823 height 30
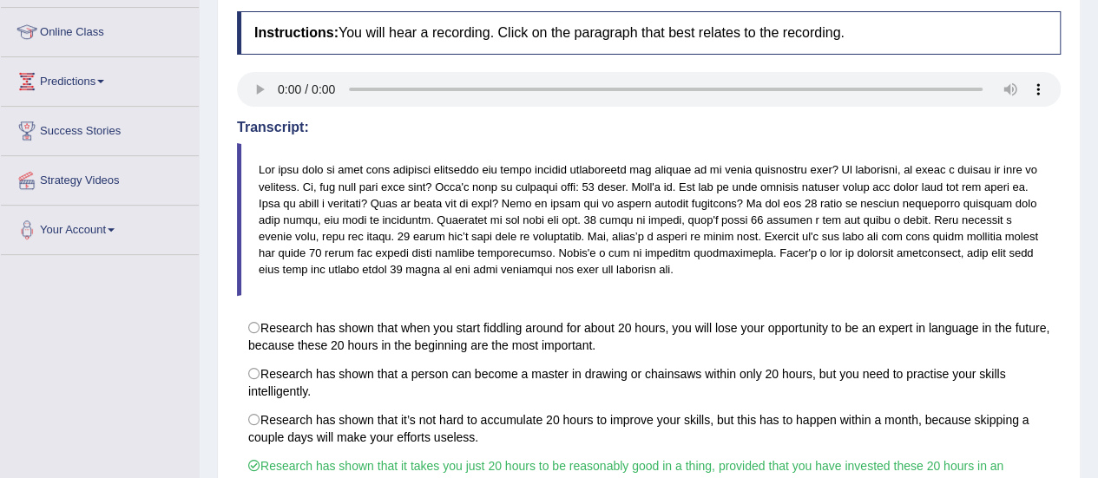
scroll to position [432, 0]
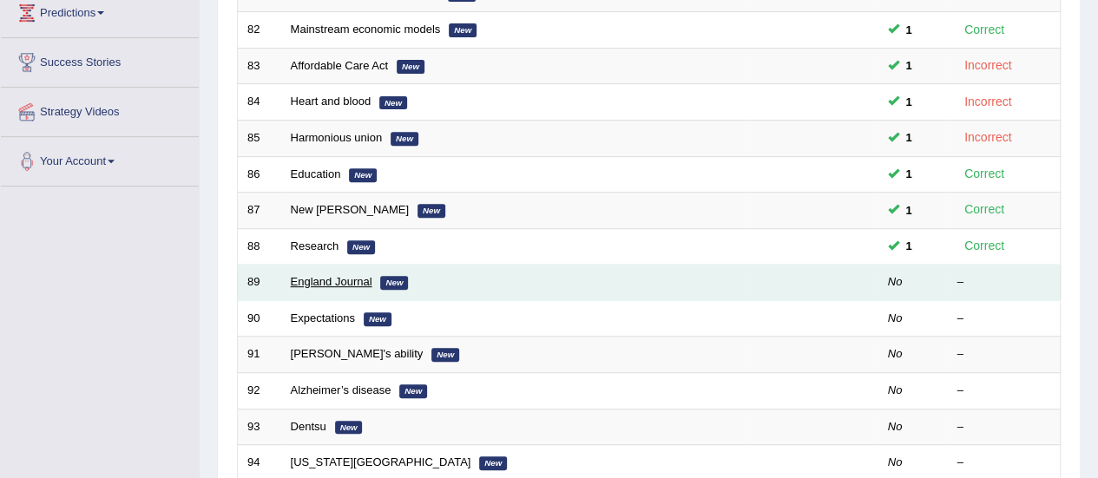
click at [335, 275] on link "England Journal" at bounding box center [332, 281] width 82 height 13
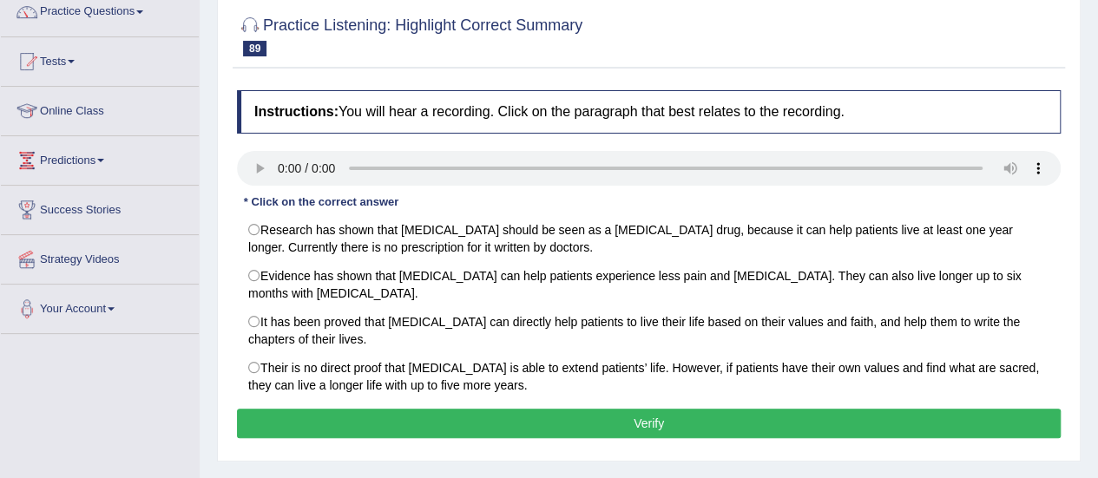
scroll to position [189, 0]
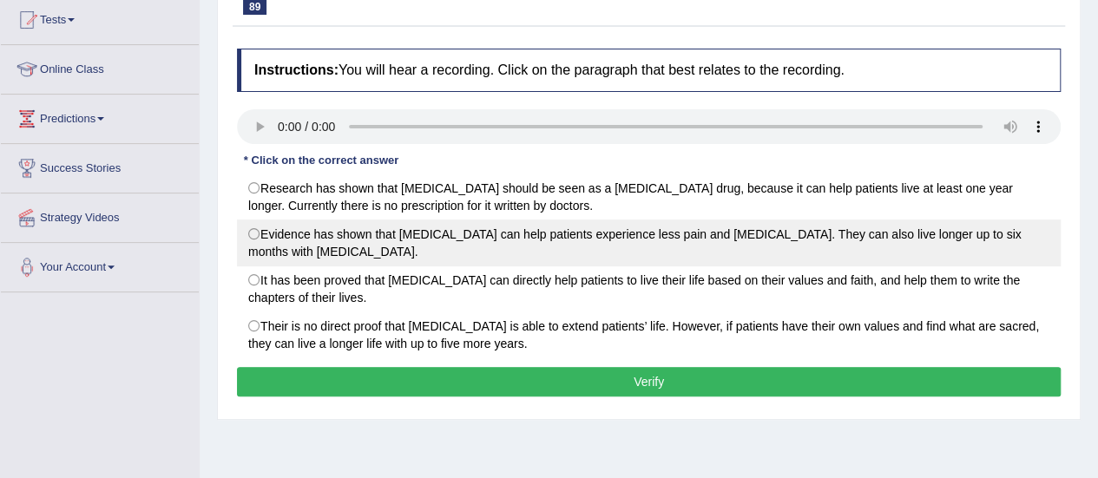
click at [260, 249] on label "Evidence has shown that palliative care can help patients experience less pain …" at bounding box center [648, 243] width 823 height 47
radio input "true"
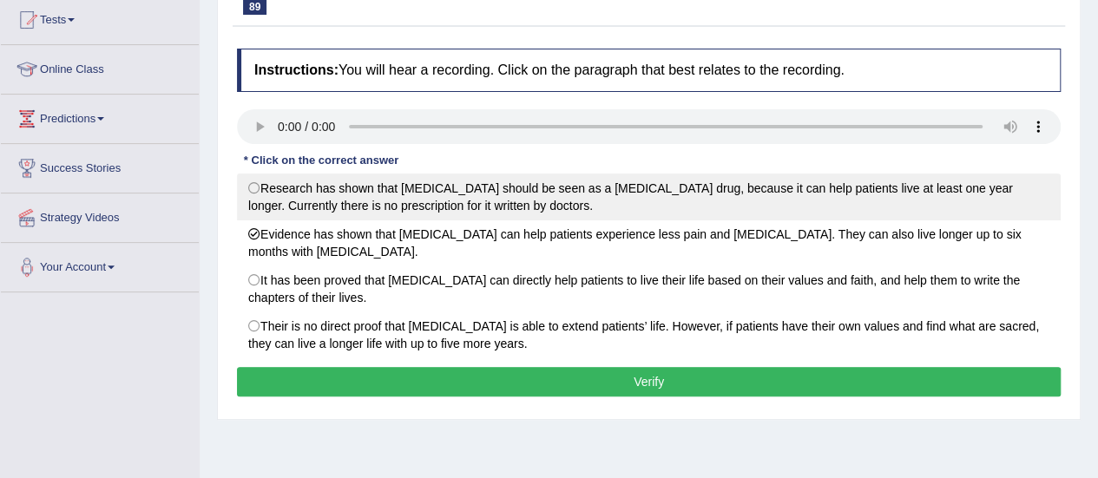
click at [267, 199] on label "Research has shown that palliative care should be seen as a cancer drug, becaus…" at bounding box center [648, 197] width 823 height 47
radio input "true"
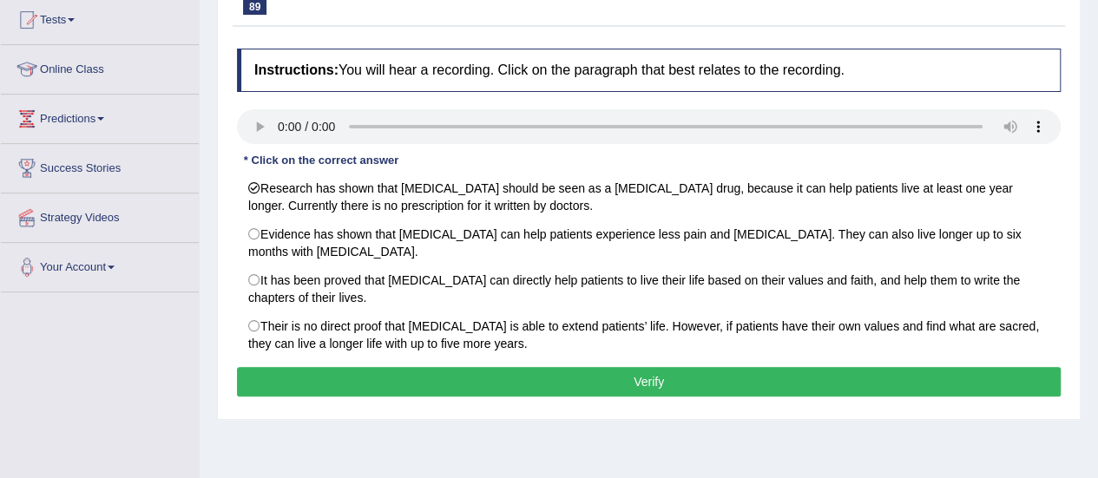
click at [406, 367] on button "Verify" at bounding box center [648, 382] width 823 height 30
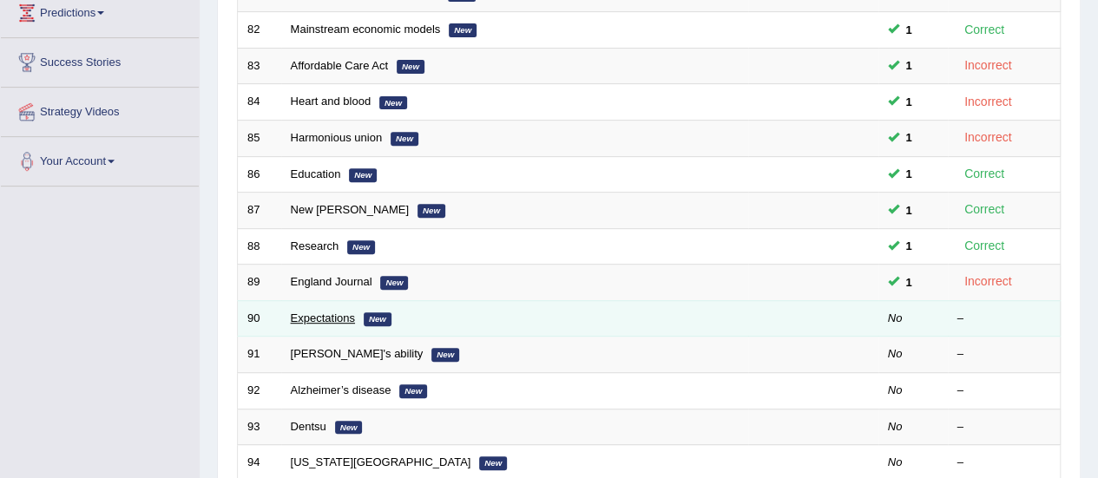
click at [308, 318] on link "Expectations" at bounding box center [323, 318] width 64 height 13
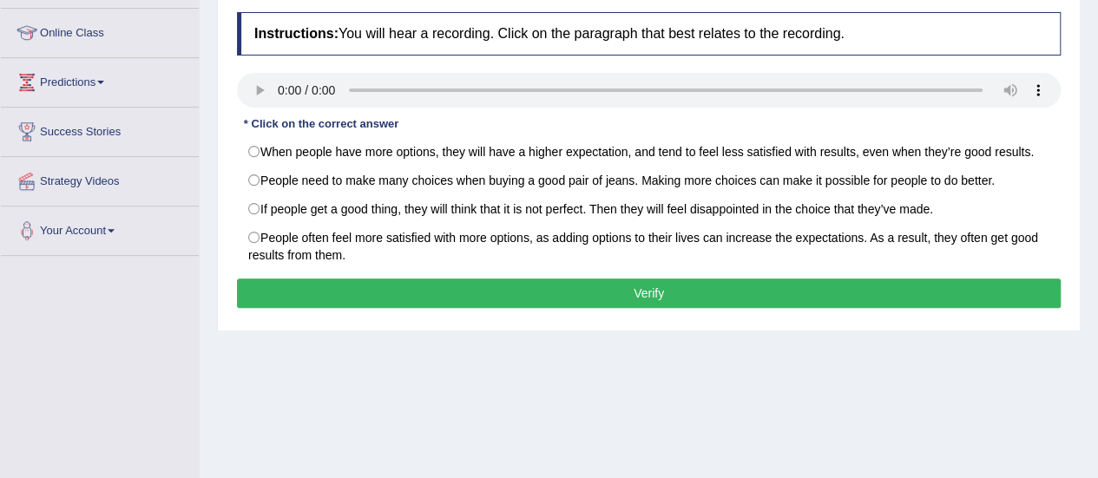
scroll to position [229, 0]
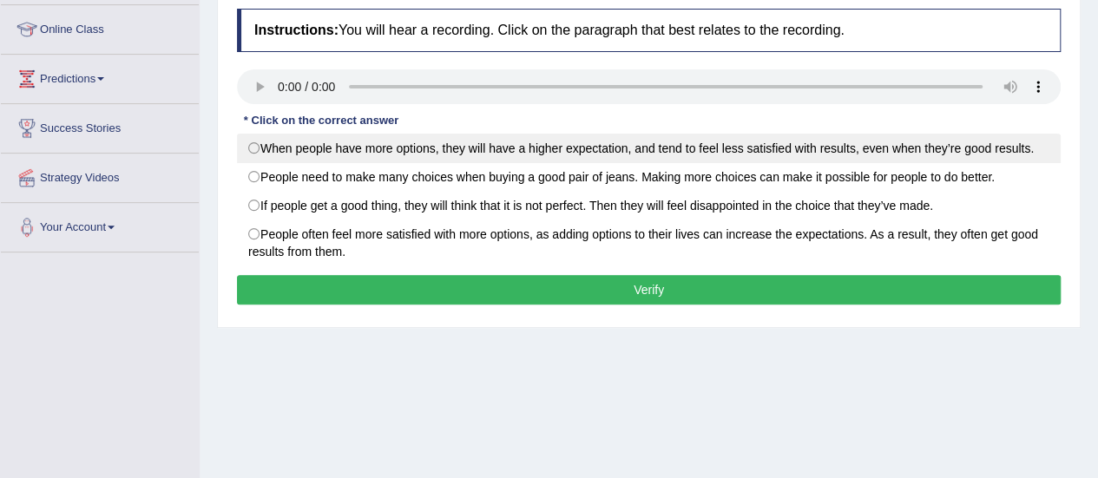
click at [263, 145] on label "When people have more options, they will have a higher expectation, and tend to…" at bounding box center [648, 149] width 823 height 30
radio input "true"
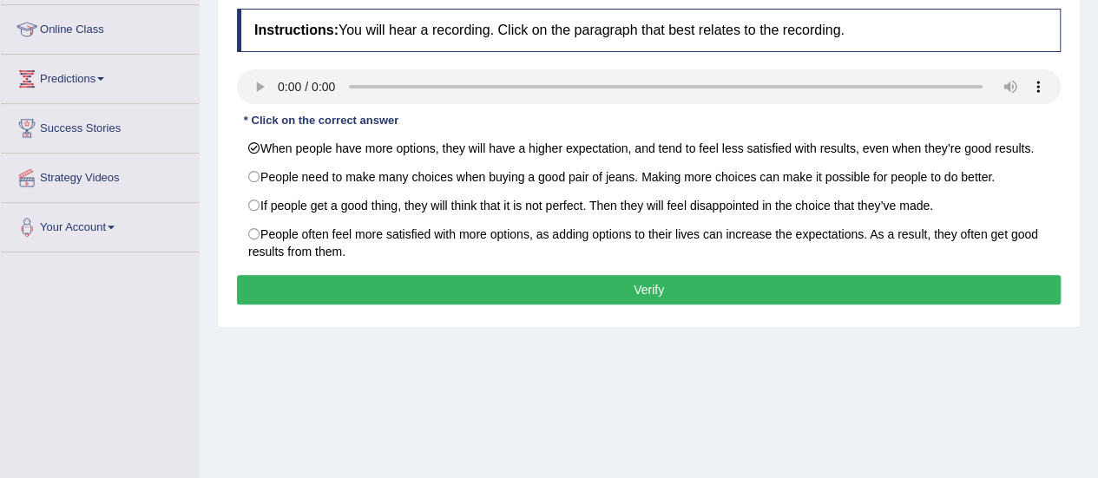
click at [331, 283] on button "Verify" at bounding box center [648, 290] width 823 height 30
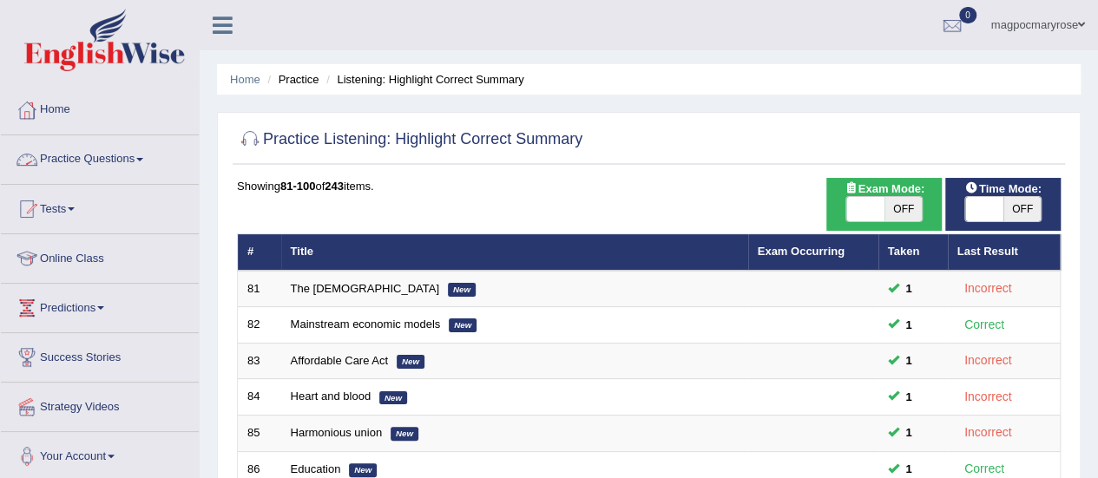
click at [114, 165] on link "Practice Questions" at bounding box center [100, 156] width 198 height 43
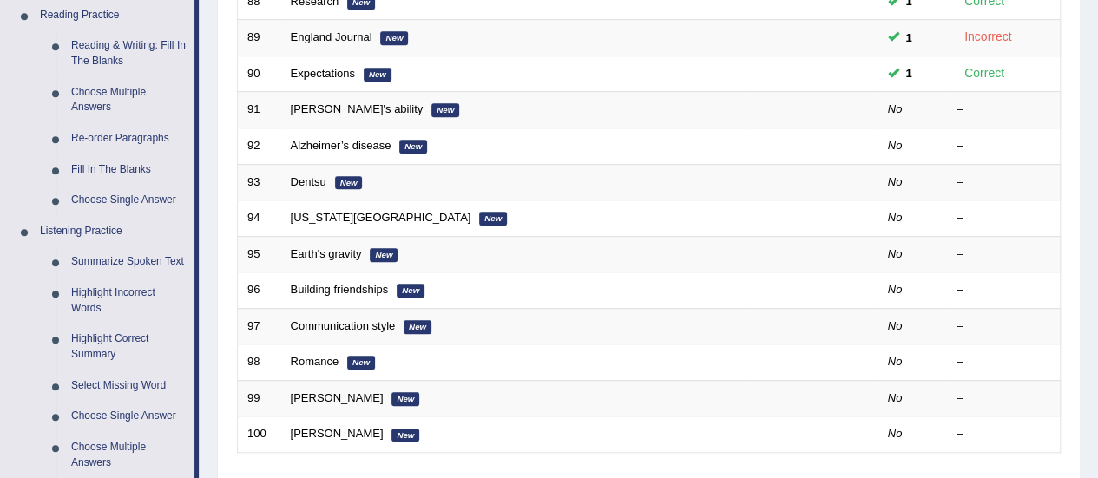
scroll to position [543, 0]
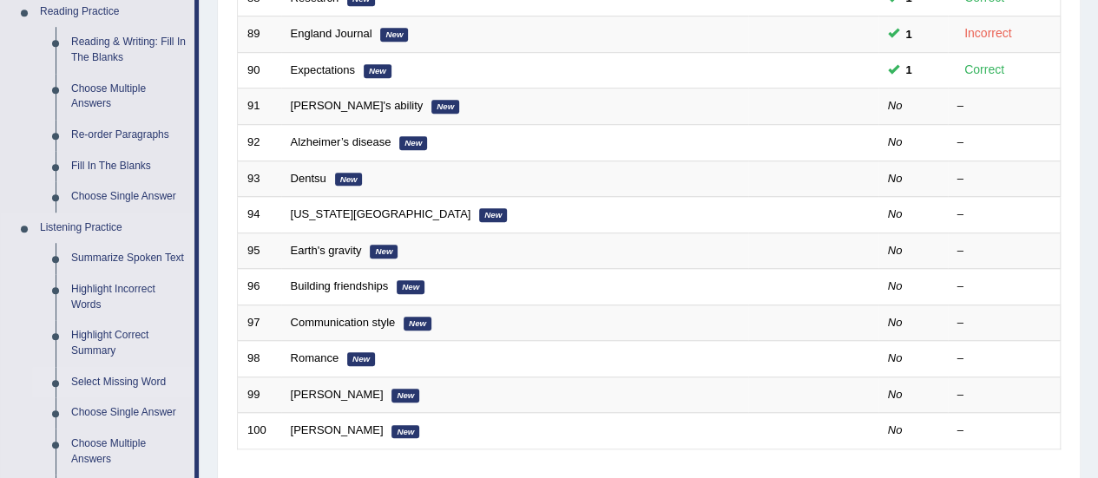
click at [108, 379] on link "Select Missing Word" at bounding box center [128, 382] width 131 height 31
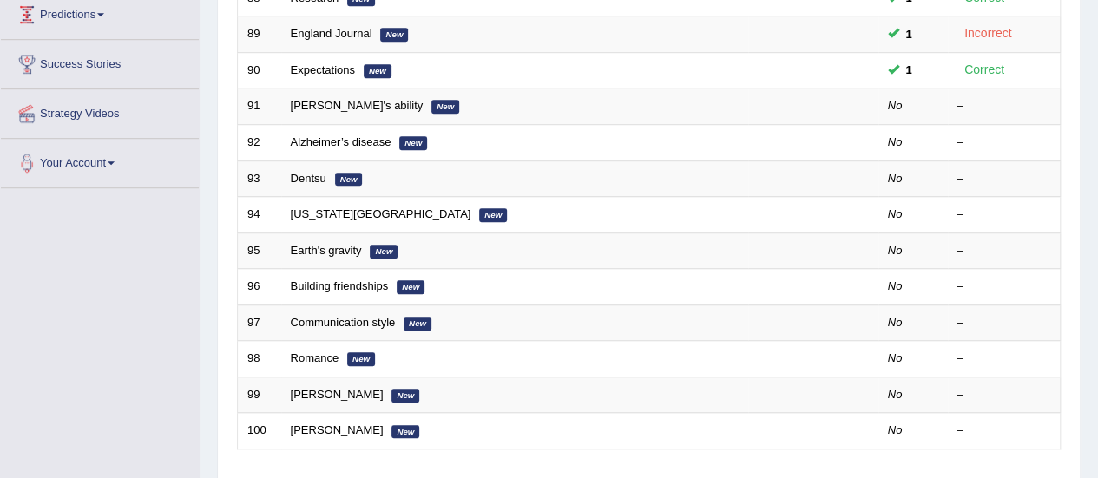
scroll to position [199, 0]
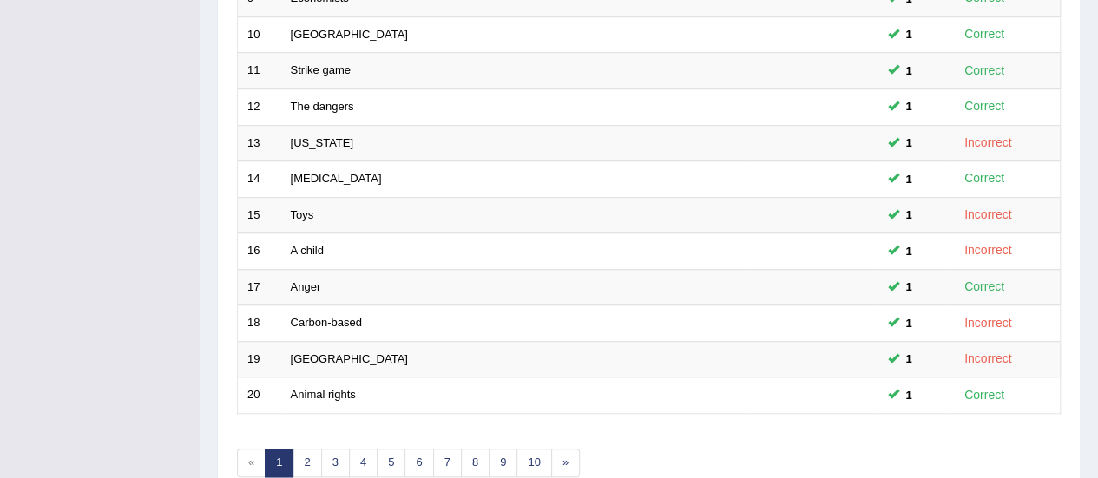
scroll to position [662, 0]
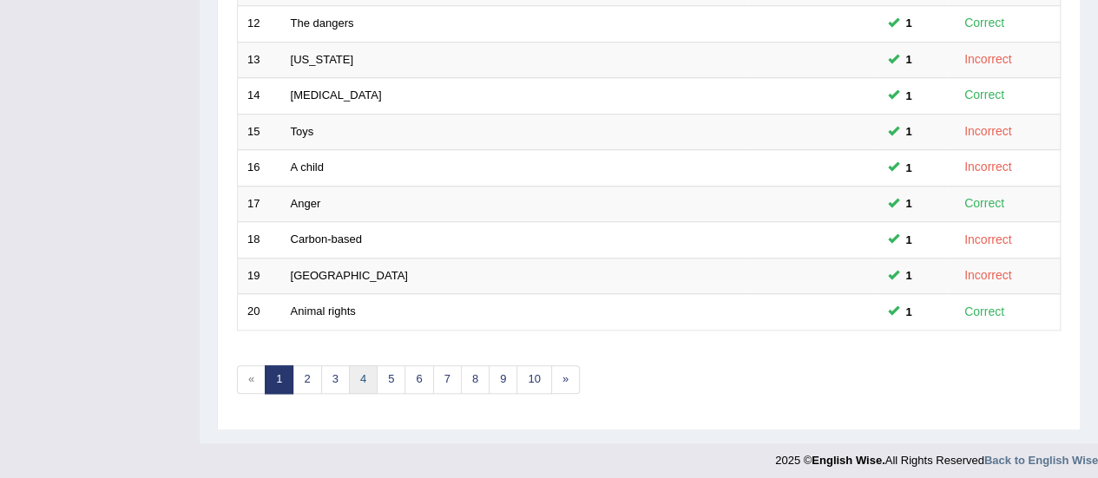
click at [359, 373] on link "4" at bounding box center [363, 379] width 29 height 29
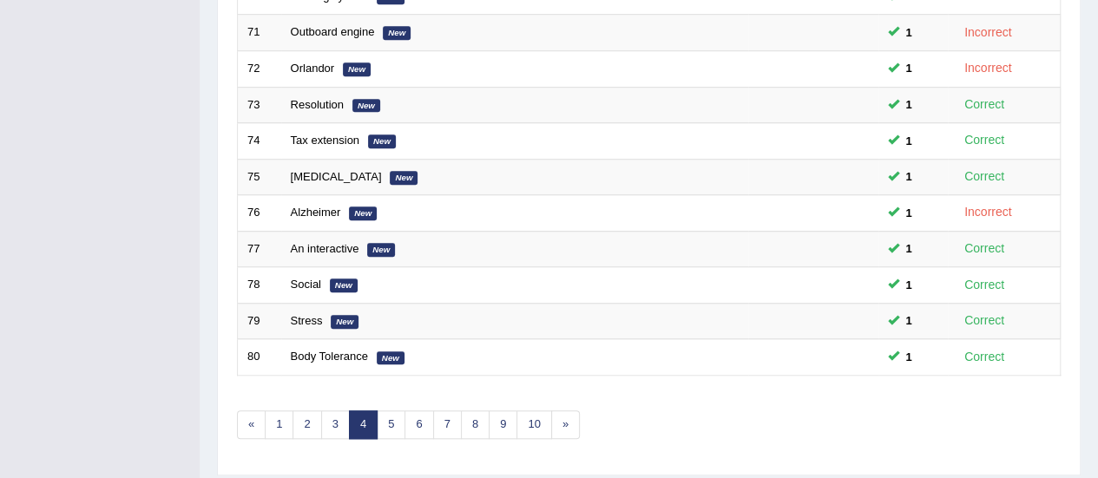
scroll to position [662, 0]
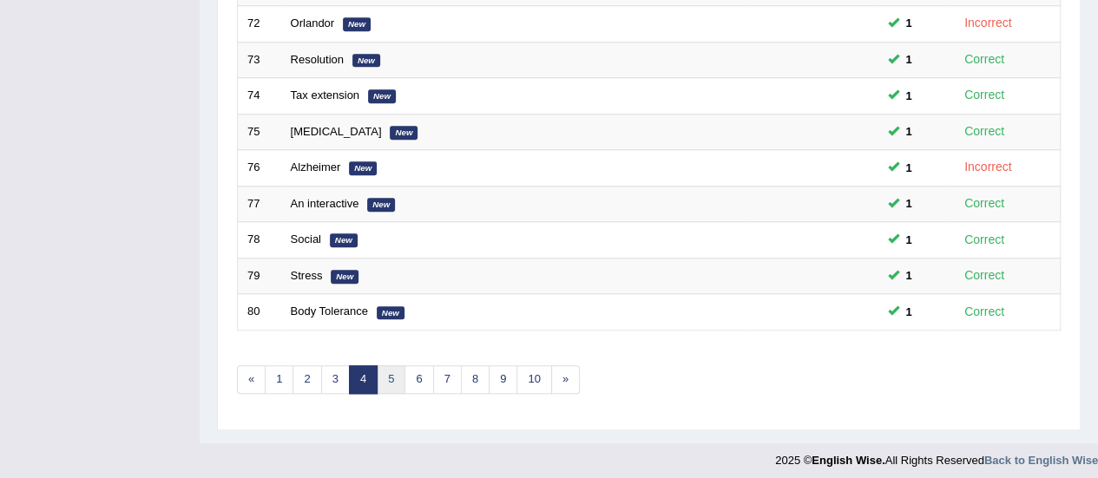
click at [399, 371] on link "5" at bounding box center [391, 379] width 29 height 29
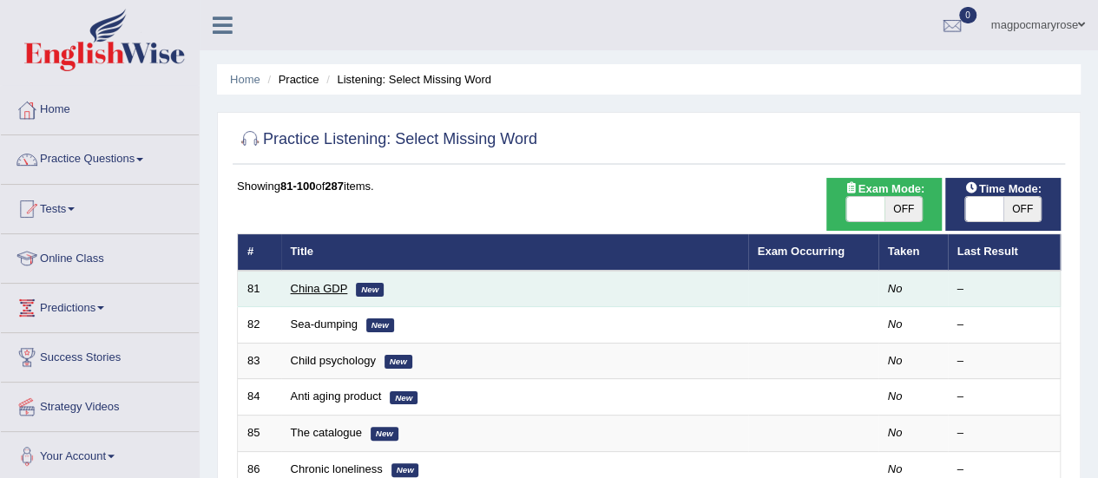
click at [316, 287] on link "China GDP" at bounding box center [319, 288] width 57 height 13
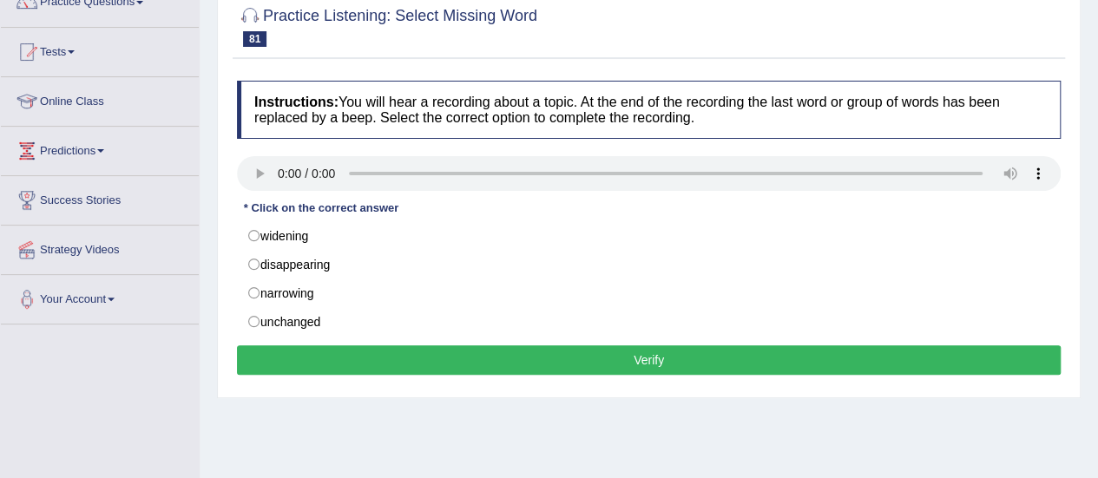
scroll to position [186, 0]
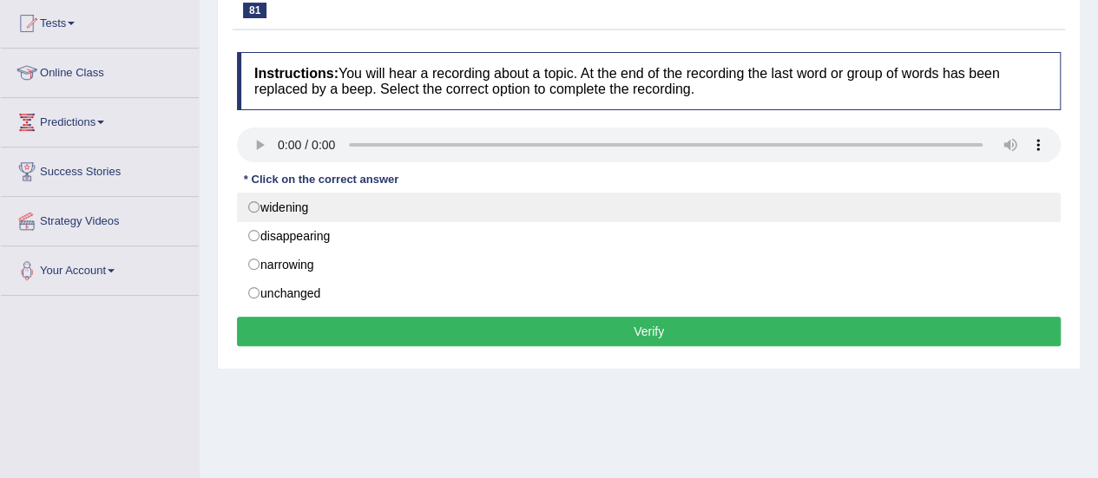
click at [267, 199] on label "widening" at bounding box center [648, 208] width 823 height 30
radio input "true"
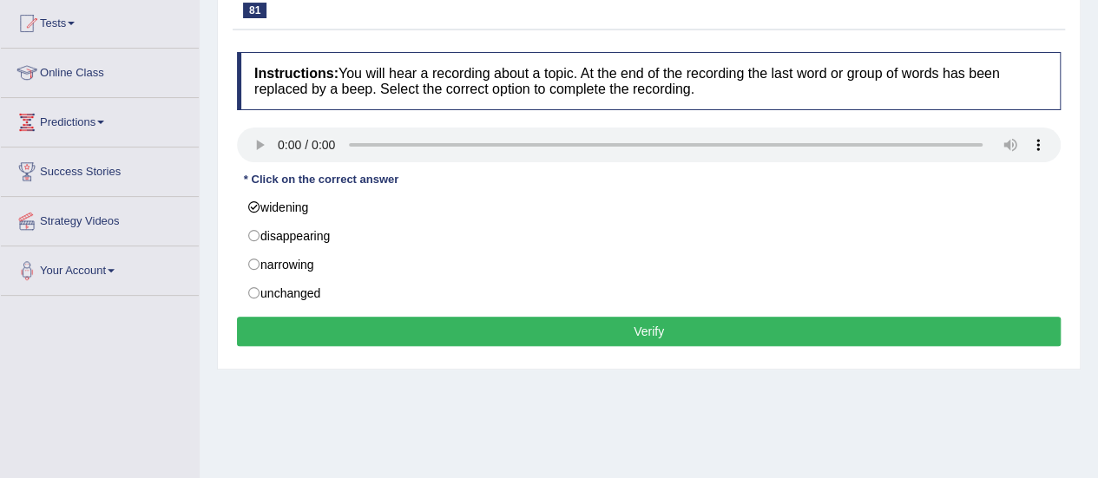
click at [302, 317] on button "Verify" at bounding box center [648, 332] width 823 height 30
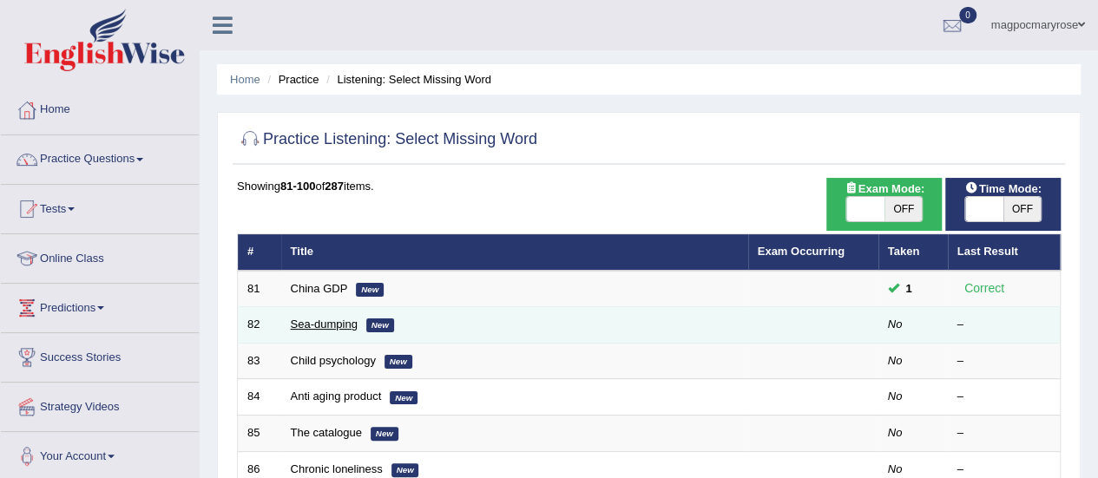
click at [316, 327] on link "Sea-dumping" at bounding box center [324, 324] width 67 height 13
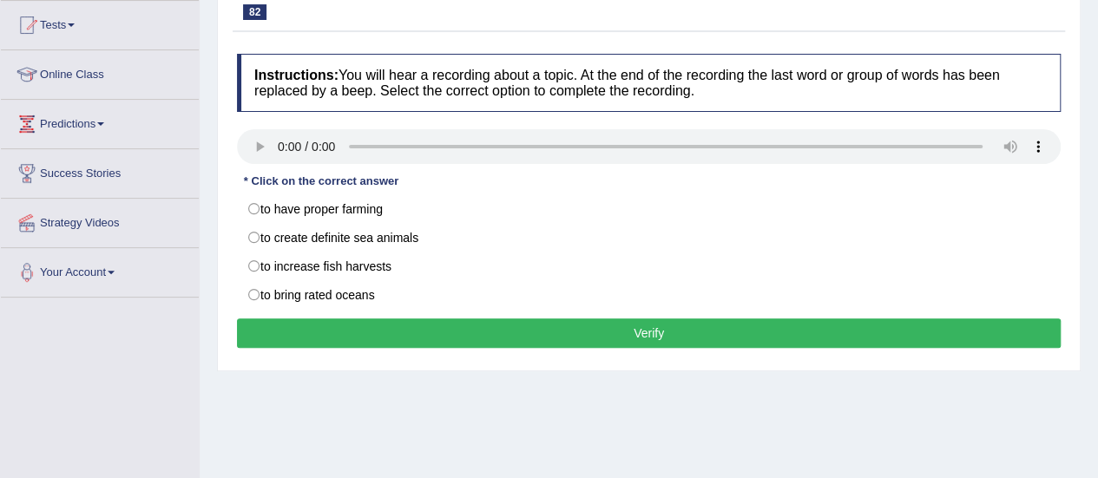
scroll to position [215, 0]
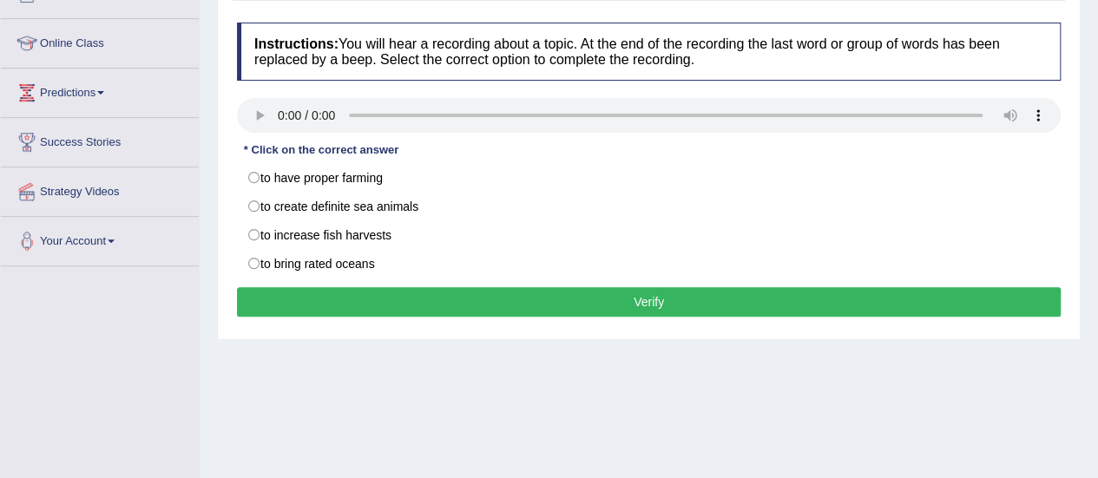
drag, startPoint x: 1110, startPoint y: 122, endPoint x: 1108, endPoint y: 228, distance: 105.9
click at [1098, 228] on html "Toggle navigation Home Practice Questions Speaking Practice Read Aloud Repeat S…" at bounding box center [549, 24] width 1098 height 478
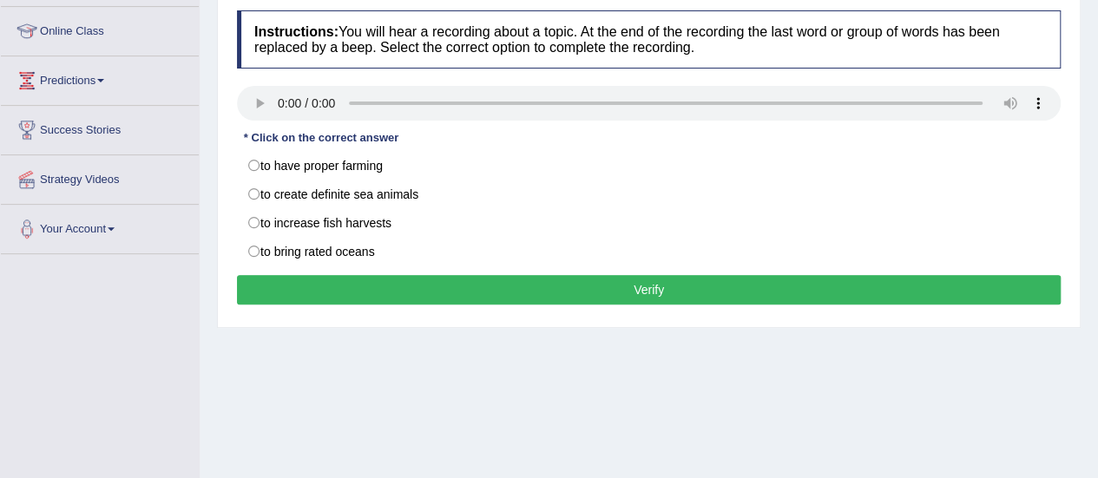
scroll to position [225, 0]
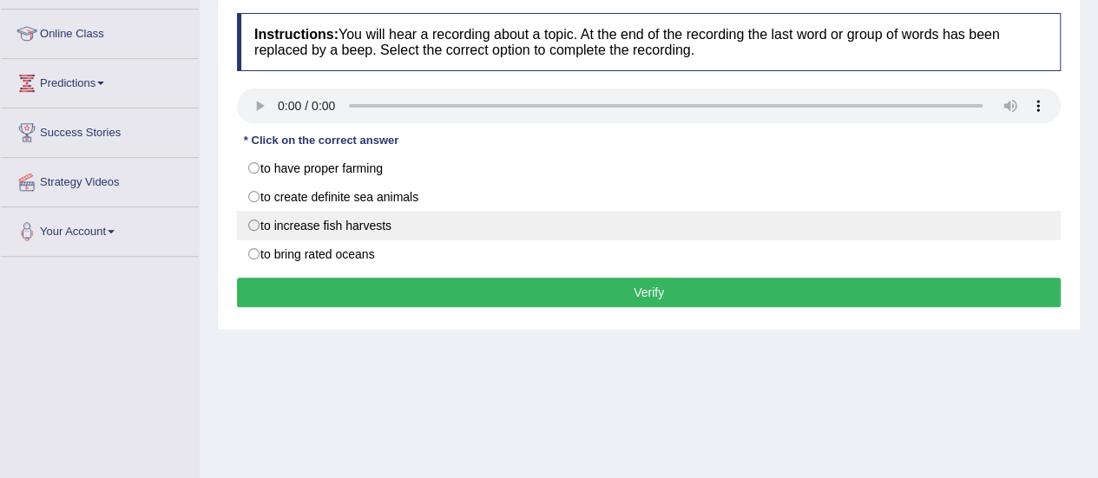
click at [259, 229] on label "to increase fish harvests" at bounding box center [648, 226] width 823 height 30
radio input "true"
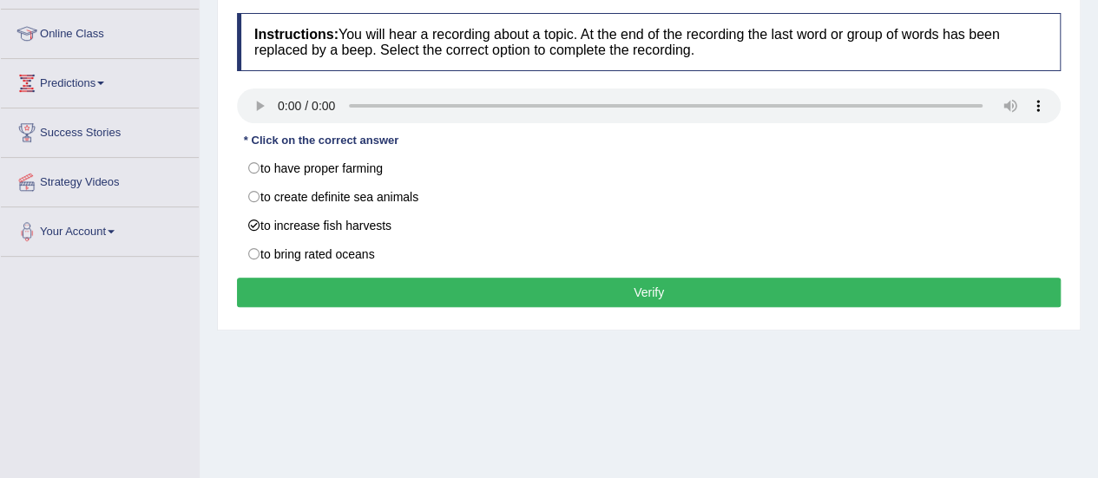
click at [298, 294] on button "Verify" at bounding box center [648, 293] width 823 height 30
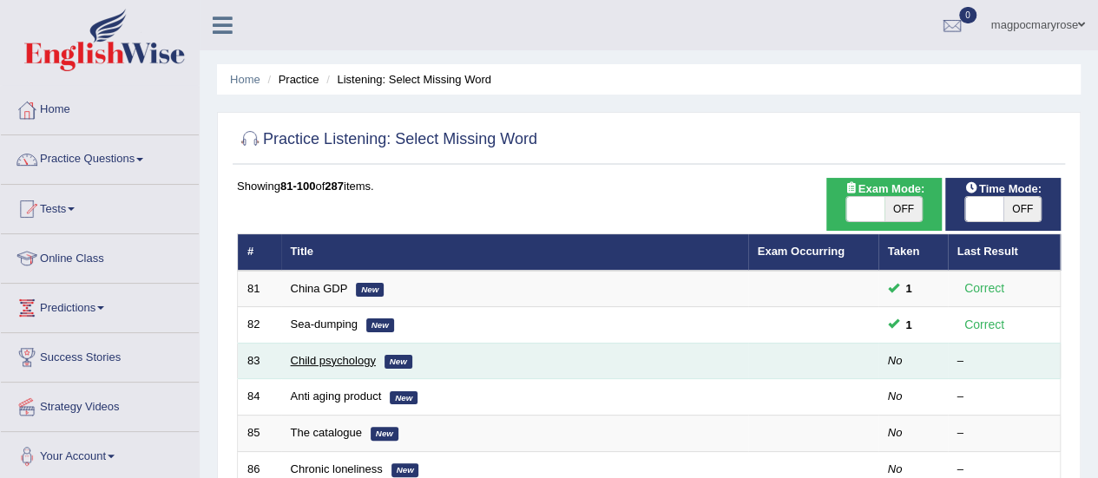
click at [330, 354] on link "Child psychology" at bounding box center [333, 360] width 85 height 13
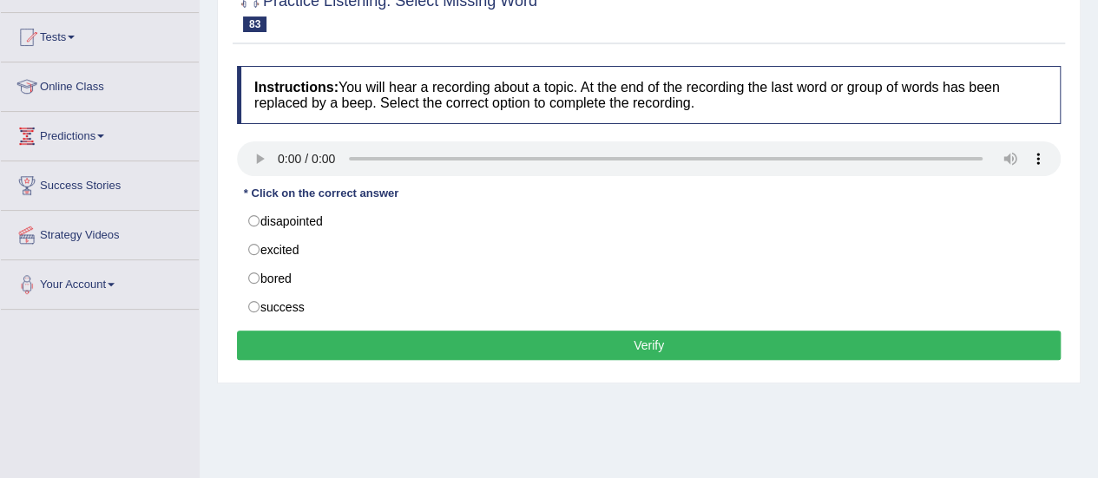
scroll to position [189, 0]
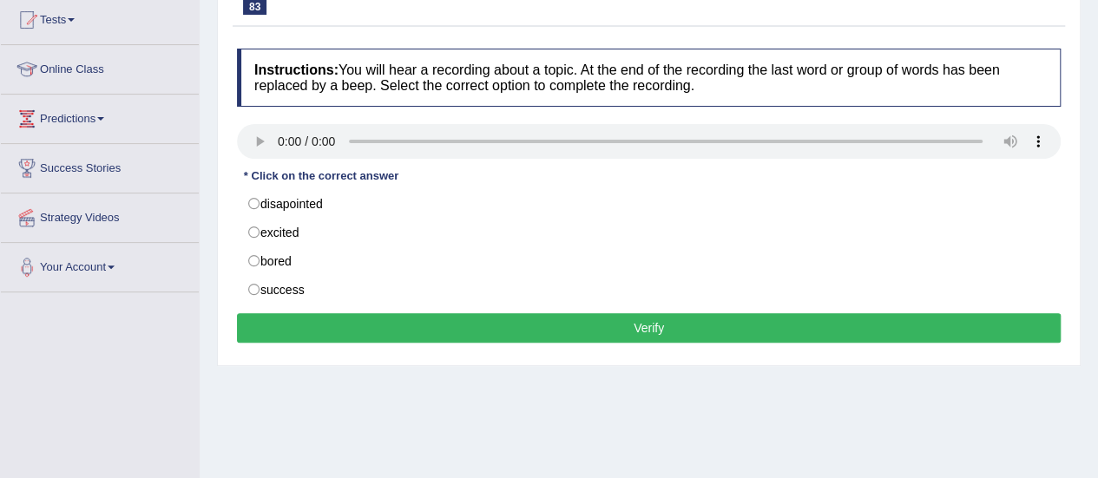
click at [1097, 252] on html "Toggle navigation Home Practice Questions Speaking Practice Read Aloud Repeat S…" at bounding box center [549, 50] width 1098 height 478
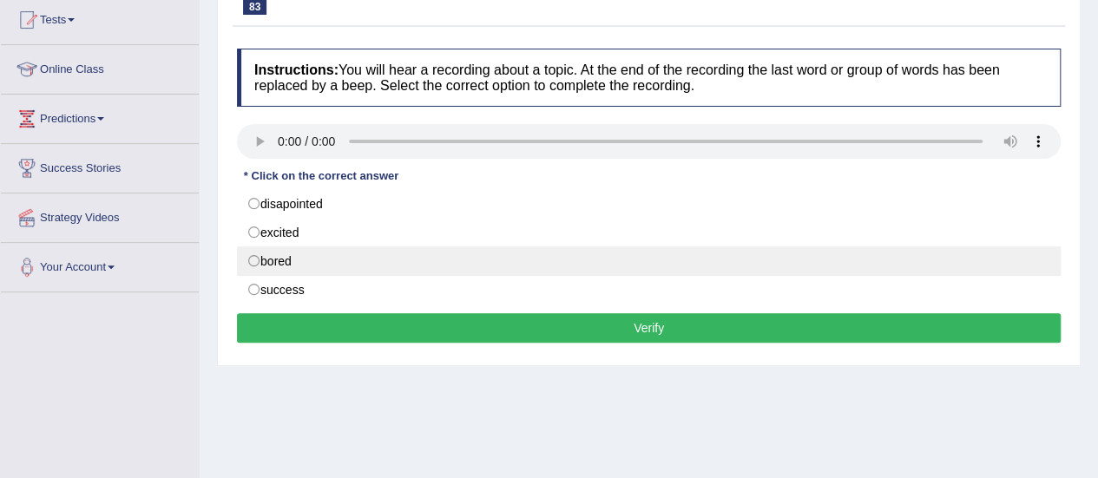
click at [253, 259] on label "bored" at bounding box center [648, 261] width 823 height 30
radio input "true"
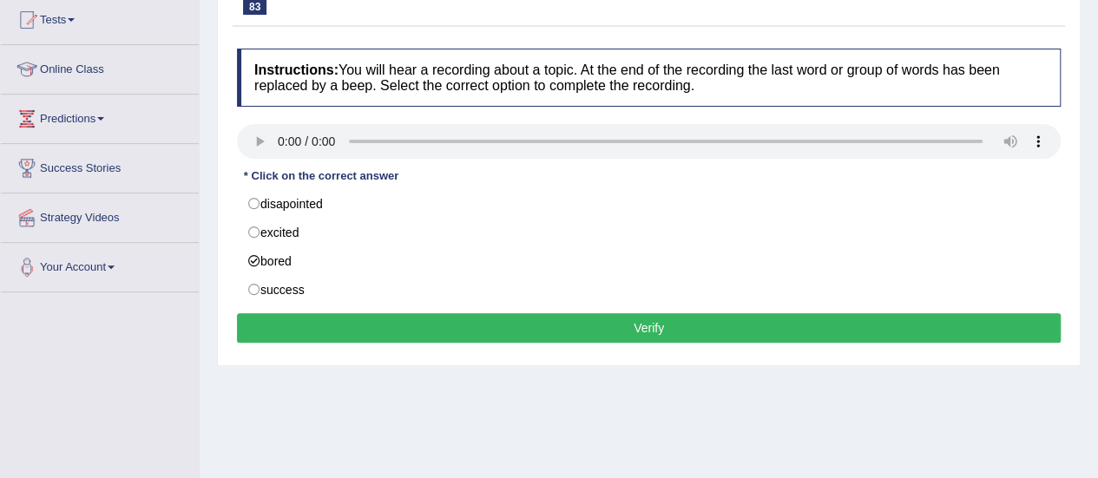
click at [306, 330] on button "Verify" at bounding box center [648, 328] width 823 height 30
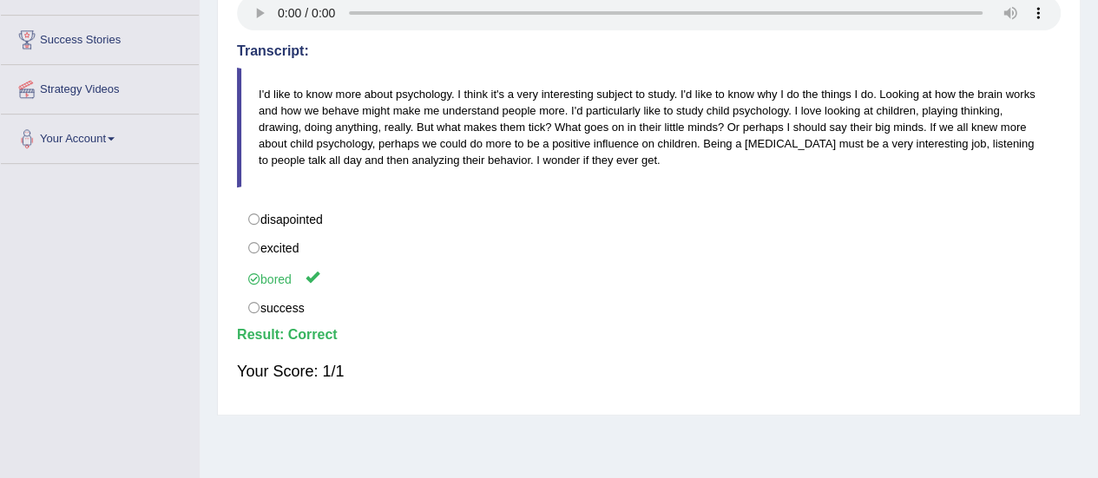
scroll to position [0, 0]
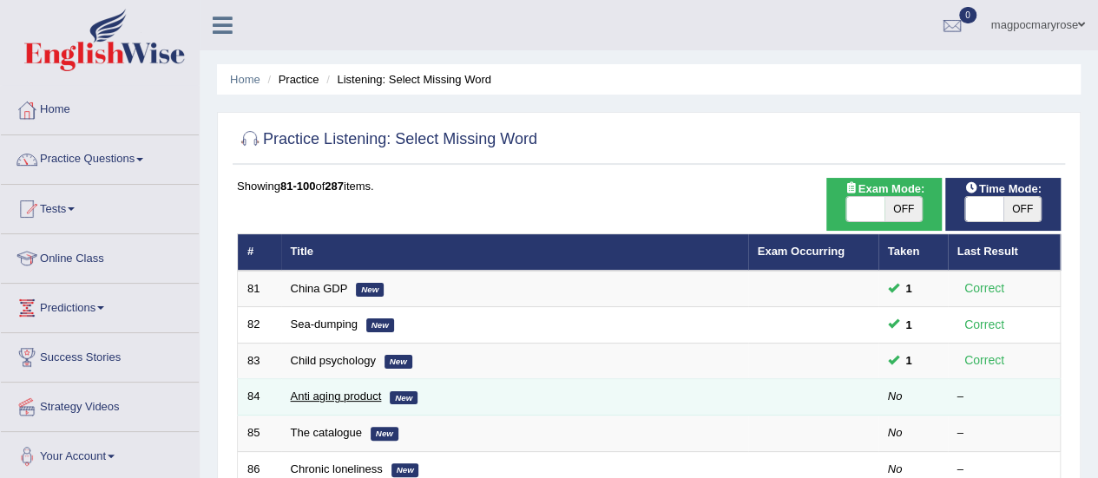
click at [305, 391] on link "Anti aging product" at bounding box center [336, 396] width 91 height 13
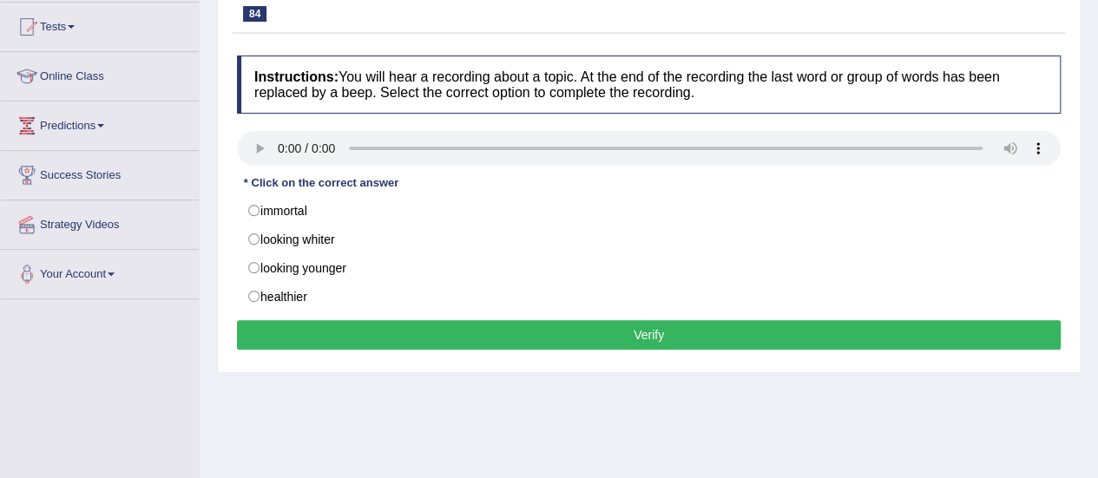
scroll to position [193, 0]
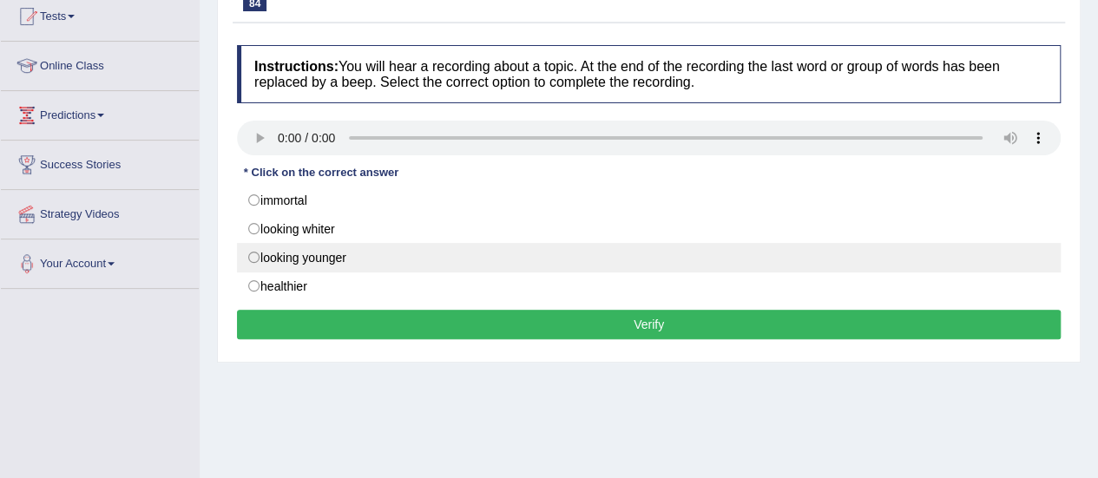
click at [398, 266] on label "looking younger" at bounding box center [648, 258] width 823 height 30
radio input "true"
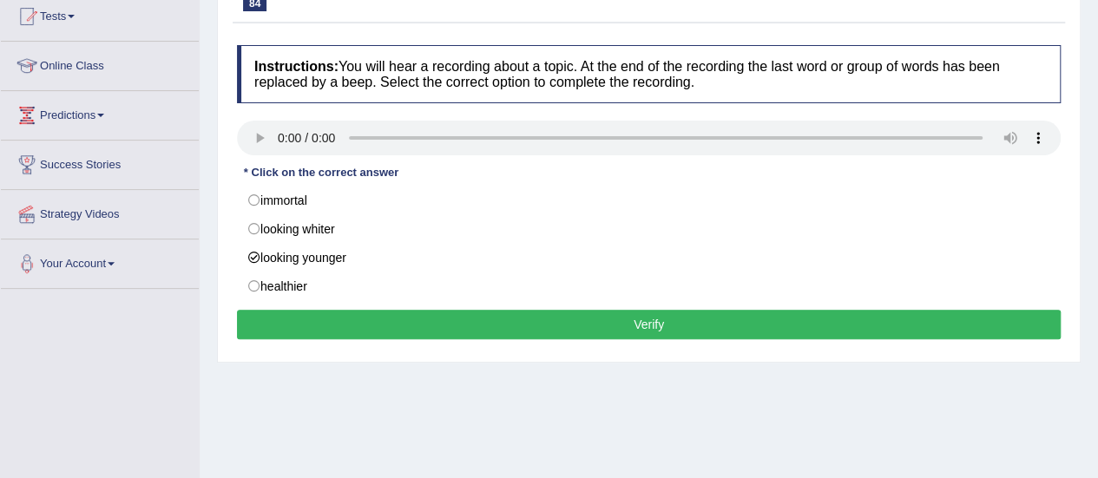
click at [391, 317] on button "Verify" at bounding box center [648, 325] width 823 height 30
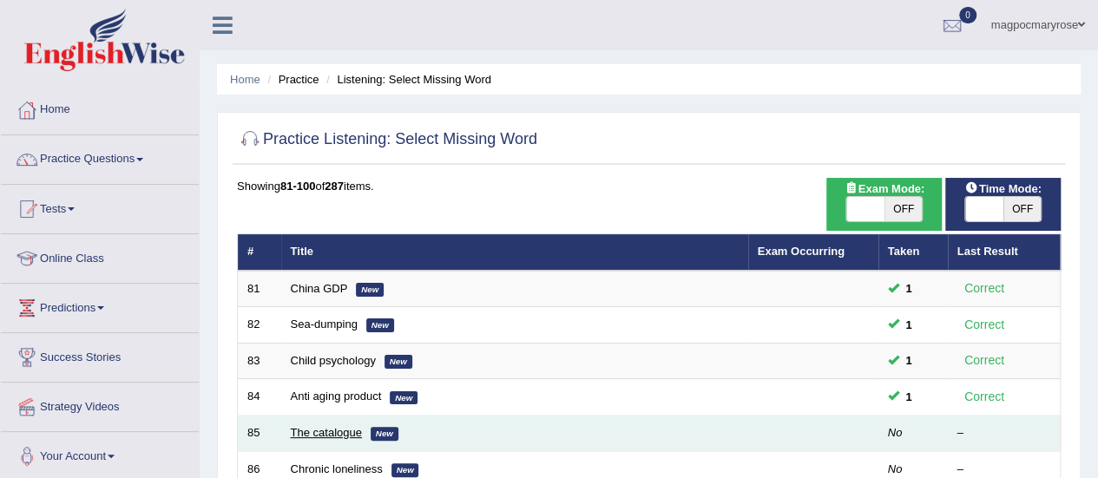
click at [337, 432] on link "The catalogue" at bounding box center [326, 432] width 71 height 13
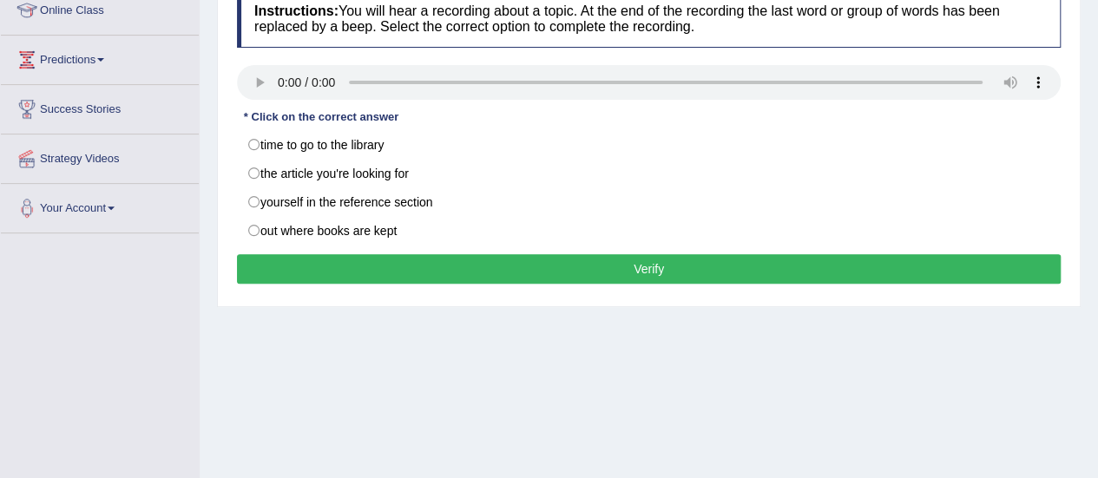
scroll to position [250, 0]
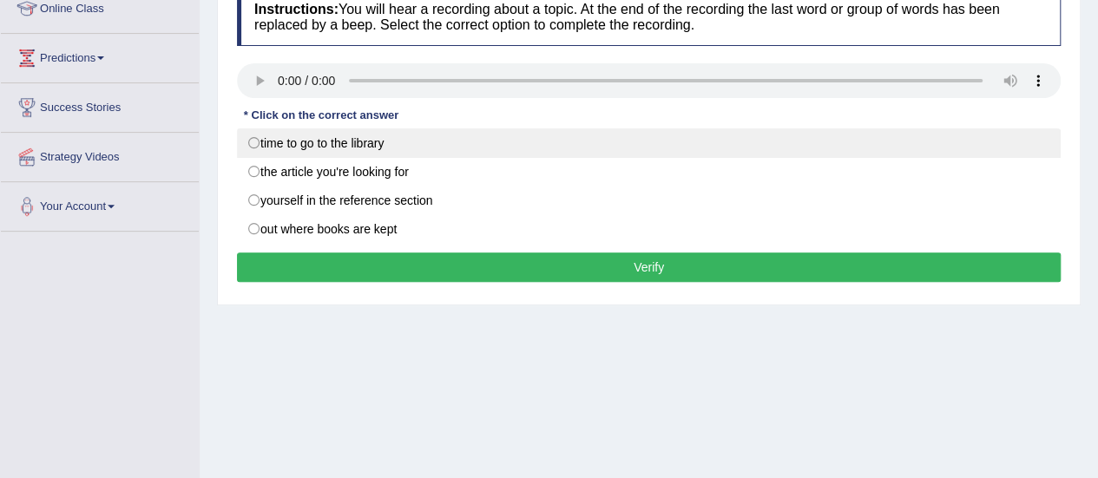
click at [253, 134] on label "time to go to the library" at bounding box center [648, 143] width 823 height 30
radio input "true"
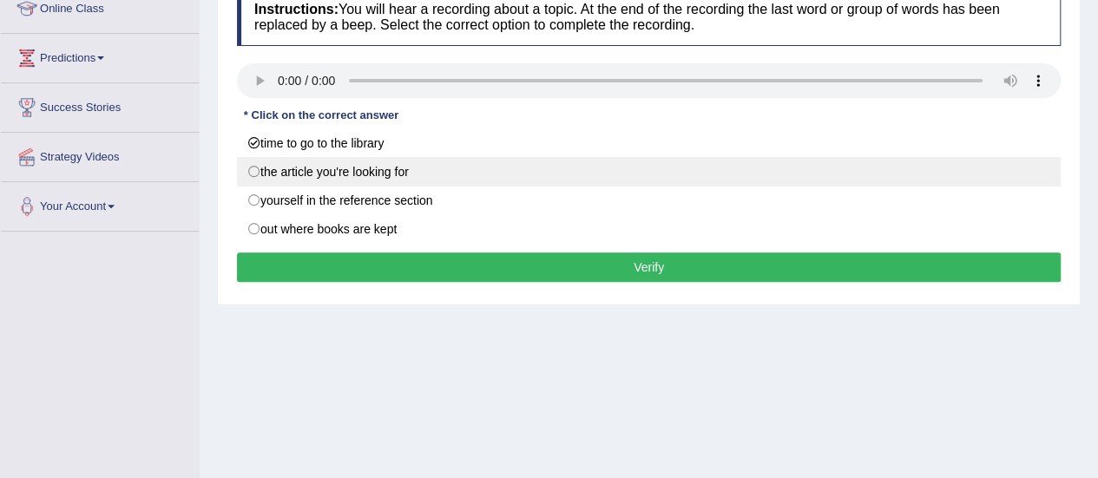
click at [278, 173] on label "the article you're looking for" at bounding box center [648, 172] width 823 height 30
radio input "true"
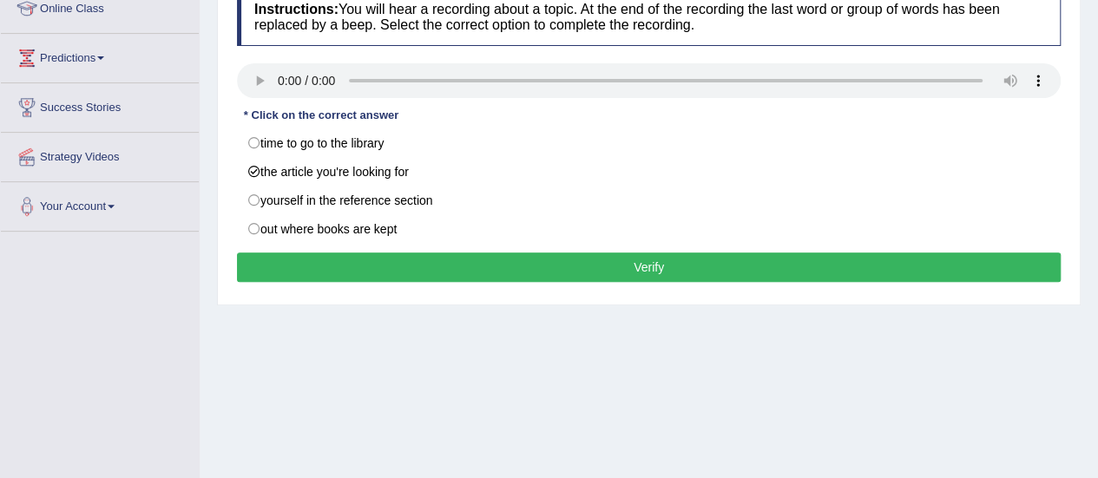
click at [298, 256] on button "Verify" at bounding box center [648, 268] width 823 height 30
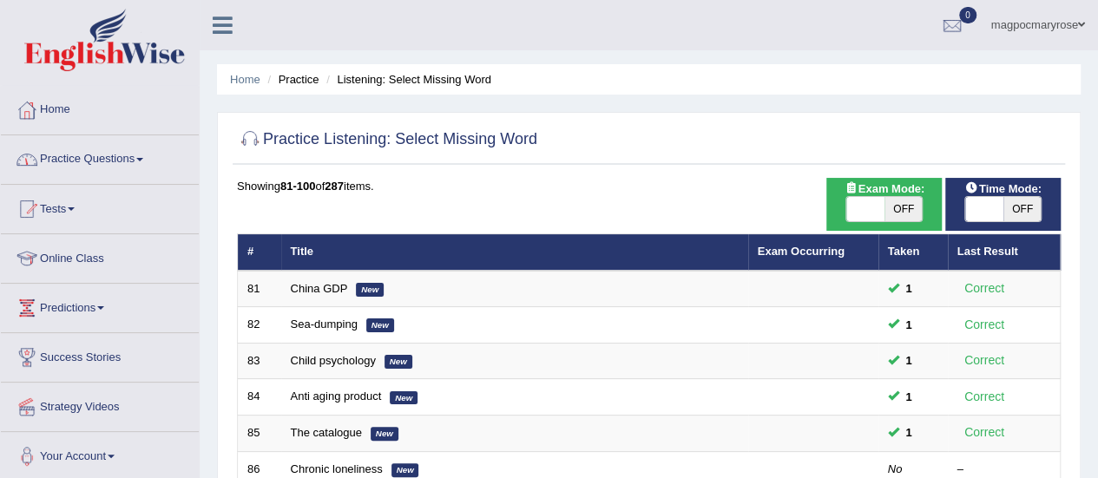
click at [66, 154] on link "Practice Questions" at bounding box center [100, 156] width 198 height 43
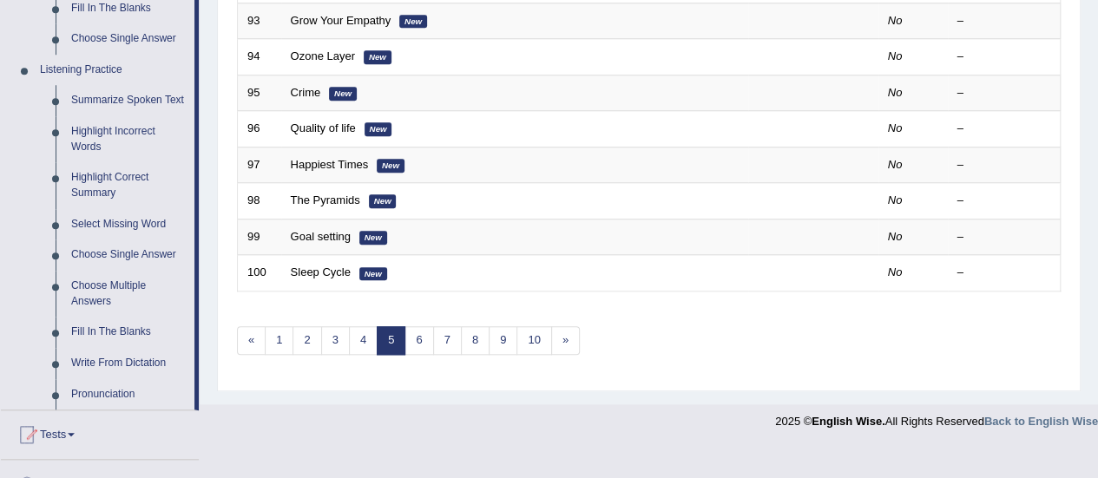
scroll to position [705, 0]
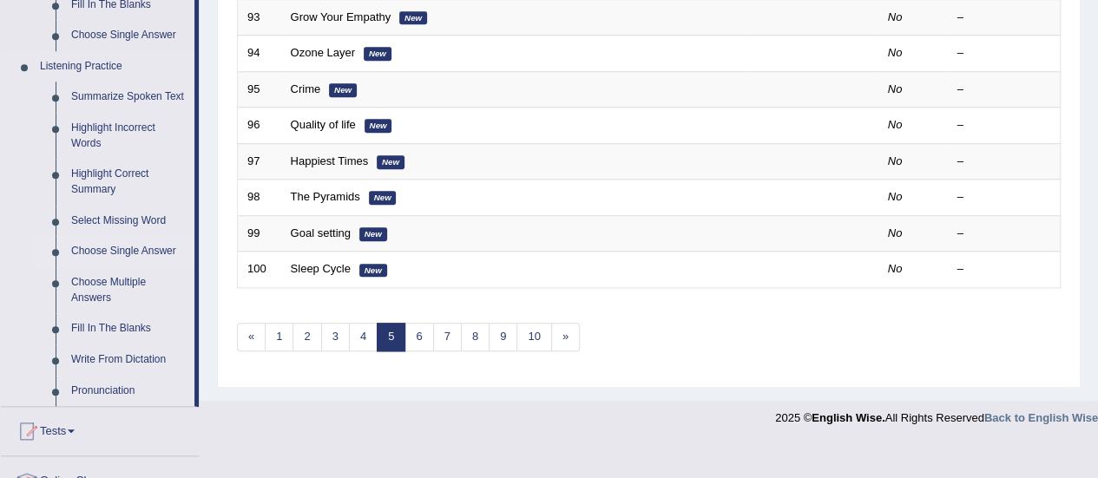
click at [139, 246] on link "Choose Single Answer" at bounding box center [128, 251] width 131 height 31
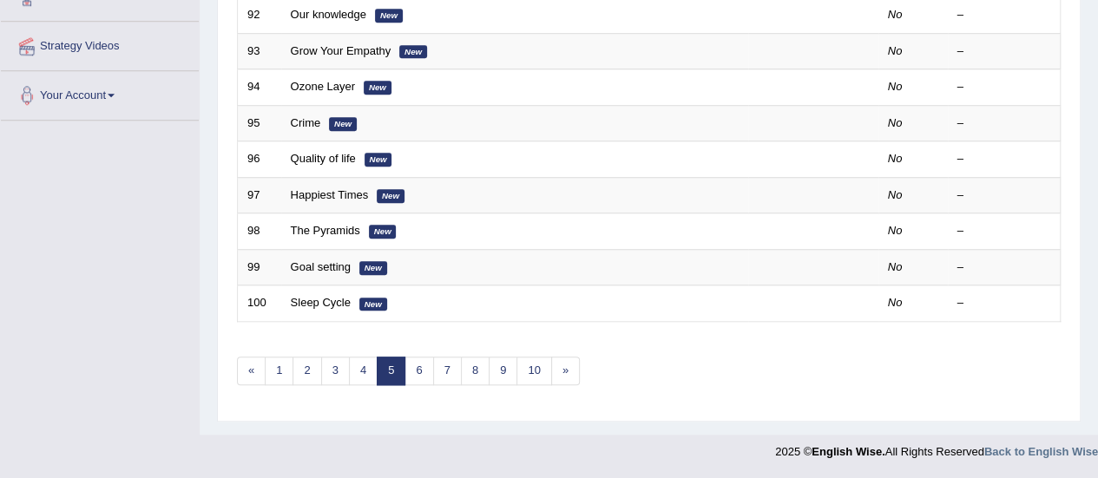
scroll to position [208, 0]
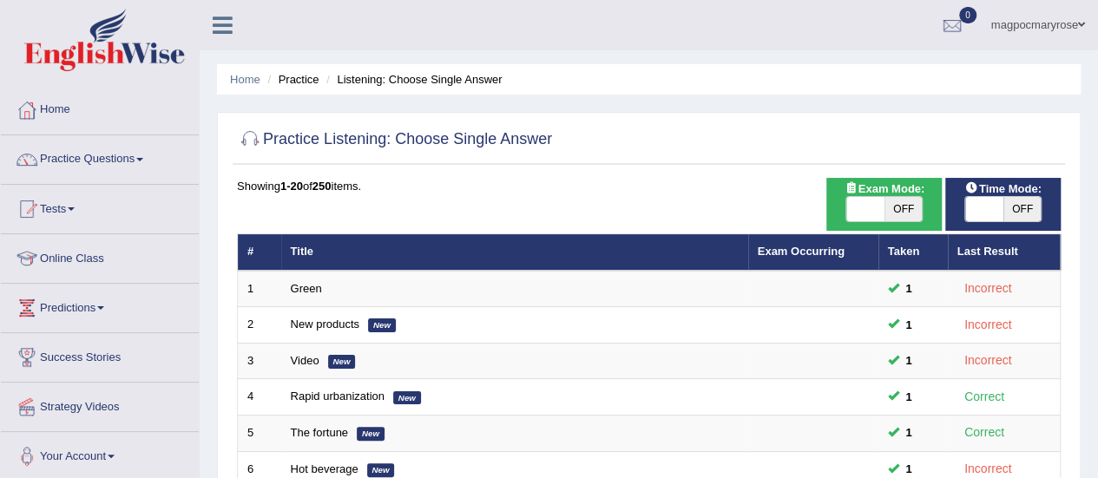
scroll to position [662, 0]
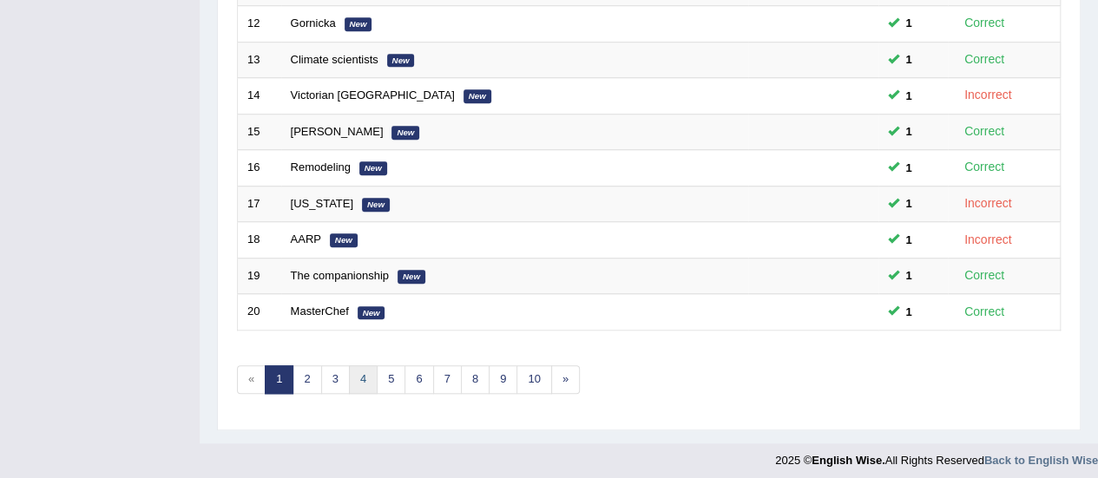
click at [349, 377] on link "4" at bounding box center [363, 379] width 29 height 29
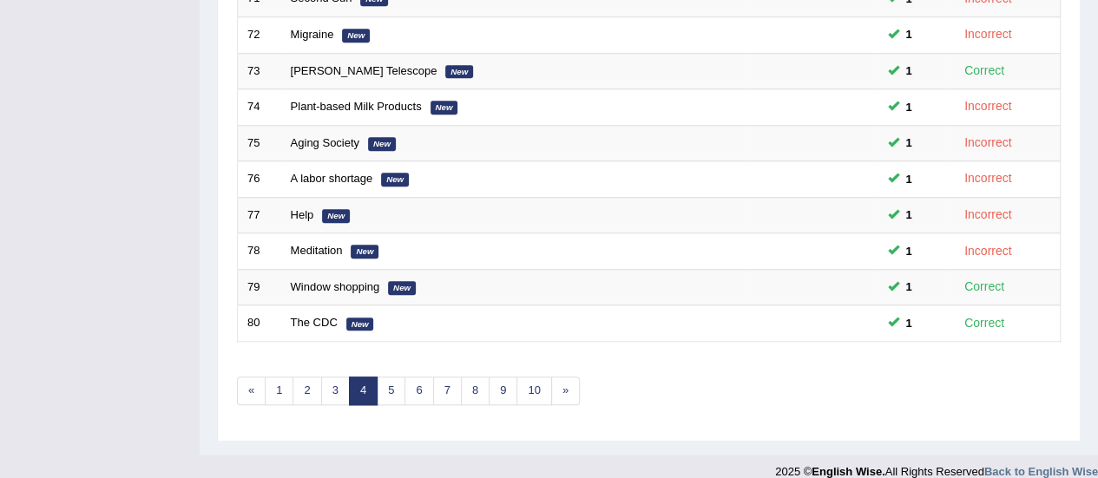
scroll to position [656, 0]
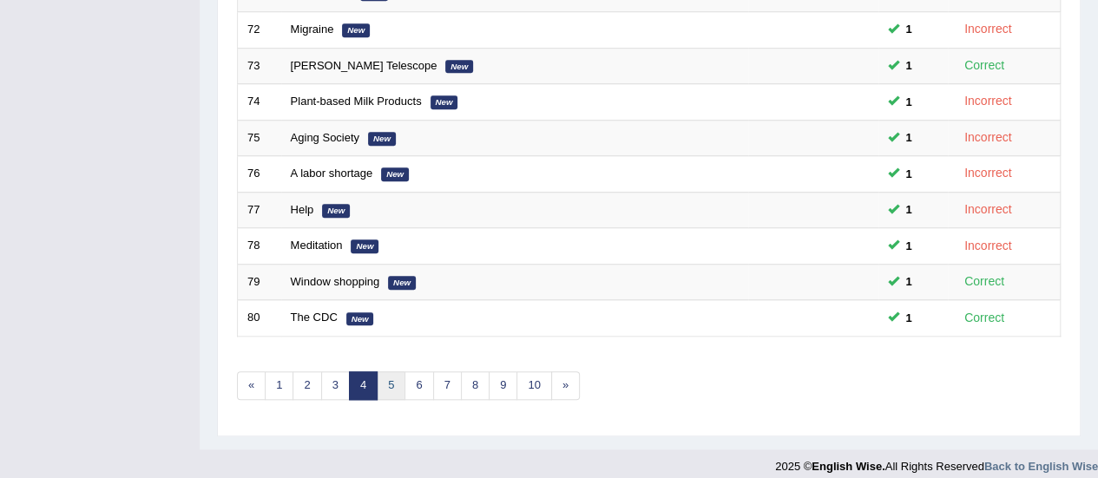
click at [392, 379] on link "5" at bounding box center [391, 385] width 29 height 29
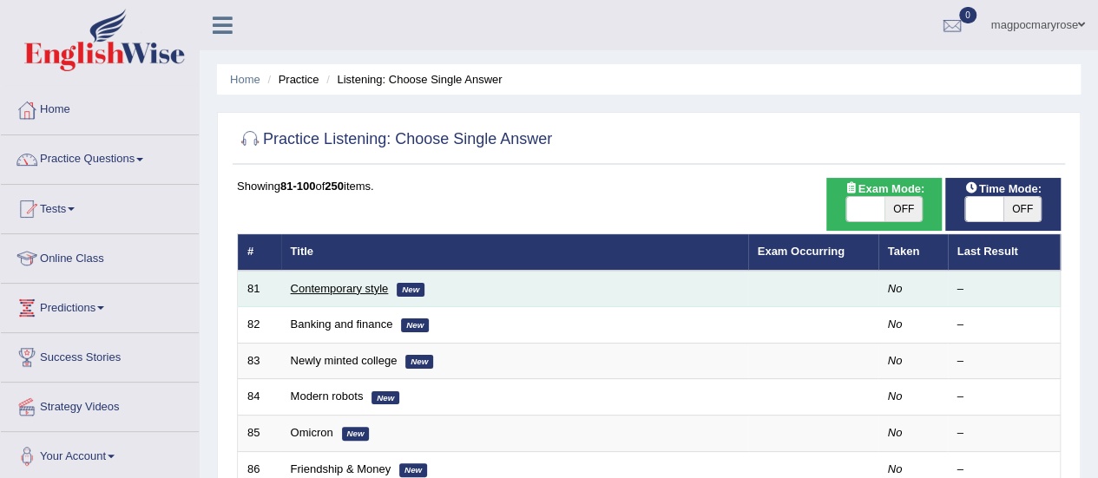
click at [340, 287] on link "Contemporary style" at bounding box center [340, 288] width 98 height 13
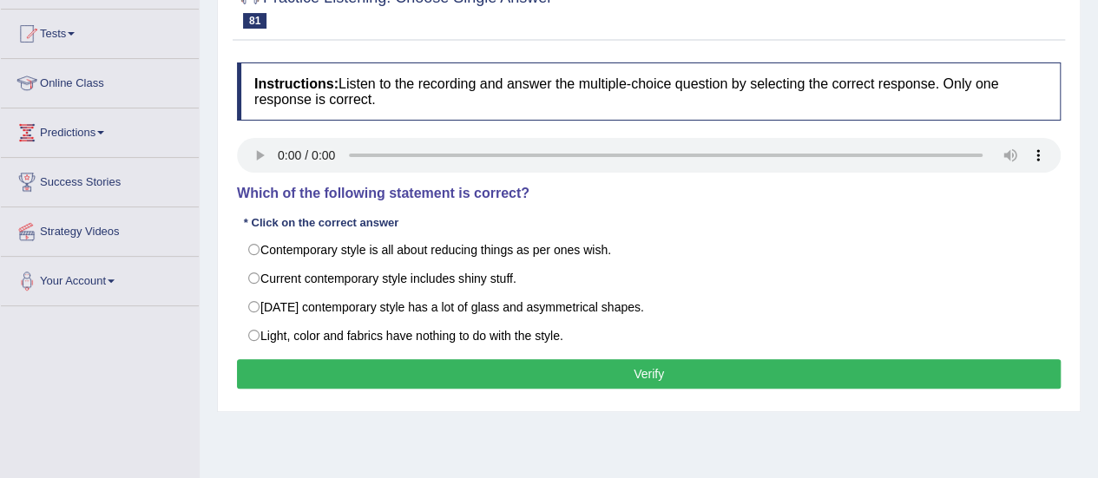
scroll to position [176, 0]
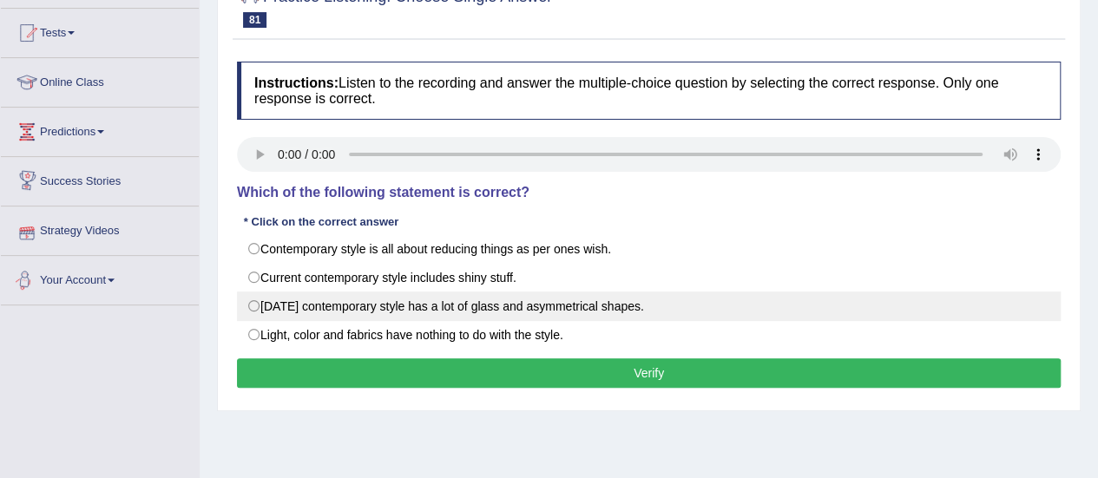
click at [248, 300] on label "Today’s contemporary style has a lot of glass and asymmetrical shapes." at bounding box center [648, 307] width 823 height 30
radio input "true"
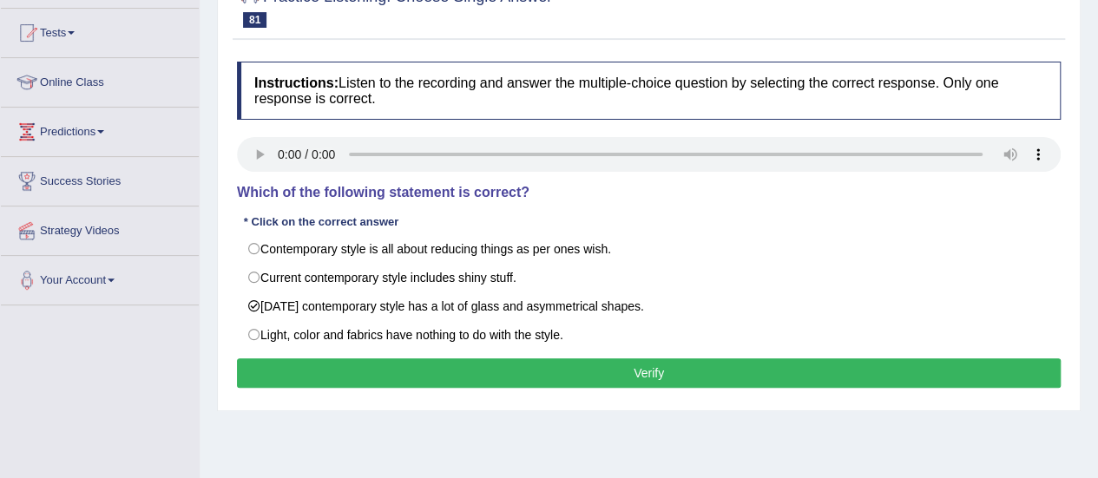
click at [304, 369] on button "Verify" at bounding box center [648, 373] width 823 height 30
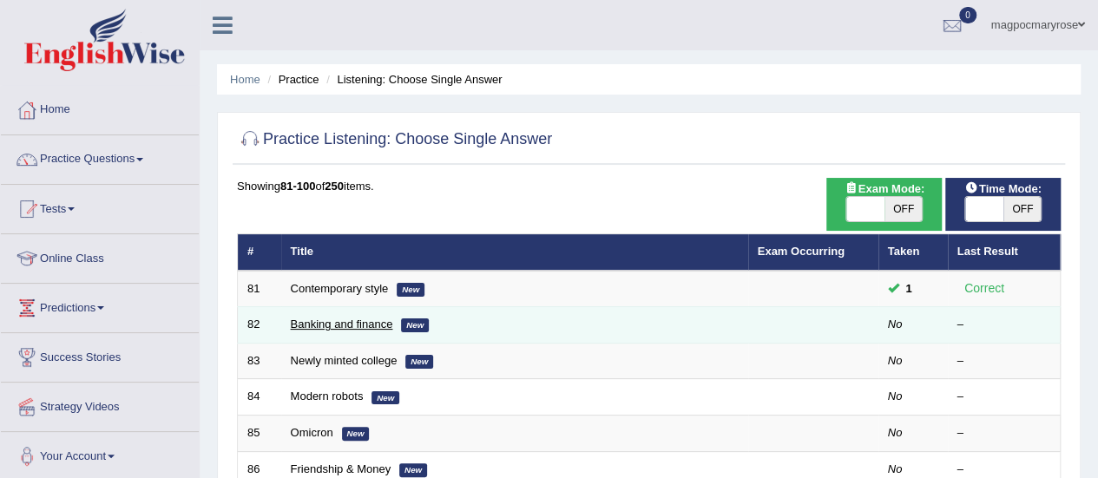
click at [310, 318] on link "Banking and finance" at bounding box center [342, 324] width 102 height 13
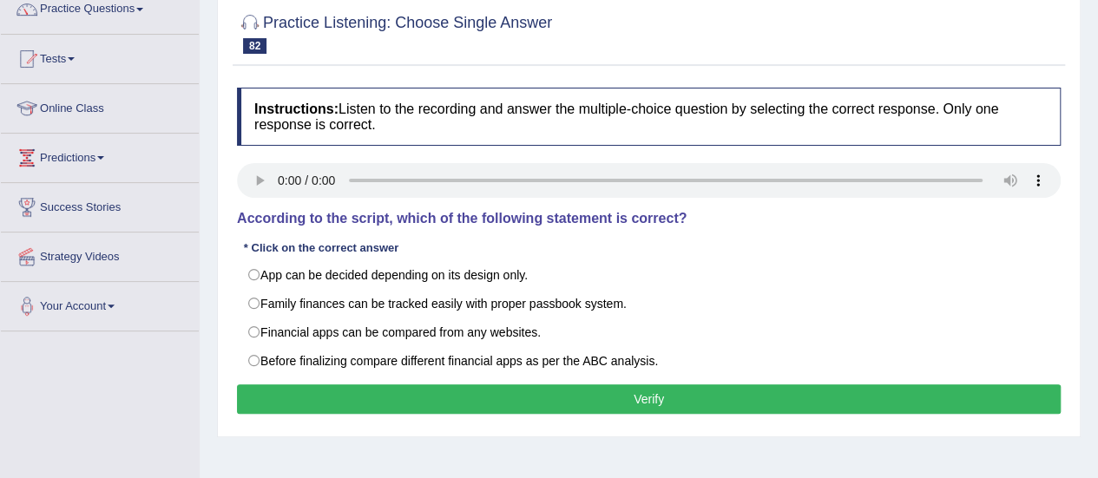
scroll to position [160, 0]
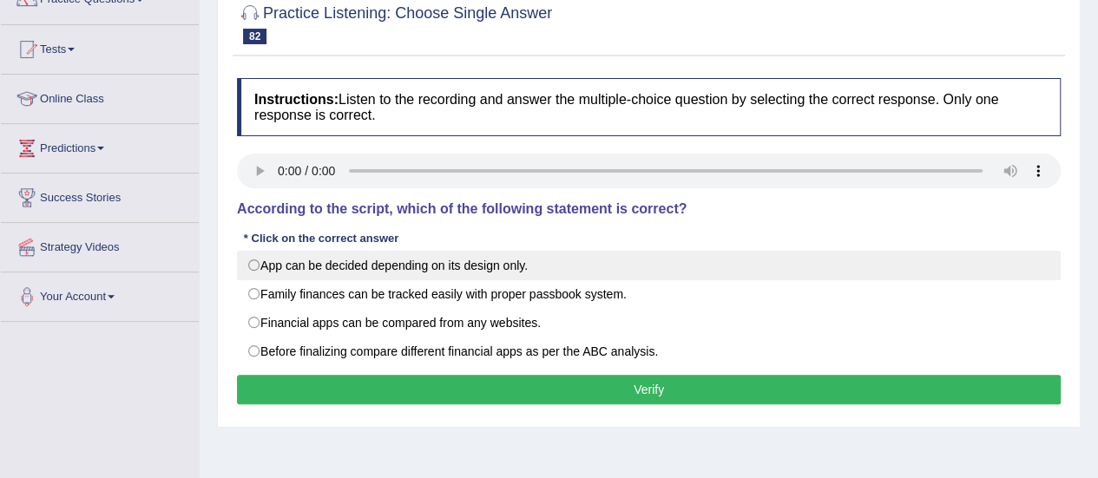
click at [286, 275] on label "App can be decided depending on its design only." at bounding box center [648, 266] width 823 height 30
radio input "true"
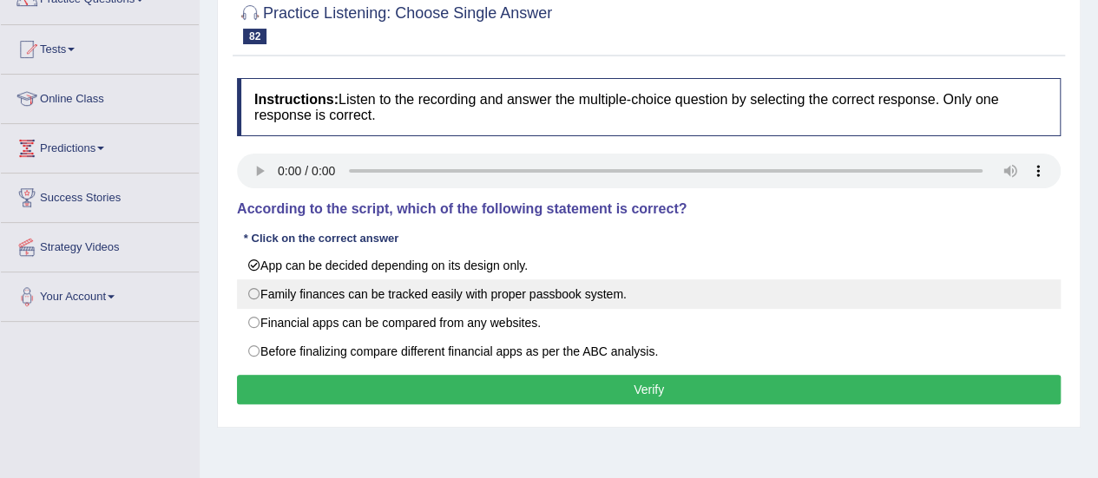
click at [277, 285] on label "Family finances can be tracked easily with proper passbook system." at bounding box center [648, 294] width 823 height 30
radio input "true"
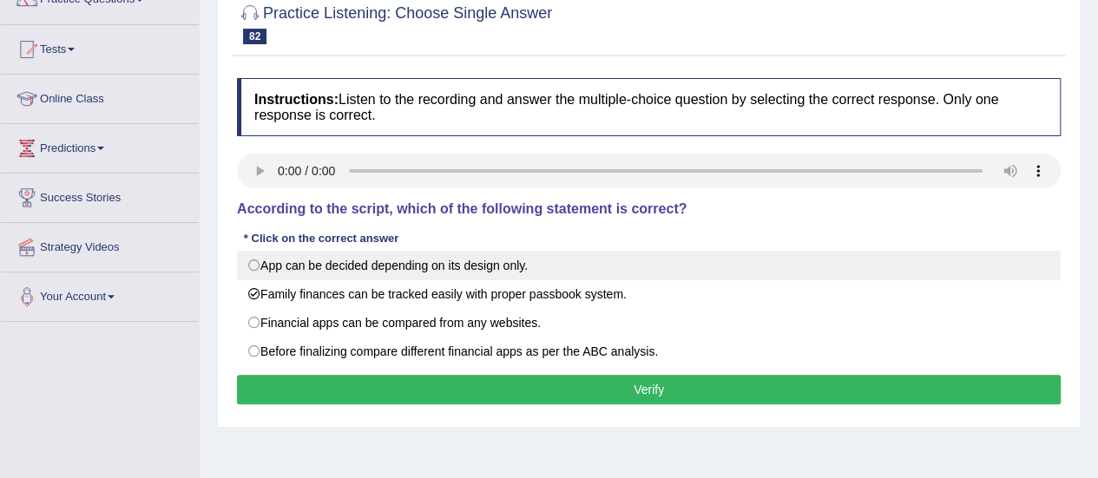
click at [276, 273] on label "App can be decided depending on its design only." at bounding box center [648, 266] width 823 height 30
radio input "true"
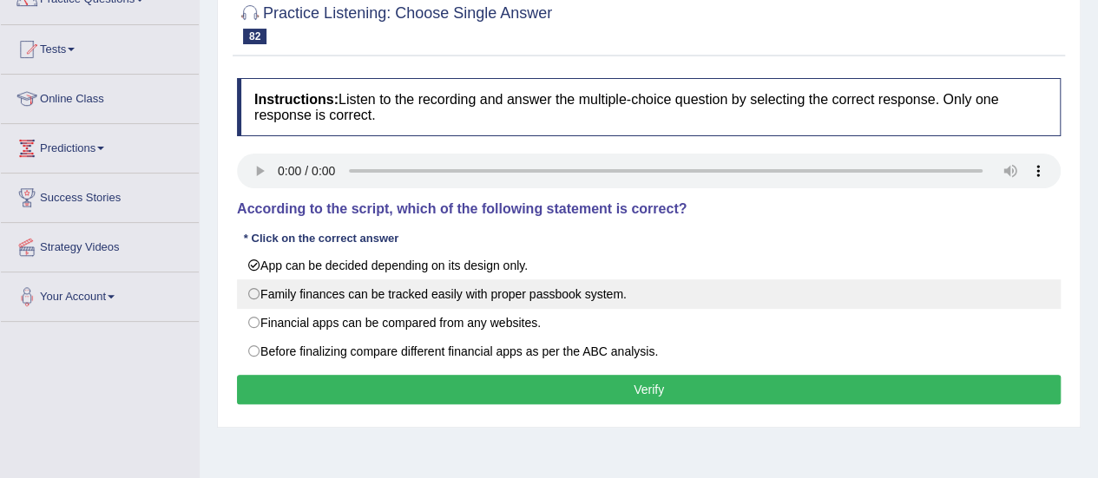
click at [267, 285] on label "Family finances can be tracked easily with proper passbook system." at bounding box center [648, 294] width 823 height 30
radio input "true"
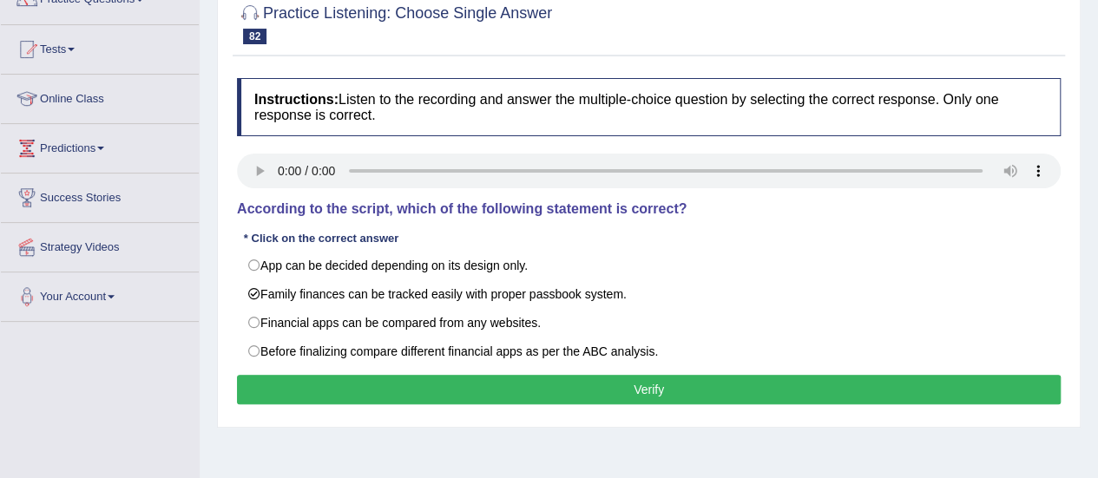
click at [321, 380] on button "Verify" at bounding box center [648, 390] width 823 height 30
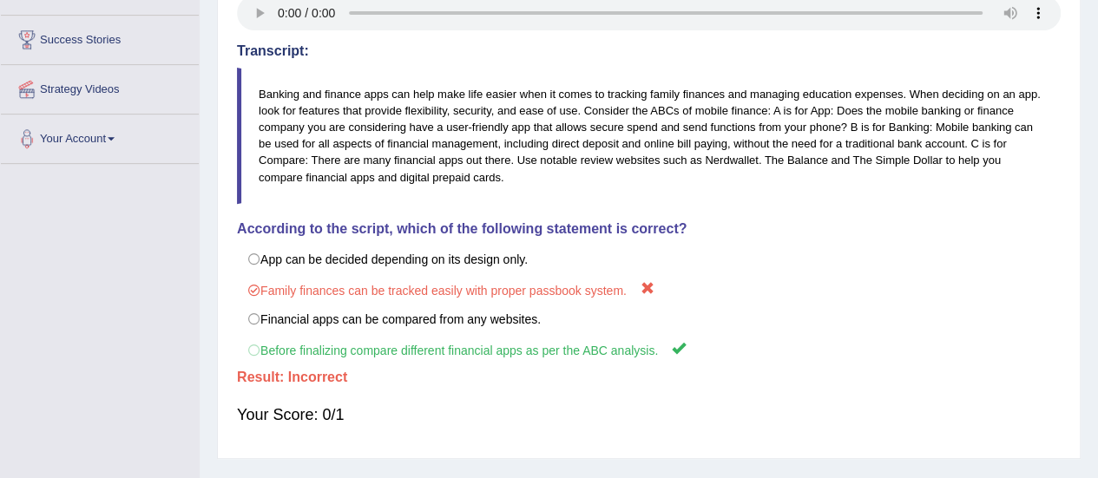
scroll to position [331, 0]
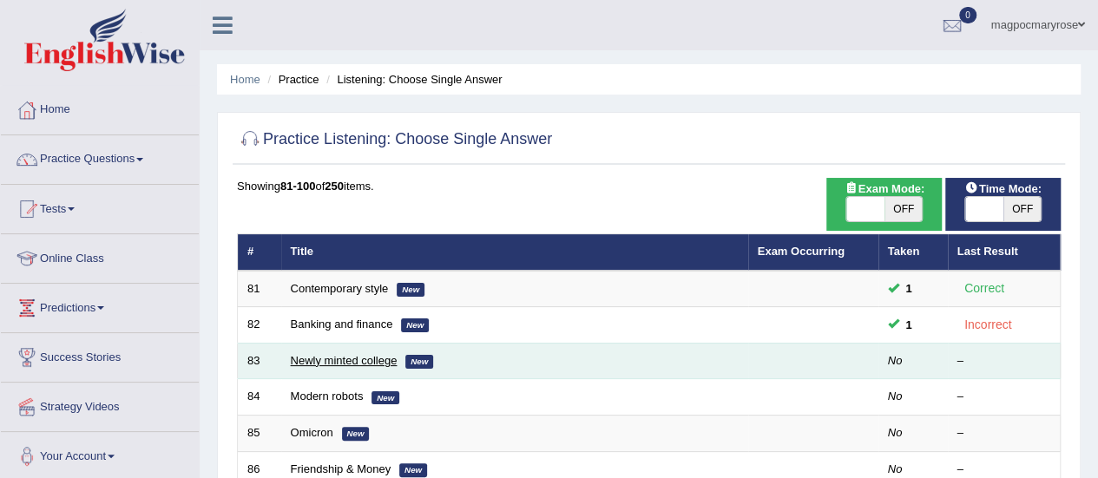
click at [314, 362] on link "Newly minted college" at bounding box center [344, 360] width 107 height 13
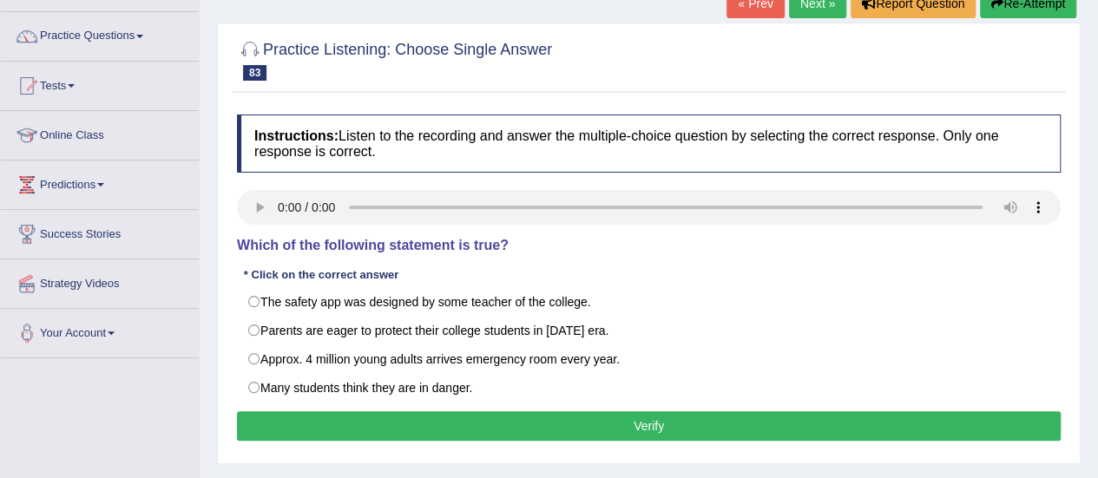
scroll to position [127, 0]
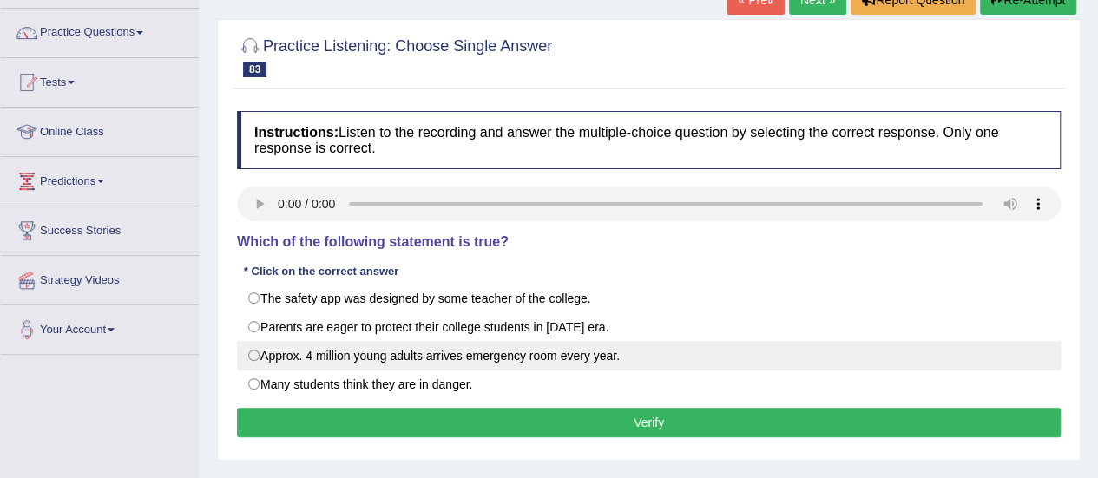
click at [270, 358] on label "Approx. 4 million young adults arrives emergency room every year." at bounding box center [648, 356] width 823 height 30
radio input "true"
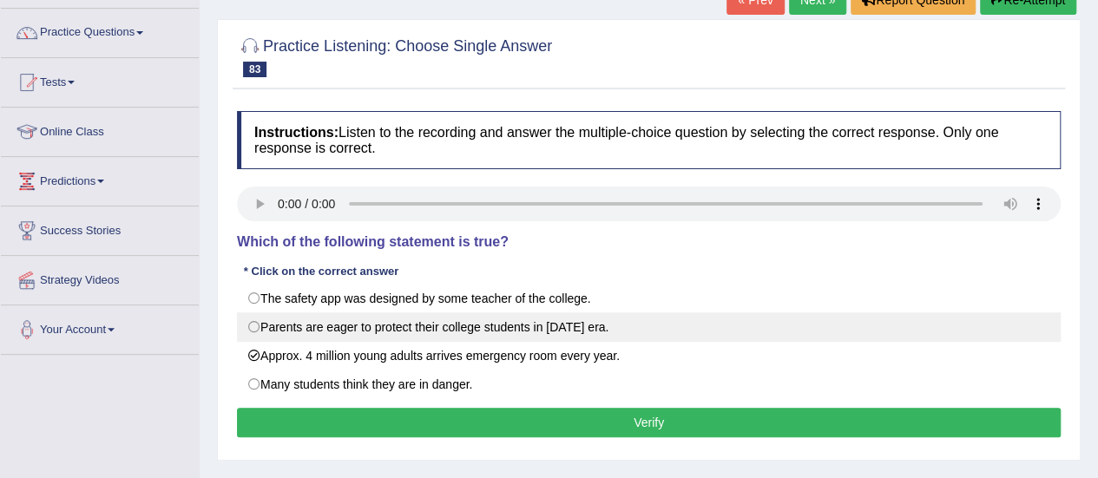
click at [264, 329] on label "Parents are eager to protect their college students in [DATE] era." at bounding box center [648, 327] width 823 height 30
radio input "true"
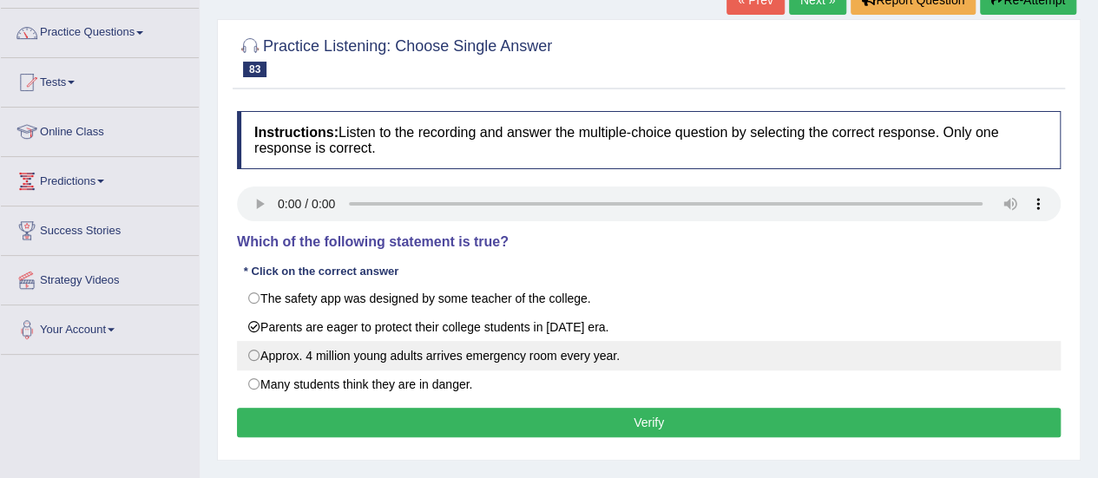
click at [262, 354] on label "Approx. 4 million young adults arrives emergency room every year." at bounding box center [648, 356] width 823 height 30
radio input "true"
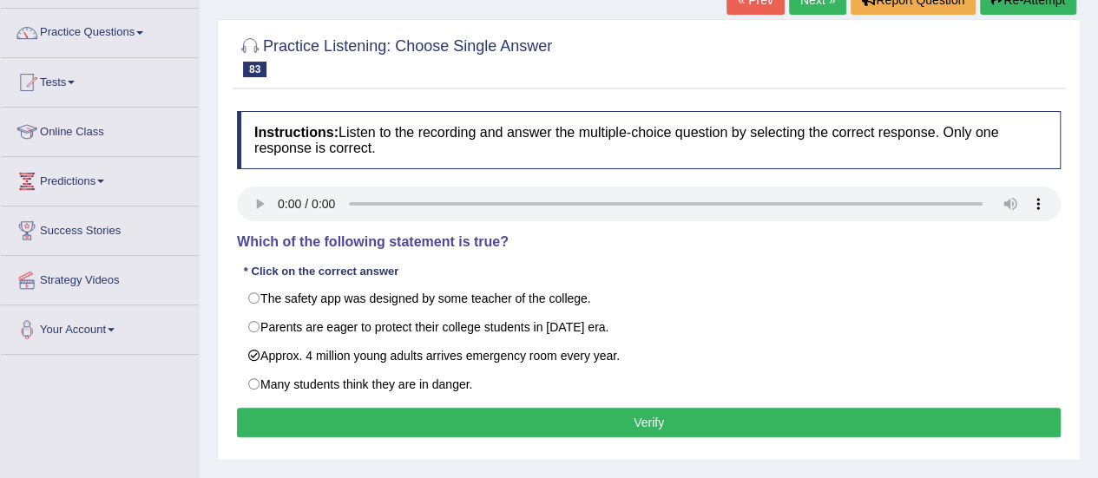
click at [354, 419] on button "Verify" at bounding box center [648, 423] width 823 height 30
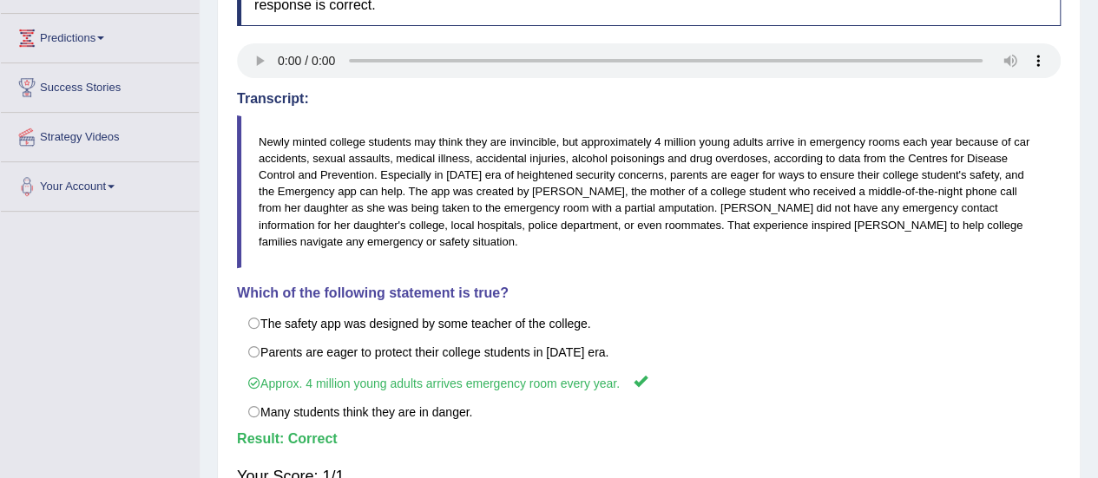
scroll to position [320, 0]
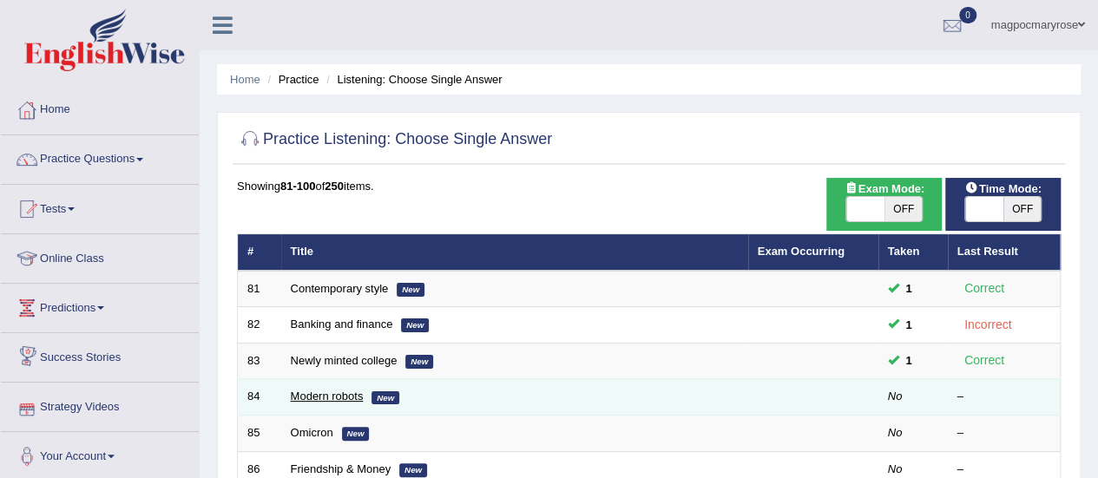
click at [297, 397] on link "Modern robots" at bounding box center [327, 396] width 73 height 13
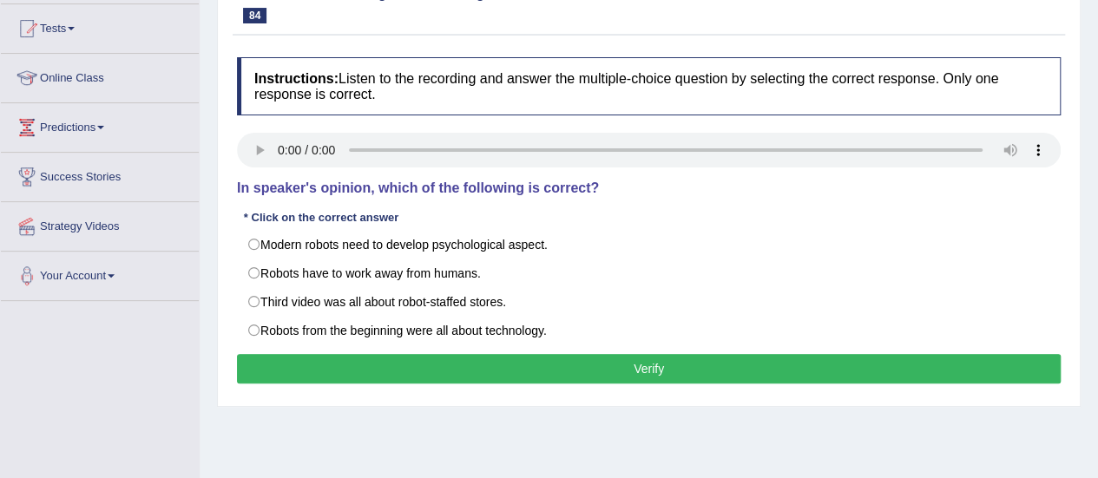
scroll to position [182, 0]
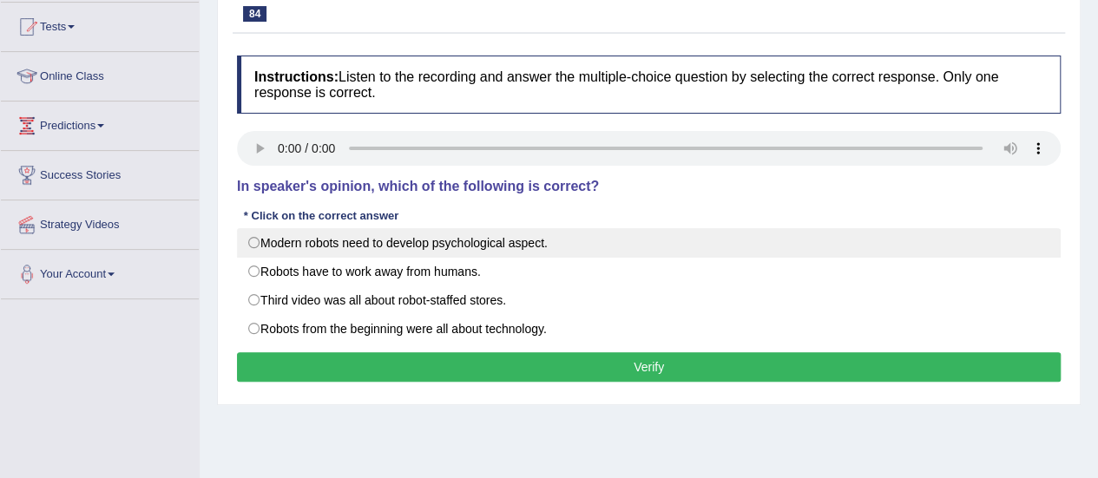
click at [283, 242] on label "Modern robots need to develop psychological aspect." at bounding box center [648, 243] width 823 height 30
radio input "true"
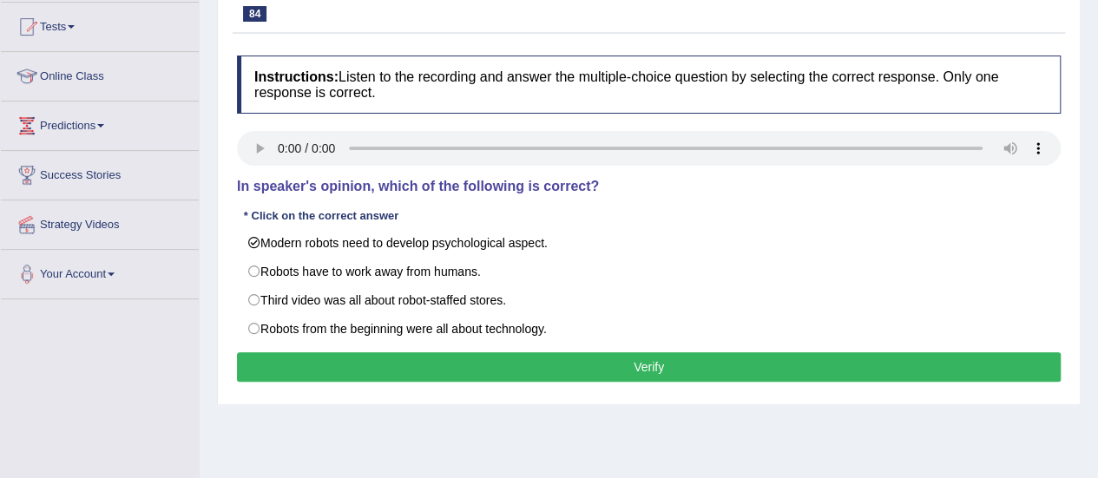
click at [311, 362] on button "Verify" at bounding box center [648, 367] width 823 height 30
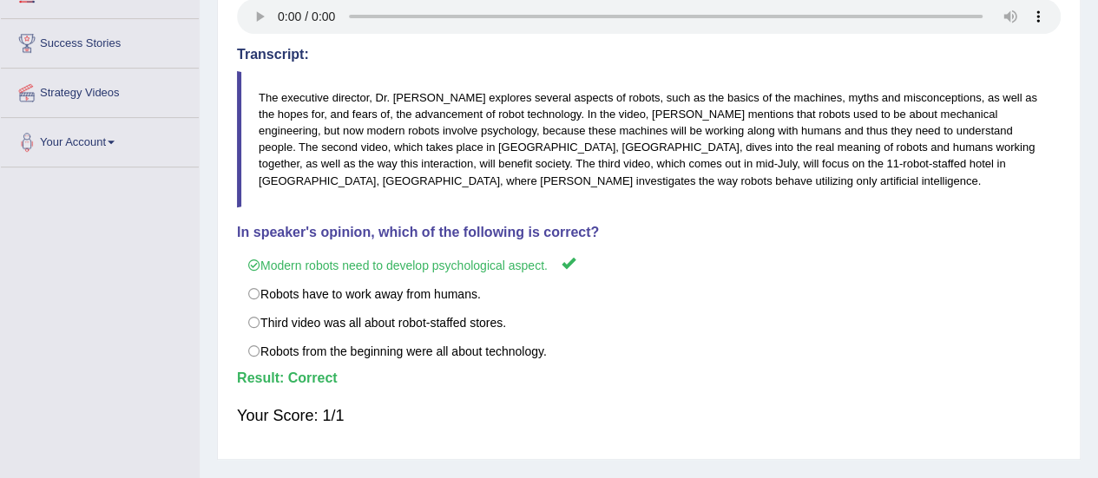
scroll to position [333, 0]
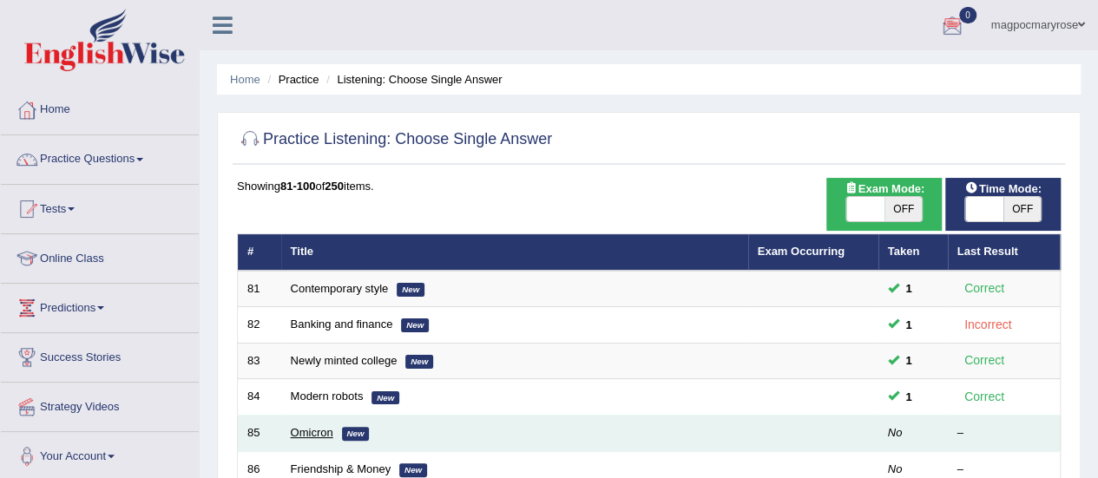
click at [312, 426] on link "Omicron" at bounding box center [312, 432] width 43 height 13
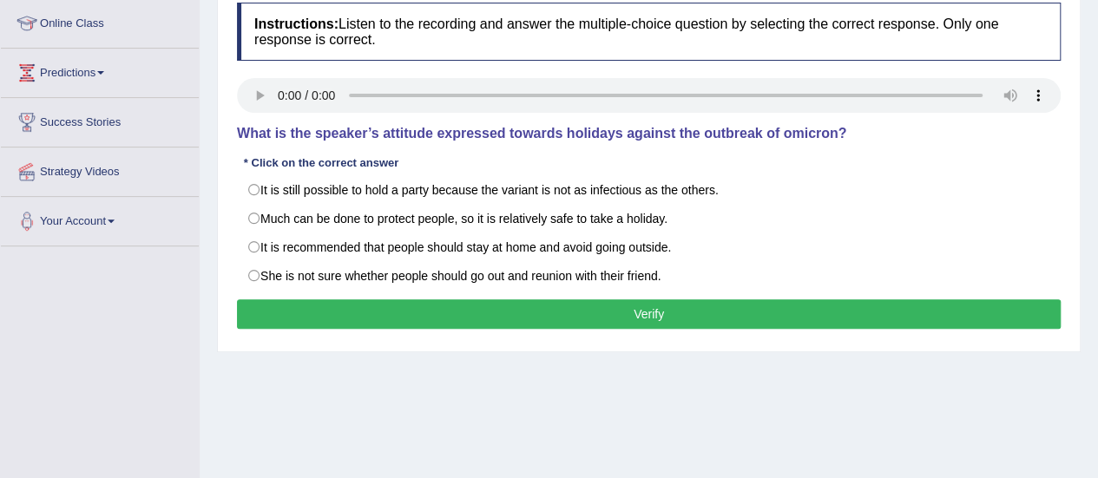
scroll to position [239, 0]
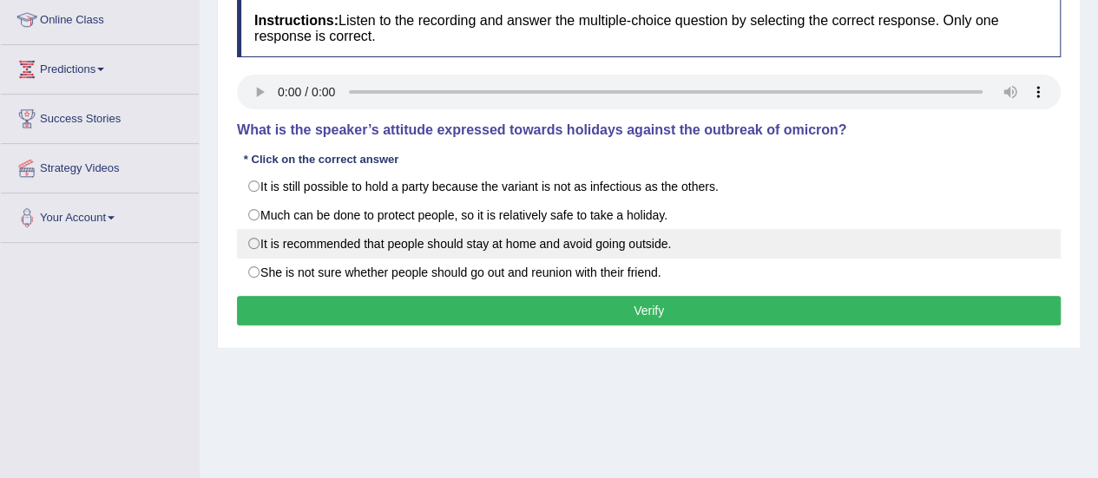
click at [285, 243] on label "It is recommended that people should stay at home and avoid going outside." at bounding box center [648, 244] width 823 height 30
radio input "true"
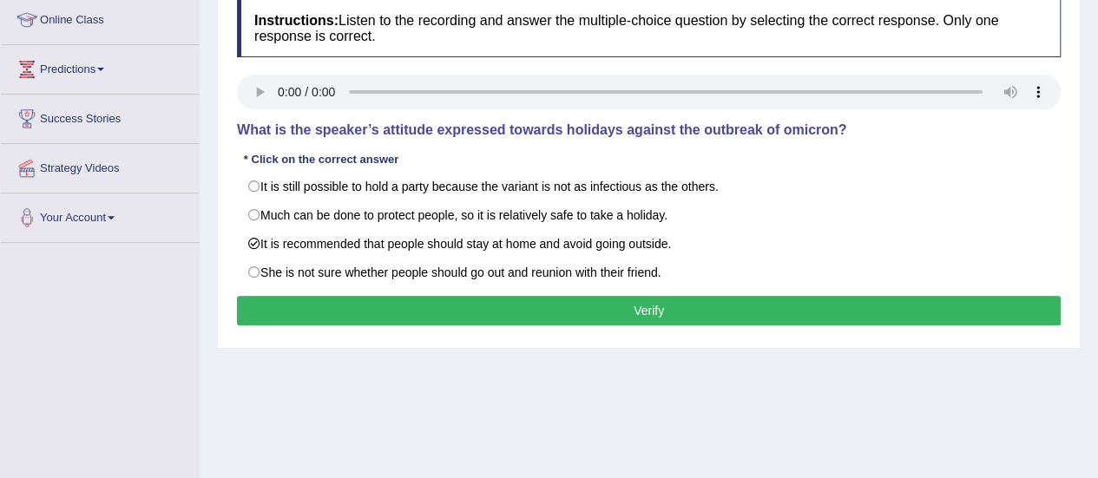
click at [314, 308] on button "Verify" at bounding box center [648, 311] width 823 height 30
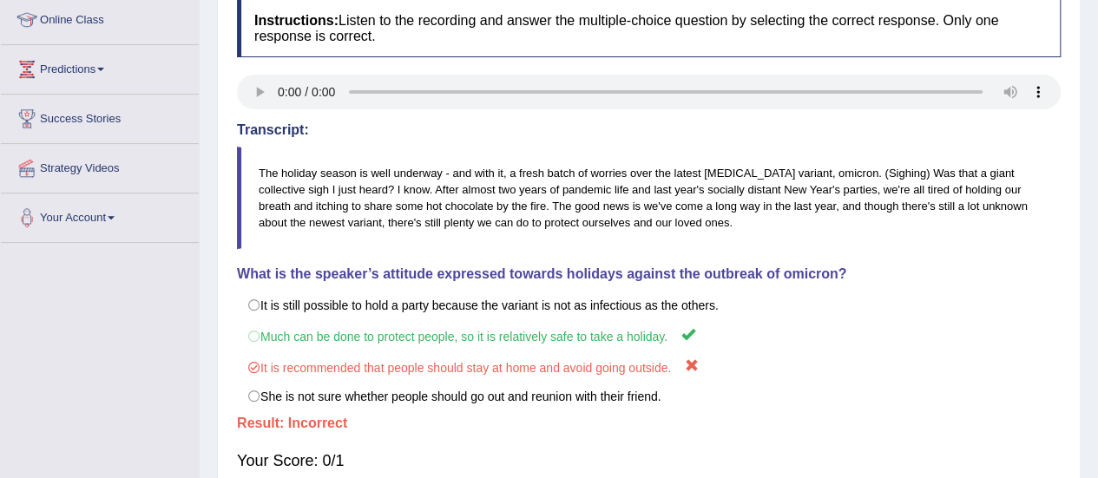
scroll to position [0, 0]
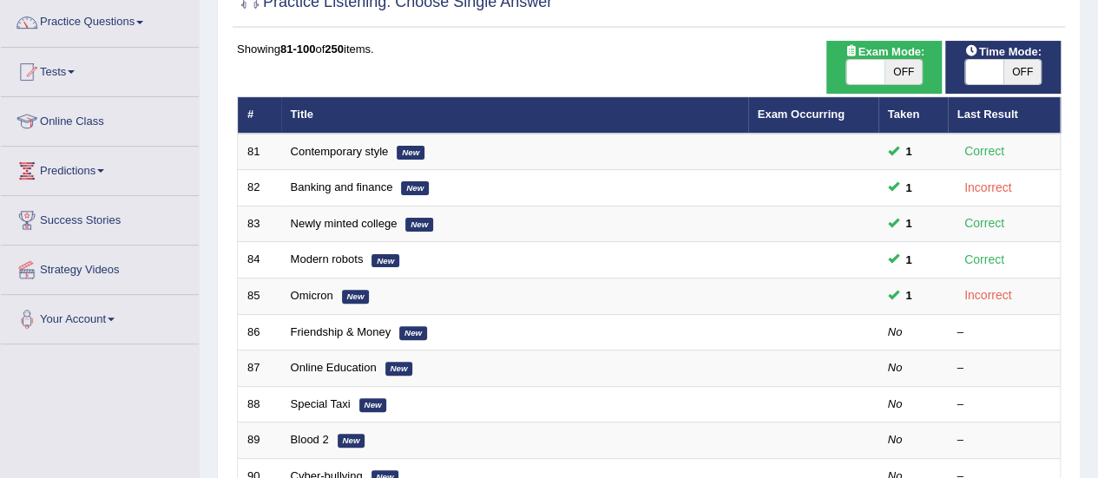
scroll to position [134, 0]
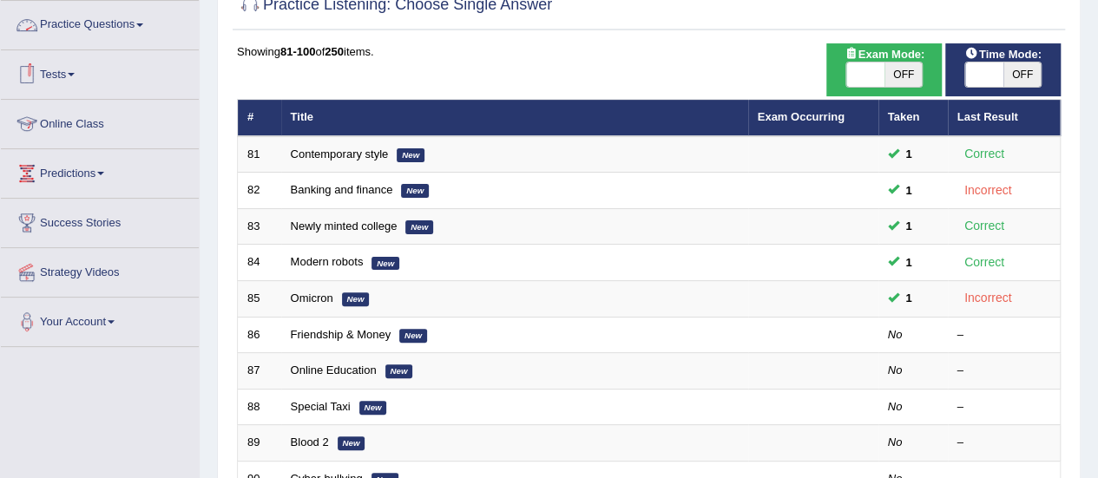
click at [67, 16] on link "Practice Questions" at bounding box center [100, 22] width 198 height 43
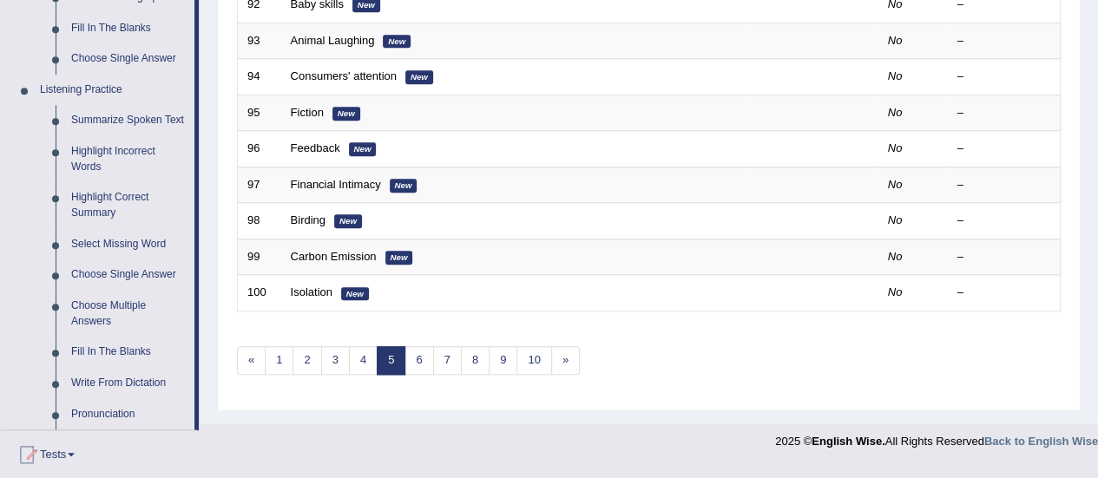
scroll to position [684, 0]
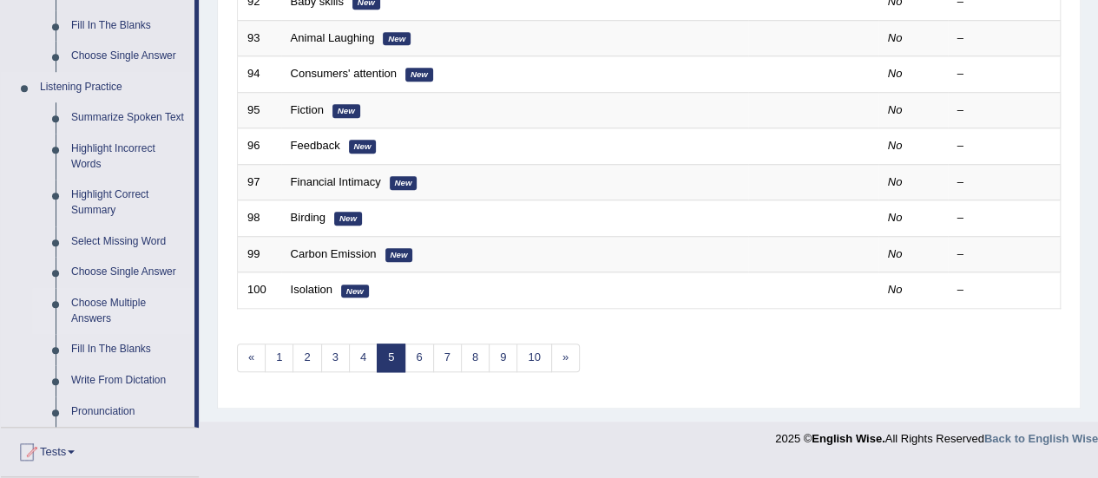
click at [89, 317] on link "Choose Multiple Answers" at bounding box center [128, 311] width 131 height 46
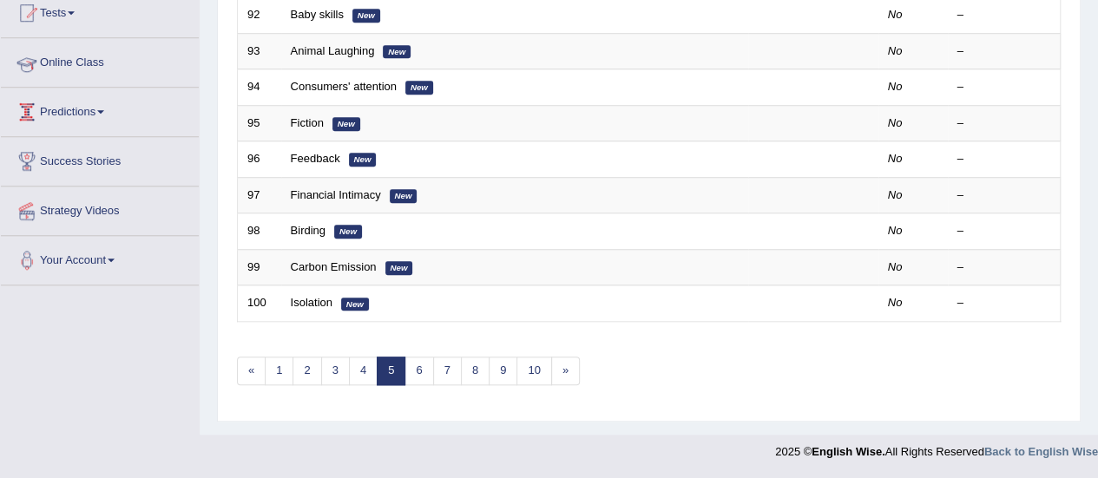
scroll to position [215, 0]
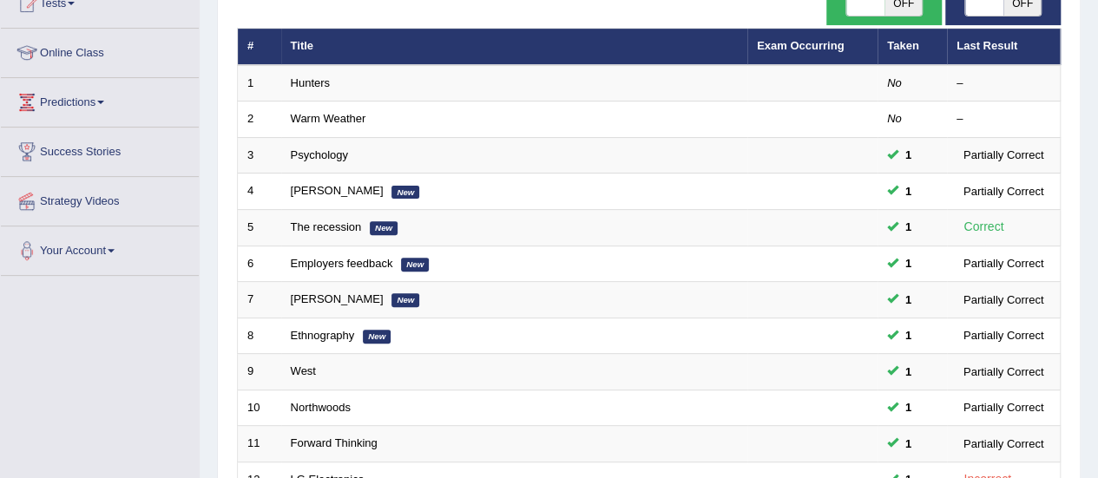
scroll to position [121, 0]
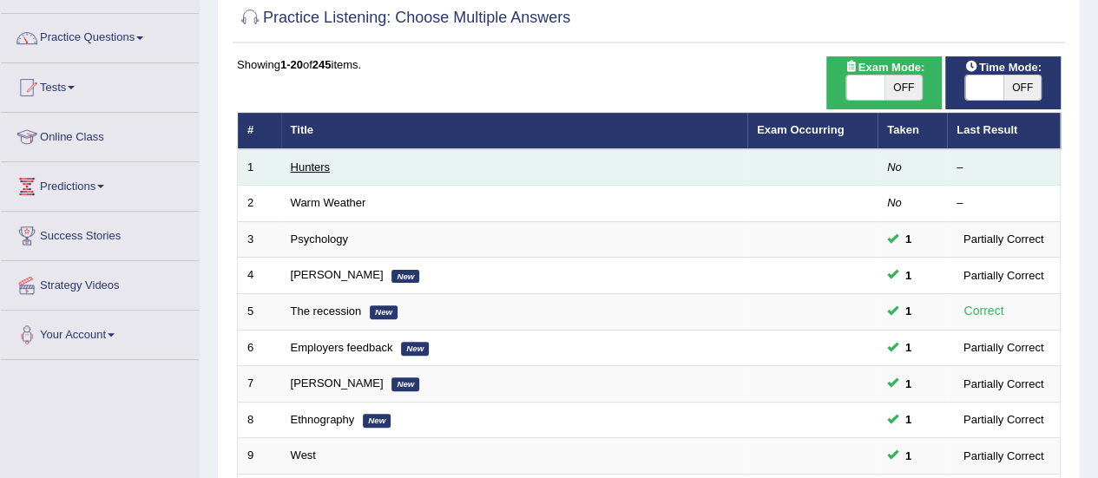
click at [320, 165] on link "Hunters" at bounding box center [311, 167] width 40 height 13
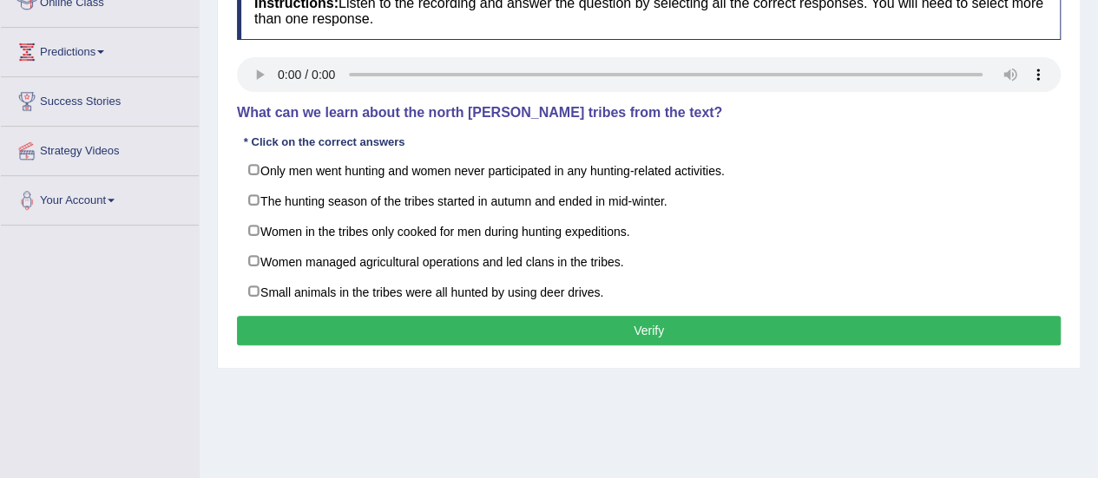
scroll to position [260, 0]
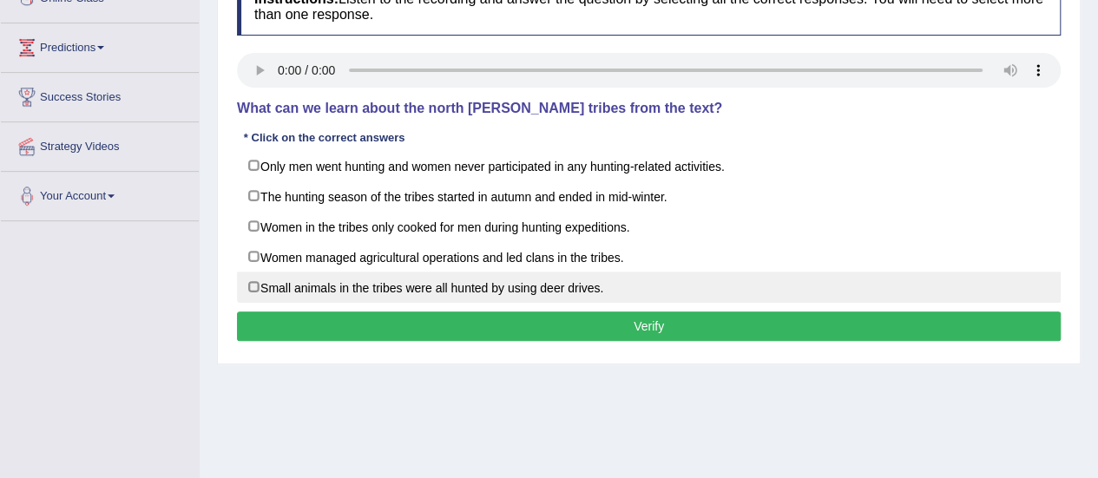
click at [260, 272] on label "Small animals in the tribes were all hunted by using deer drives." at bounding box center [648, 287] width 823 height 31
checkbox input "true"
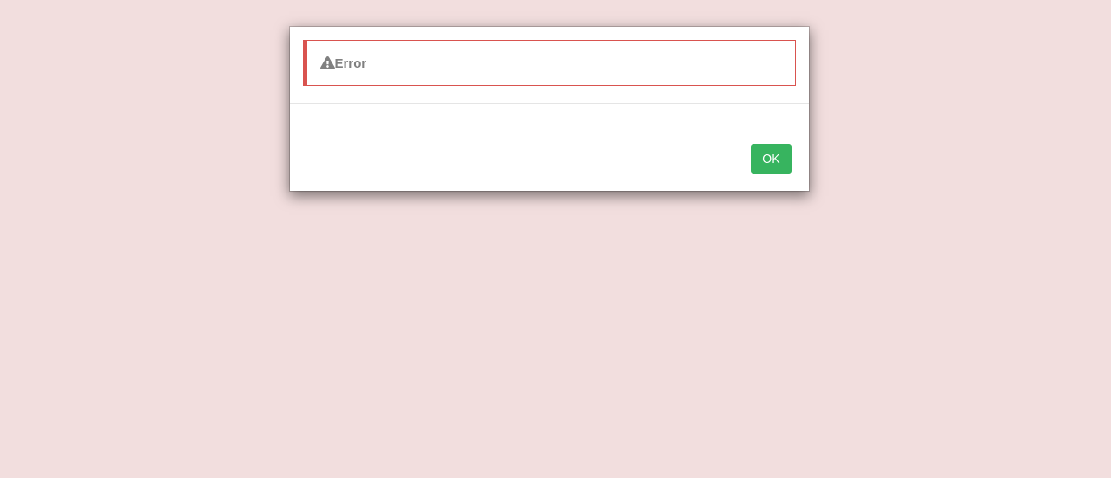
click at [768, 146] on button "OK" at bounding box center [771, 159] width 40 height 30
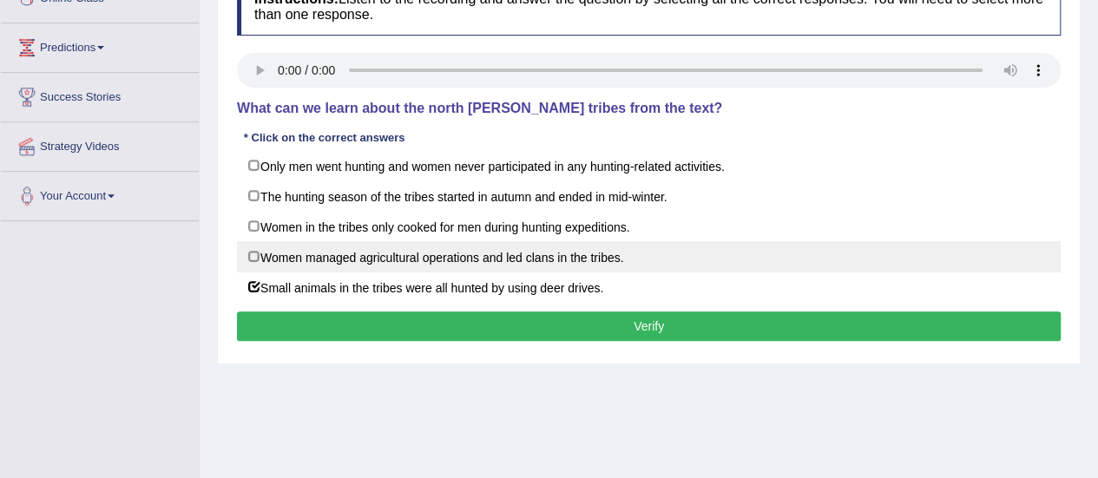
click at [408, 248] on label "Women managed agricultural operations and led clans in the tribes." at bounding box center [648, 256] width 823 height 31
checkbox input "true"
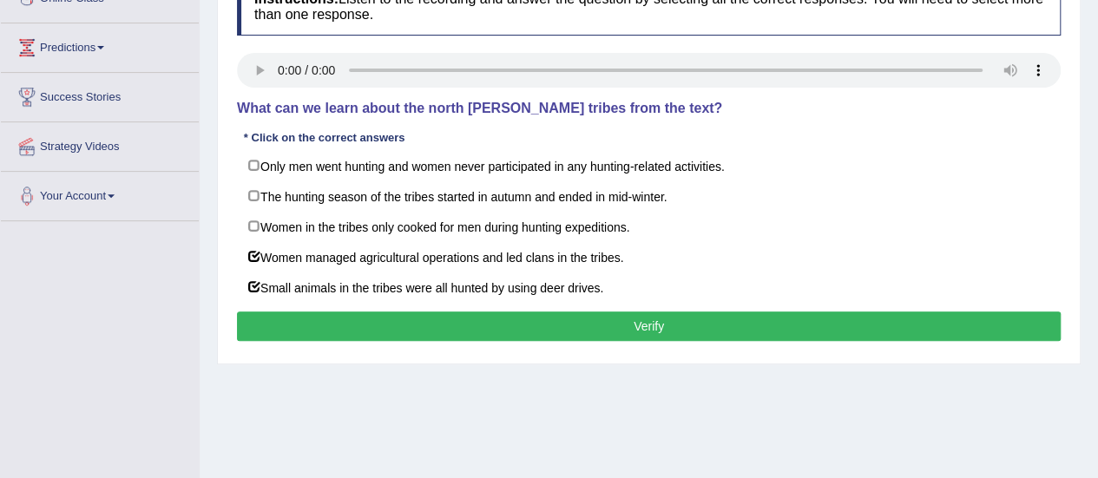
click at [397, 336] on div "Instructions: Listen to the recording and answer the question by selecting all …" at bounding box center [649, 162] width 832 height 386
click at [397, 333] on button "Verify" at bounding box center [648, 327] width 823 height 30
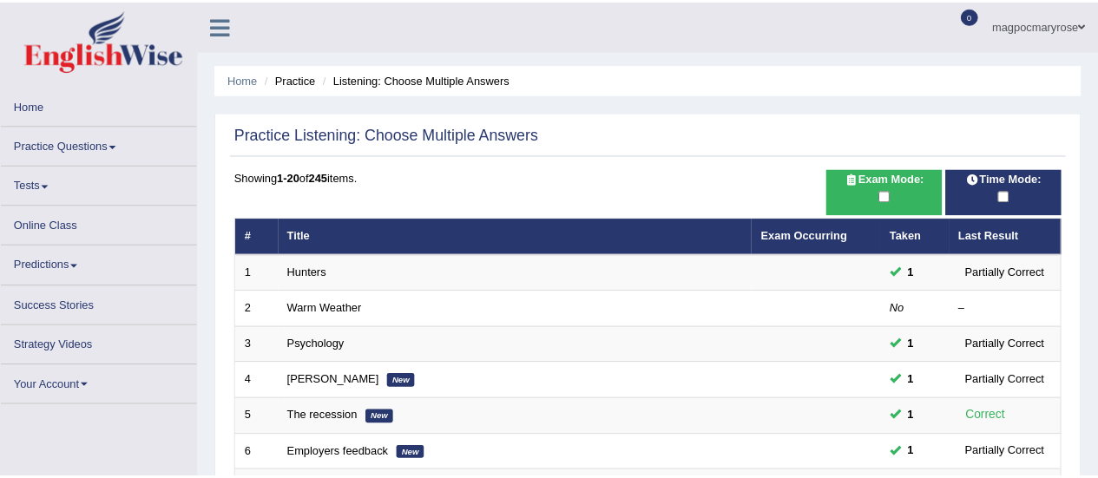
scroll to position [121, 0]
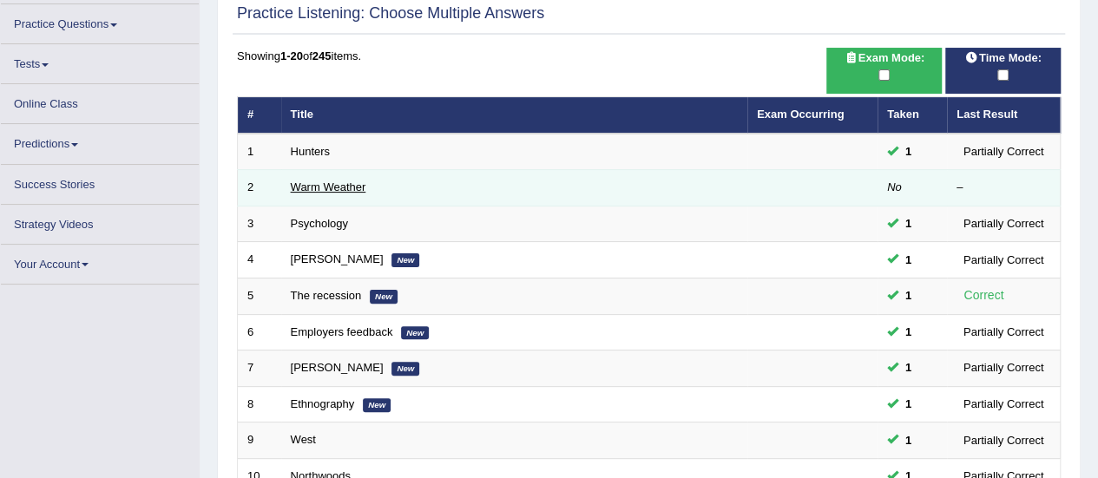
click at [322, 192] on td "Warm Weather" at bounding box center [514, 188] width 466 height 36
click at [322, 192] on link "Warm Weather" at bounding box center [328, 186] width 75 height 13
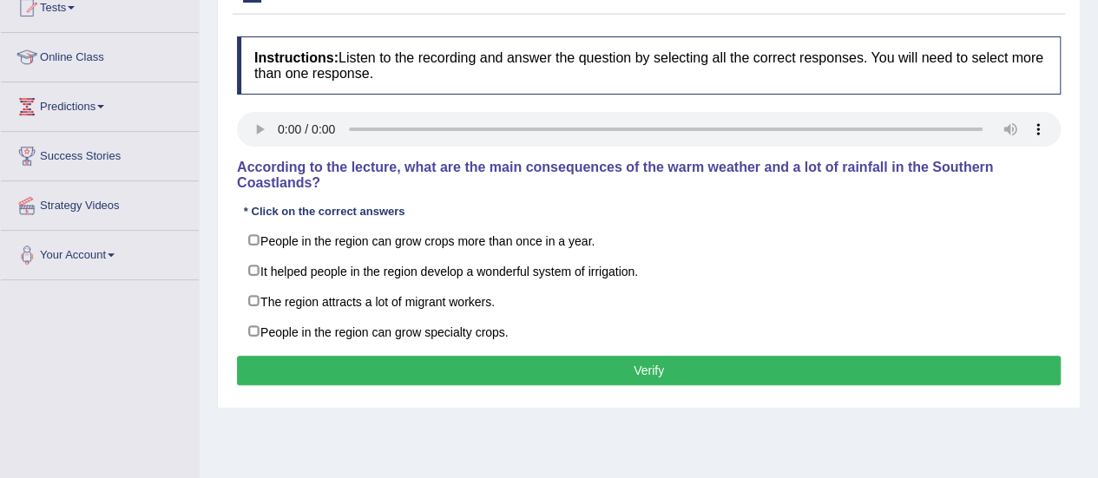
drag, startPoint x: 1110, startPoint y: 160, endPoint x: 1103, endPoint y: 261, distance: 101.8
click at [1097, 261] on html "Toggle navigation Home Practice Questions Speaking Practice Read Aloud Repeat S…" at bounding box center [549, 38] width 1098 height 478
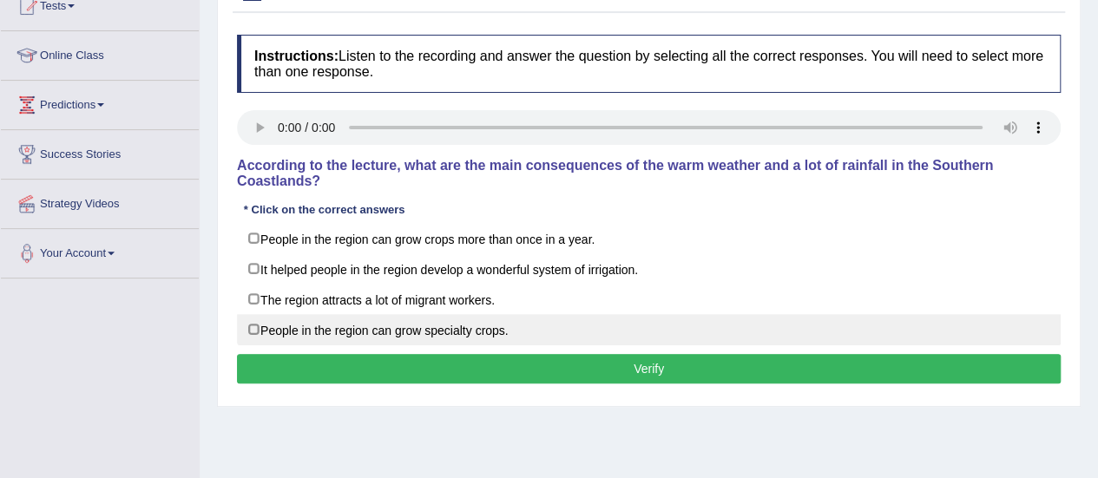
click at [304, 320] on label "People in the region can grow specialty crops." at bounding box center [648, 329] width 823 height 31
checkbox input "true"
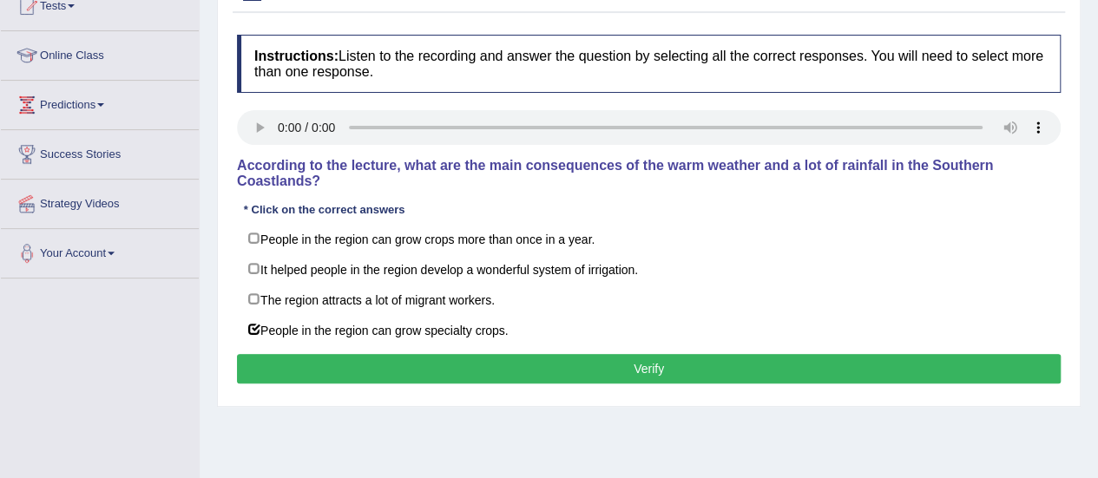
click at [624, 443] on div "Home Practice Listening: Choose Multiple Answers Warm Weather « Prev Next » Rep…" at bounding box center [649, 231] width 898 height 868
click at [707, 357] on button "Verify" at bounding box center [648, 369] width 823 height 30
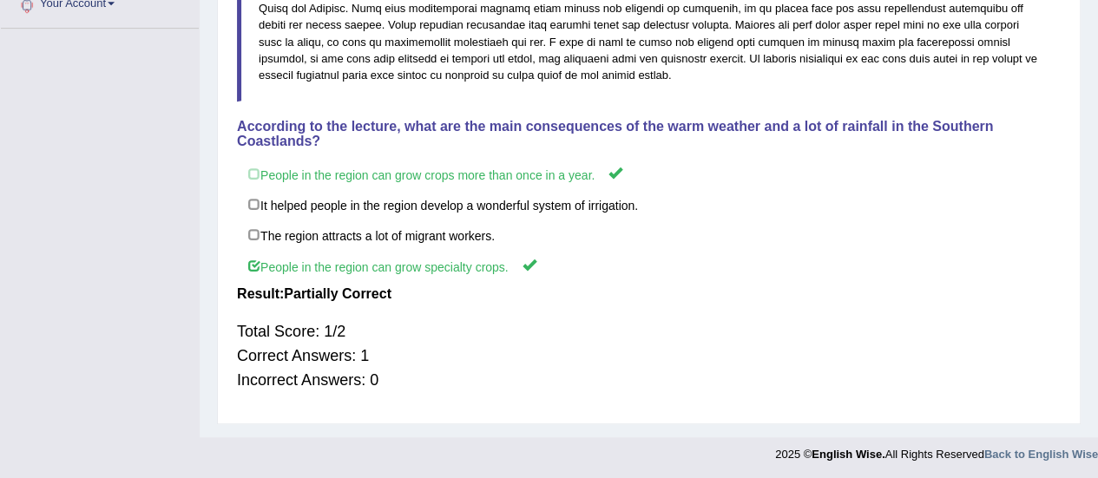
scroll to position [0, 0]
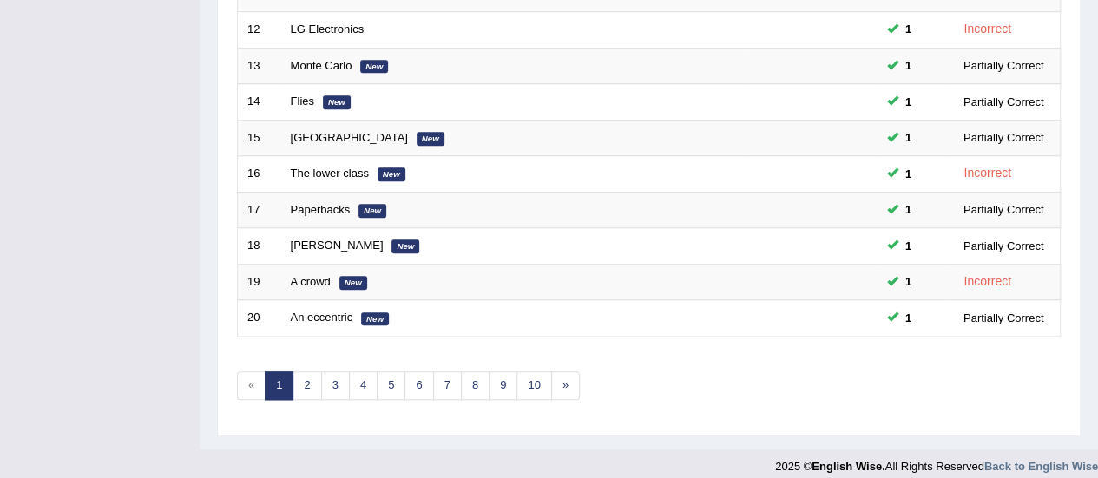
scroll to position [662, 0]
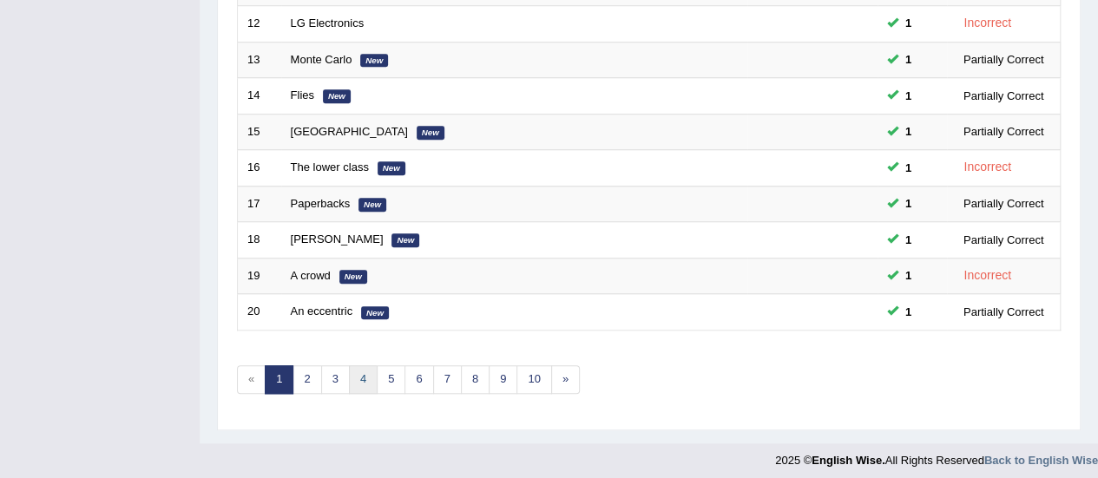
click at [363, 368] on link "4" at bounding box center [363, 379] width 29 height 29
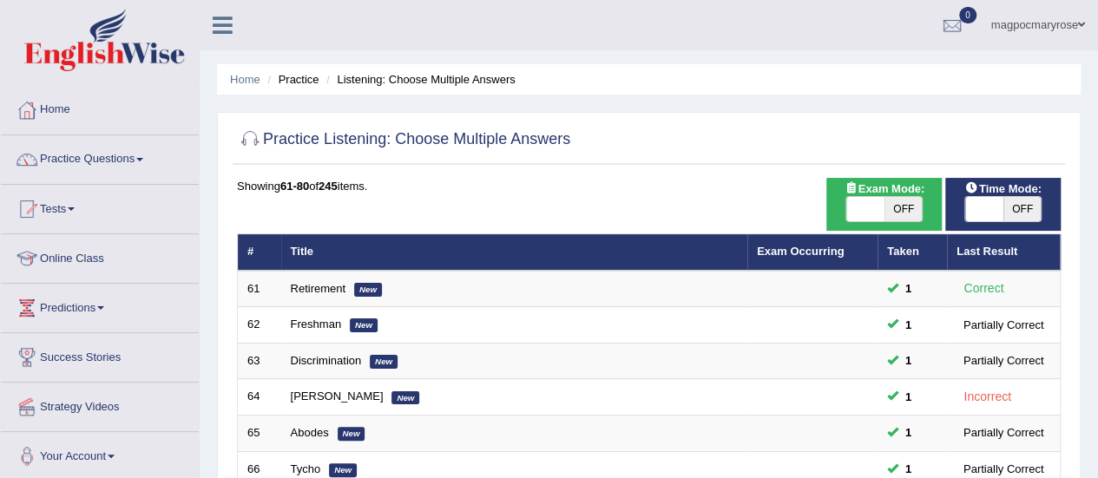
drag, startPoint x: 1095, startPoint y: 183, endPoint x: 1107, endPoint y: 313, distance: 130.7
click at [1097, 313] on html "Toggle navigation Home Practice Questions Speaking Practice Read Aloud Repeat S…" at bounding box center [549, 239] width 1098 height 478
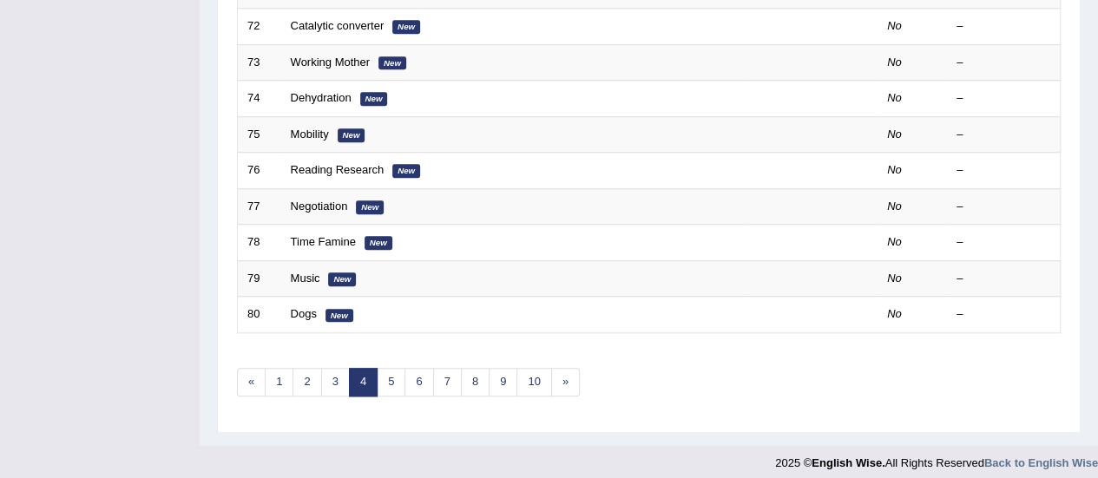
scroll to position [482, 0]
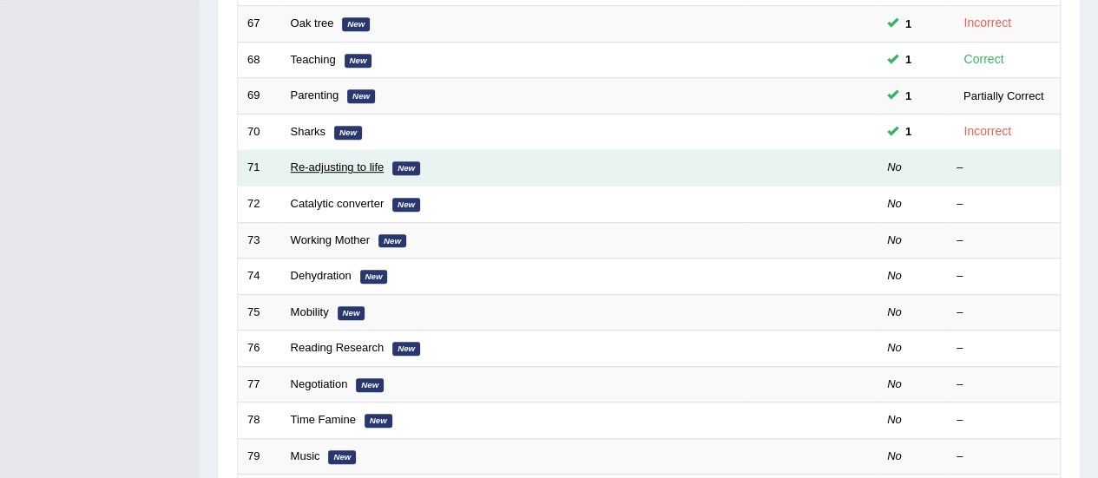
click at [343, 165] on link "Re-adjusting to life" at bounding box center [338, 167] width 94 height 13
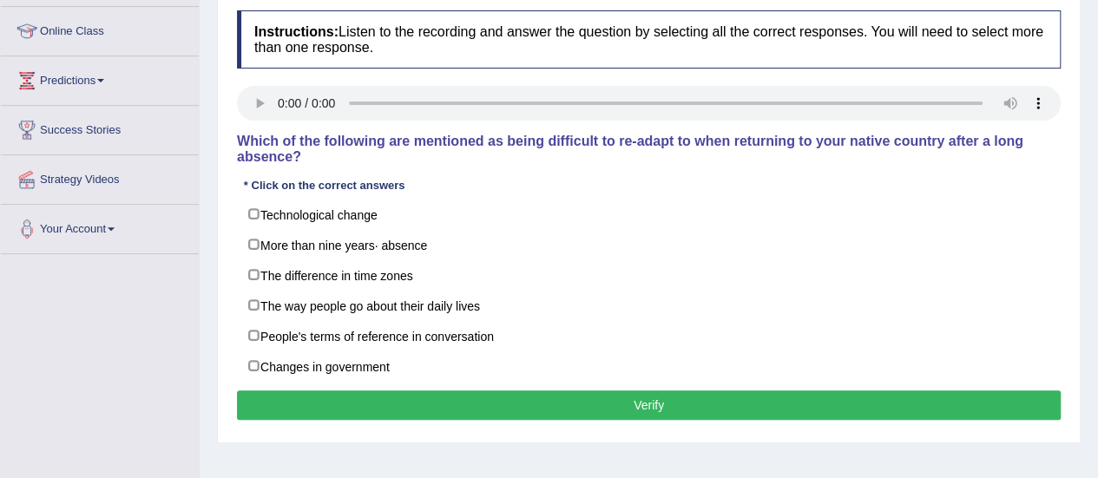
scroll to position [228, 0]
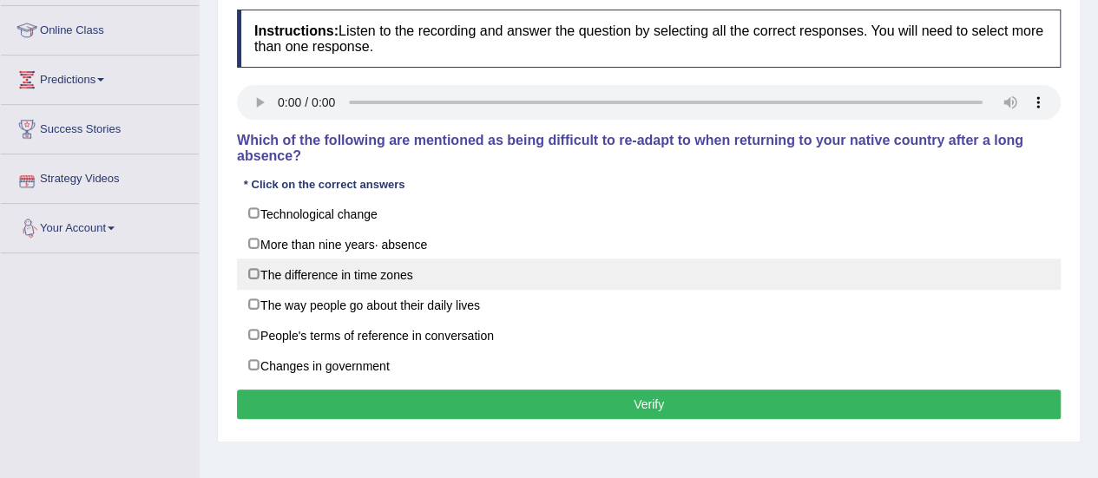
click at [266, 271] on label "The difference in time zones" at bounding box center [648, 274] width 823 height 31
checkbox input "true"
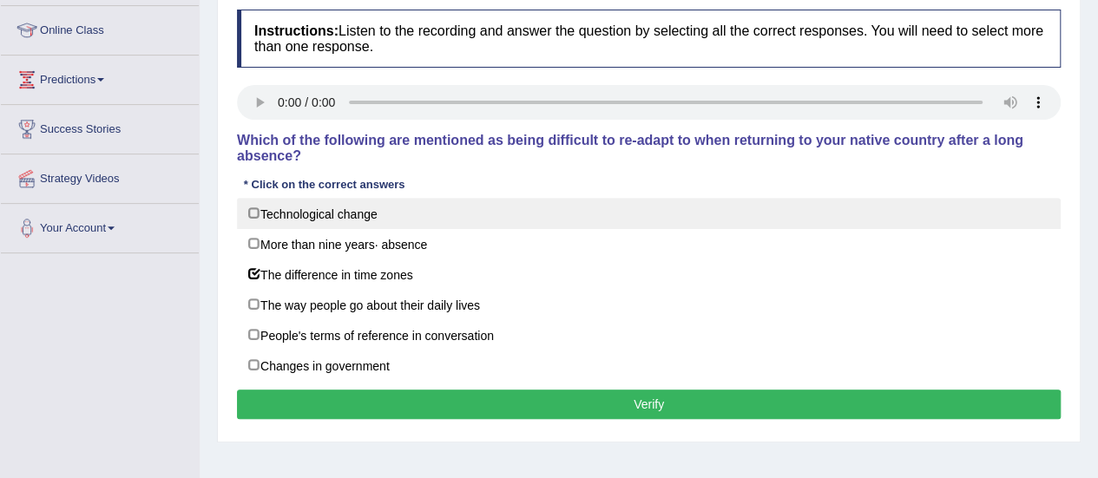
click at [275, 209] on label "Technological change" at bounding box center [648, 213] width 823 height 31
checkbox input "true"
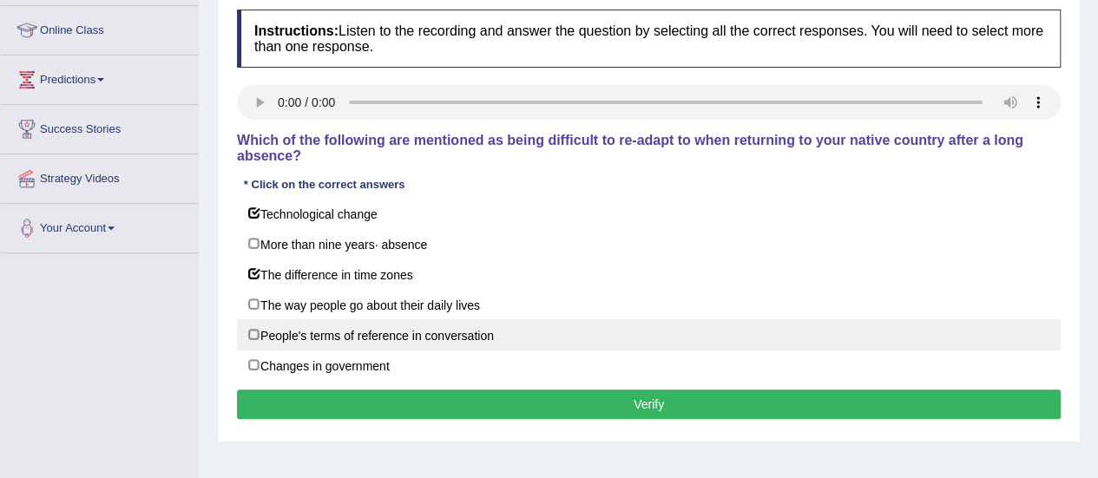
click at [284, 334] on label "People's terms of reference in conversation" at bounding box center [648, 334] width 823 height 31
checkbox input "true"
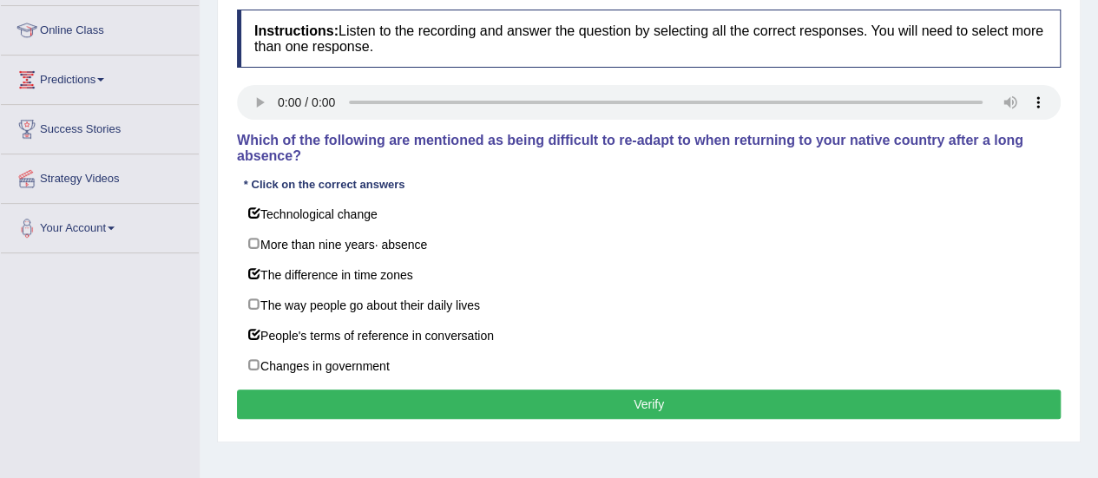
click at [302, 403] on button "Verify" at bounding box center [648, 405] width 823 height 30
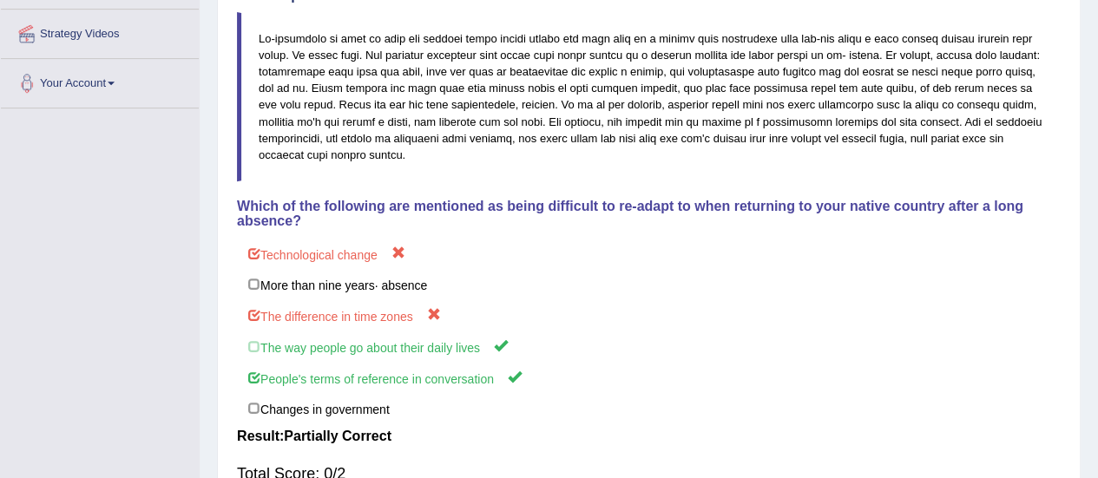
scroll to position [401, 0]
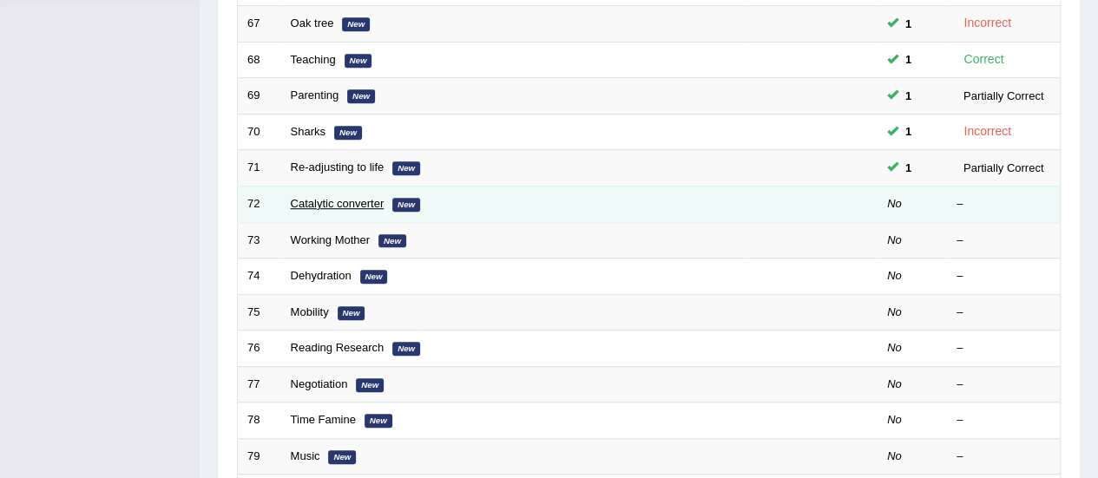
click at [335, 197] on link "Catalytic converter" at bounding box center [338, 203] width 94 height 13
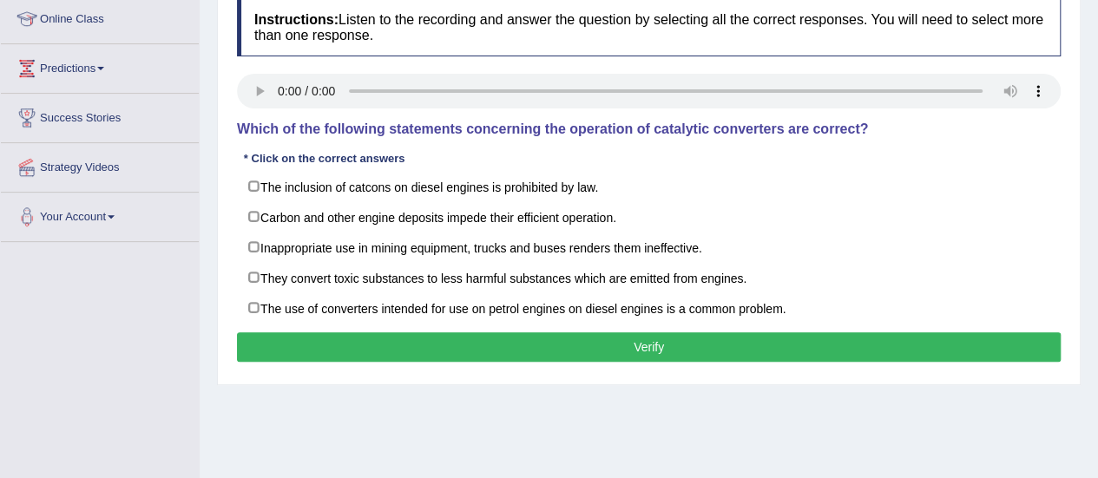
scroll to position [231, 0]
